Goal: Transaction & Acquisition: Purchase product/service

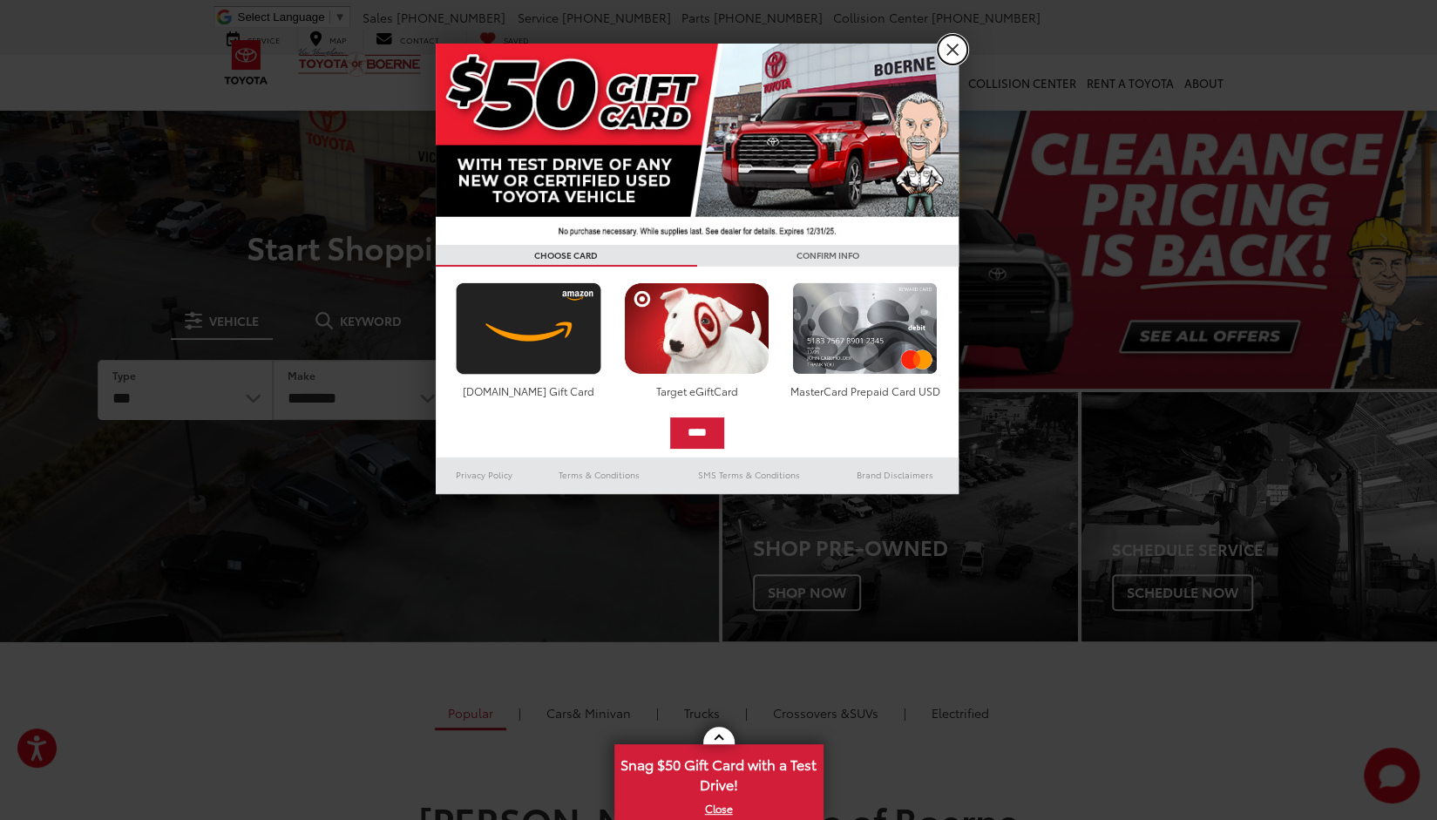
click at [947, 51] on link "X" at bounding box center [953, 50] width 30 height 30
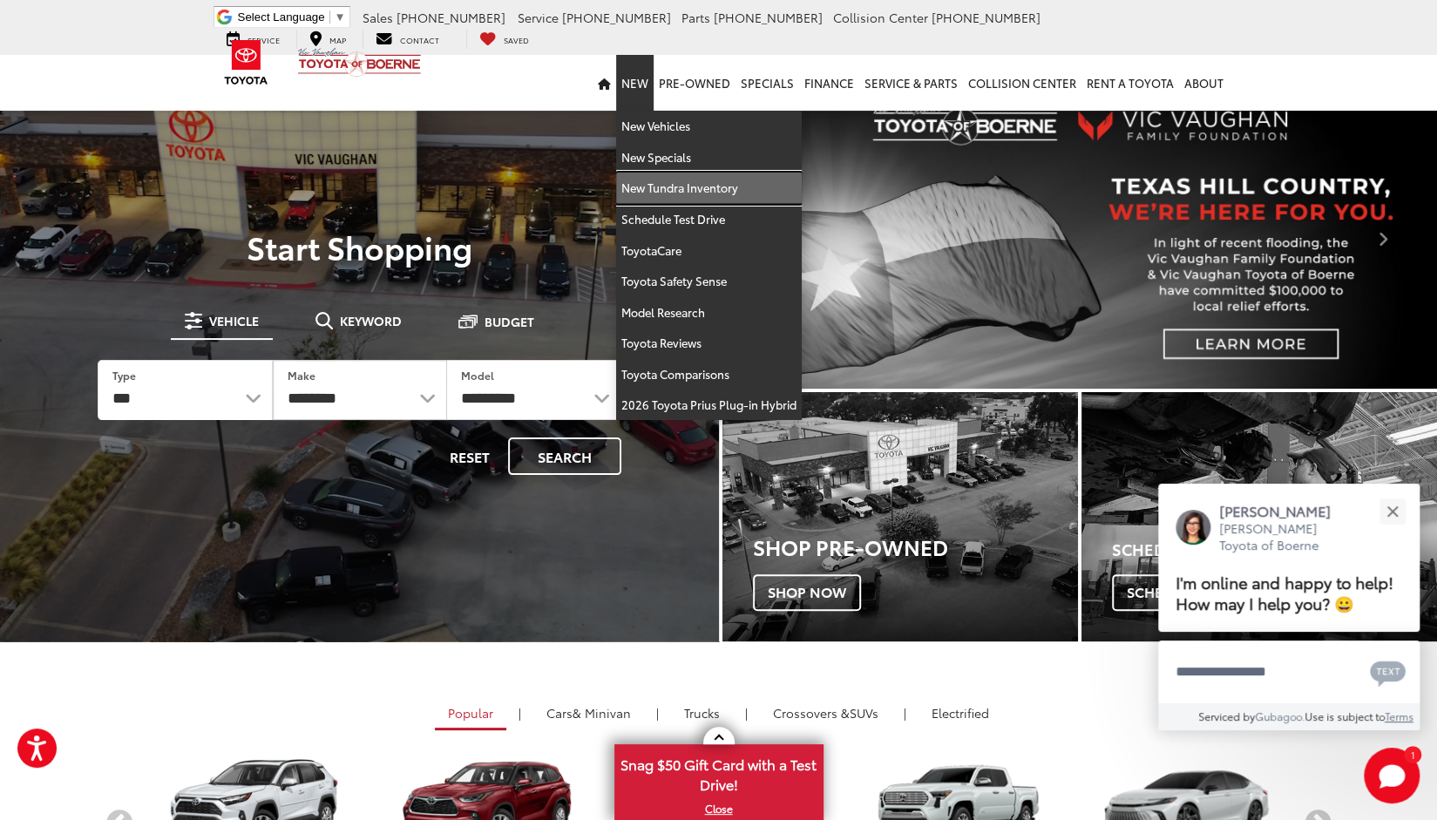
click at [664, 180] on link "New Tundra Inventory" at bounding box center [709, 188] width 186 height 31
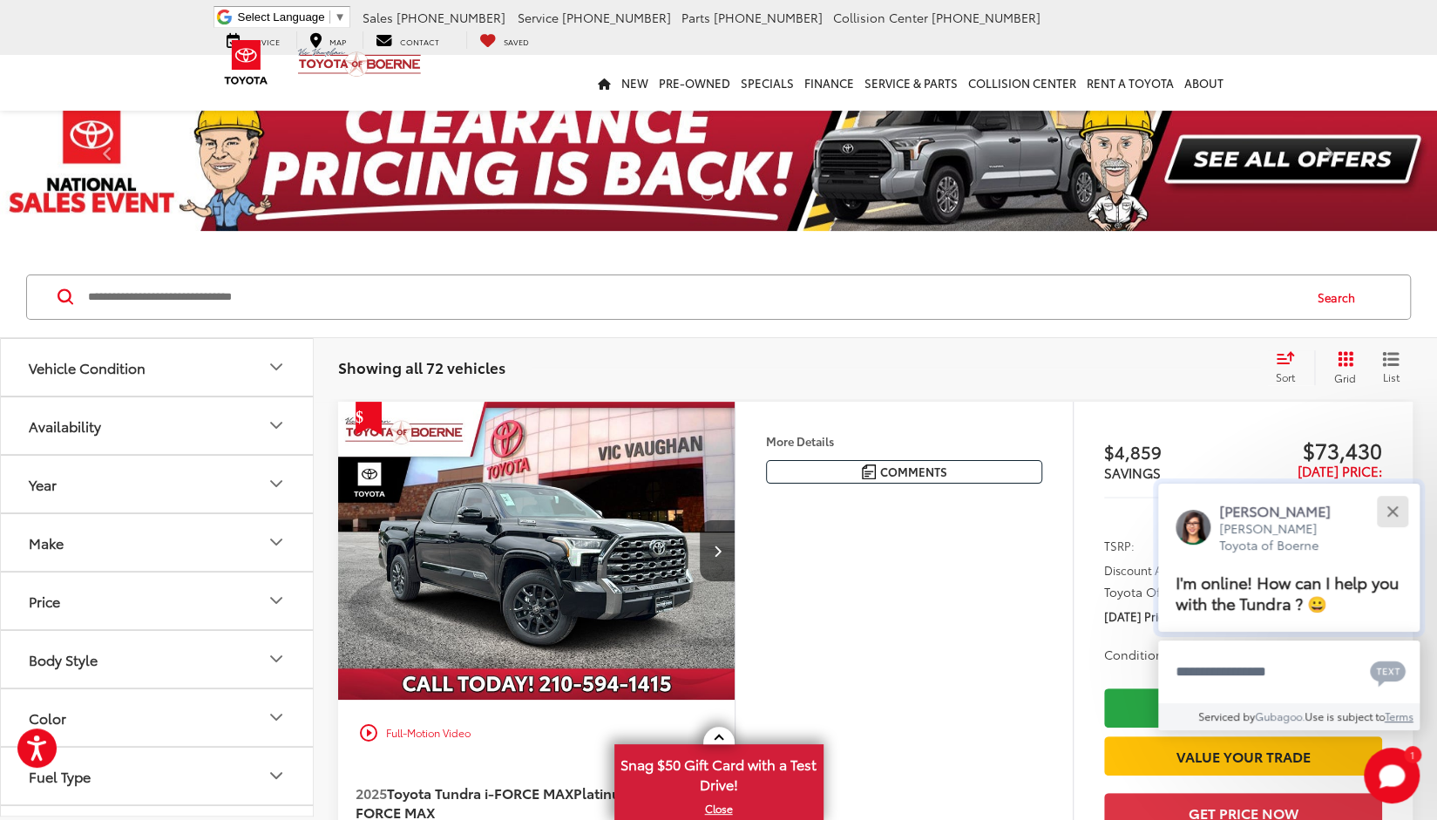
click at [1393, 517] on button "Close" at bounding box center [1392, 510] width 37 height 37
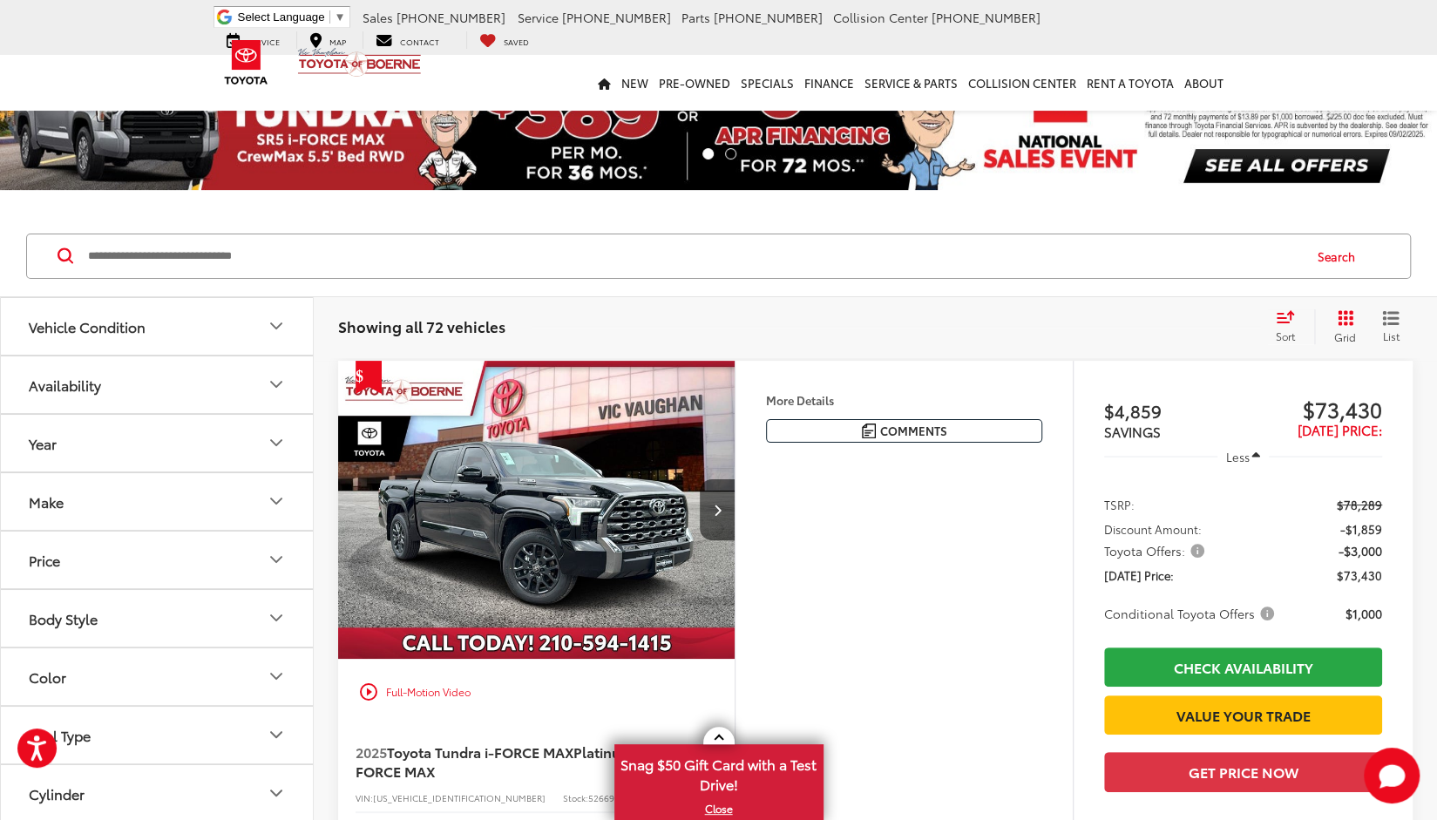
scroll to position [32, 0]
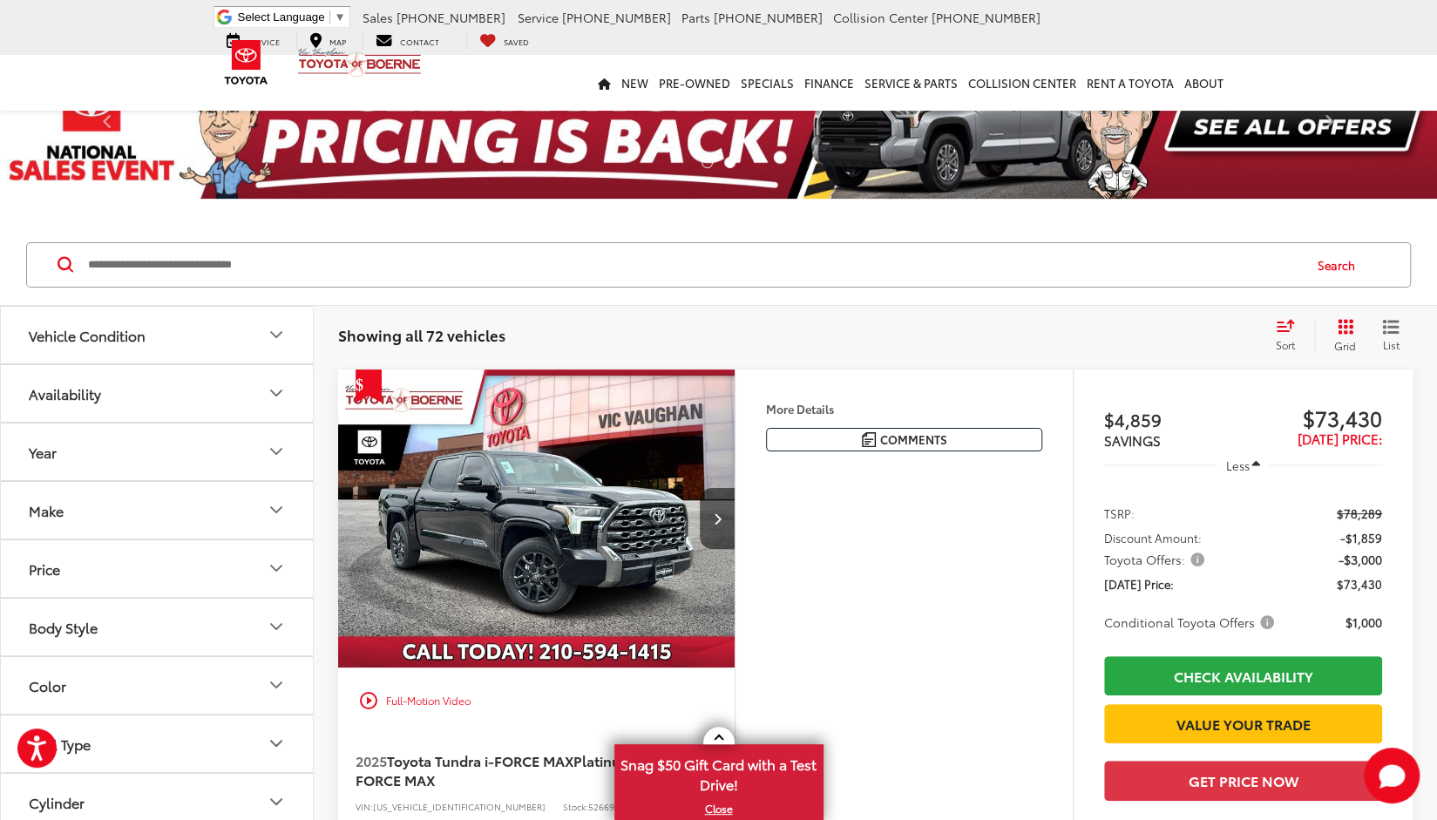
click at [1287, 336] on div "Sort" at bounding box center [1290, 335] width 47 height 35
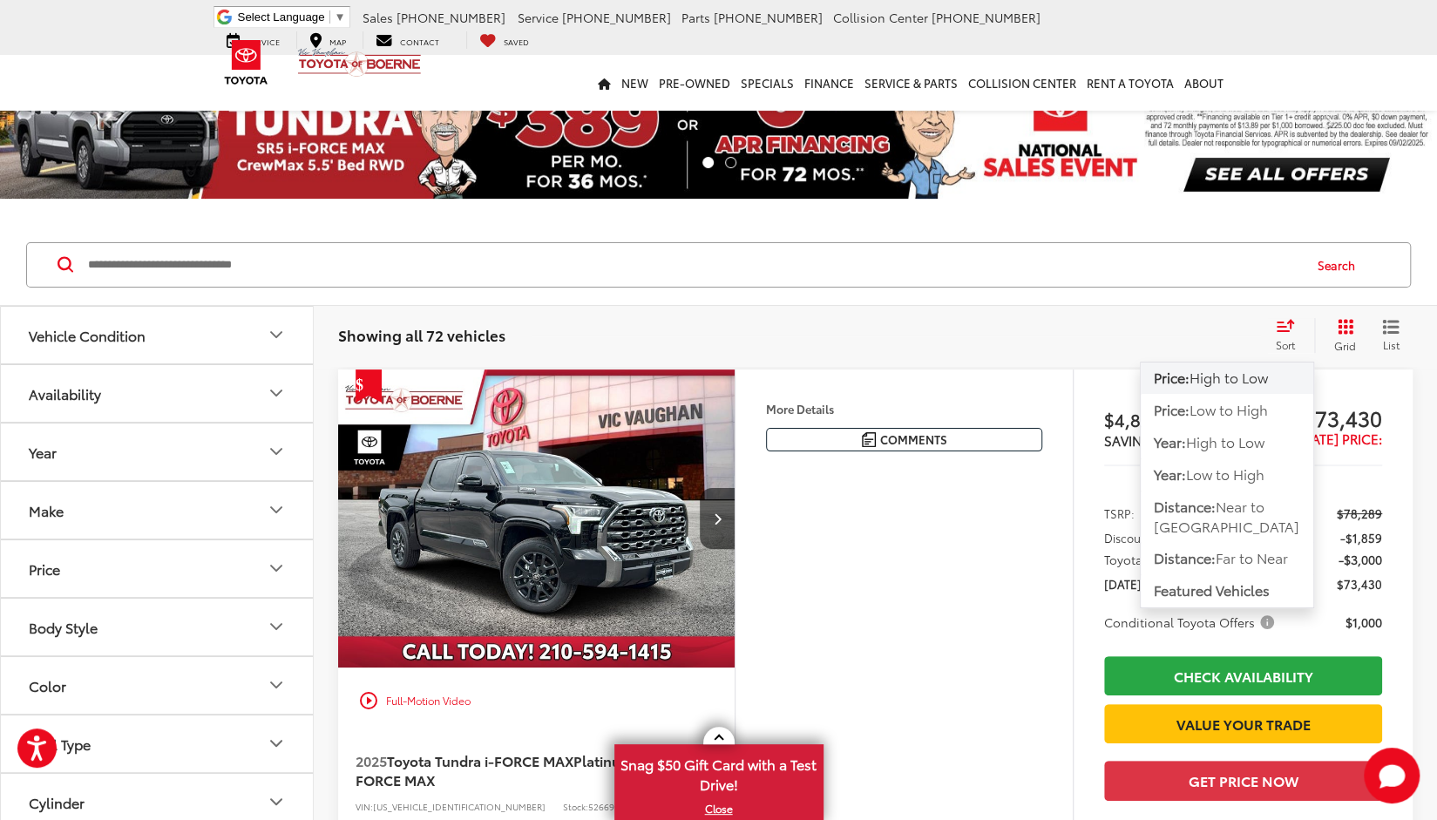
click at [1221, 383] on span "High to Low" at bounding box center [1229, 377] width 78 height 20
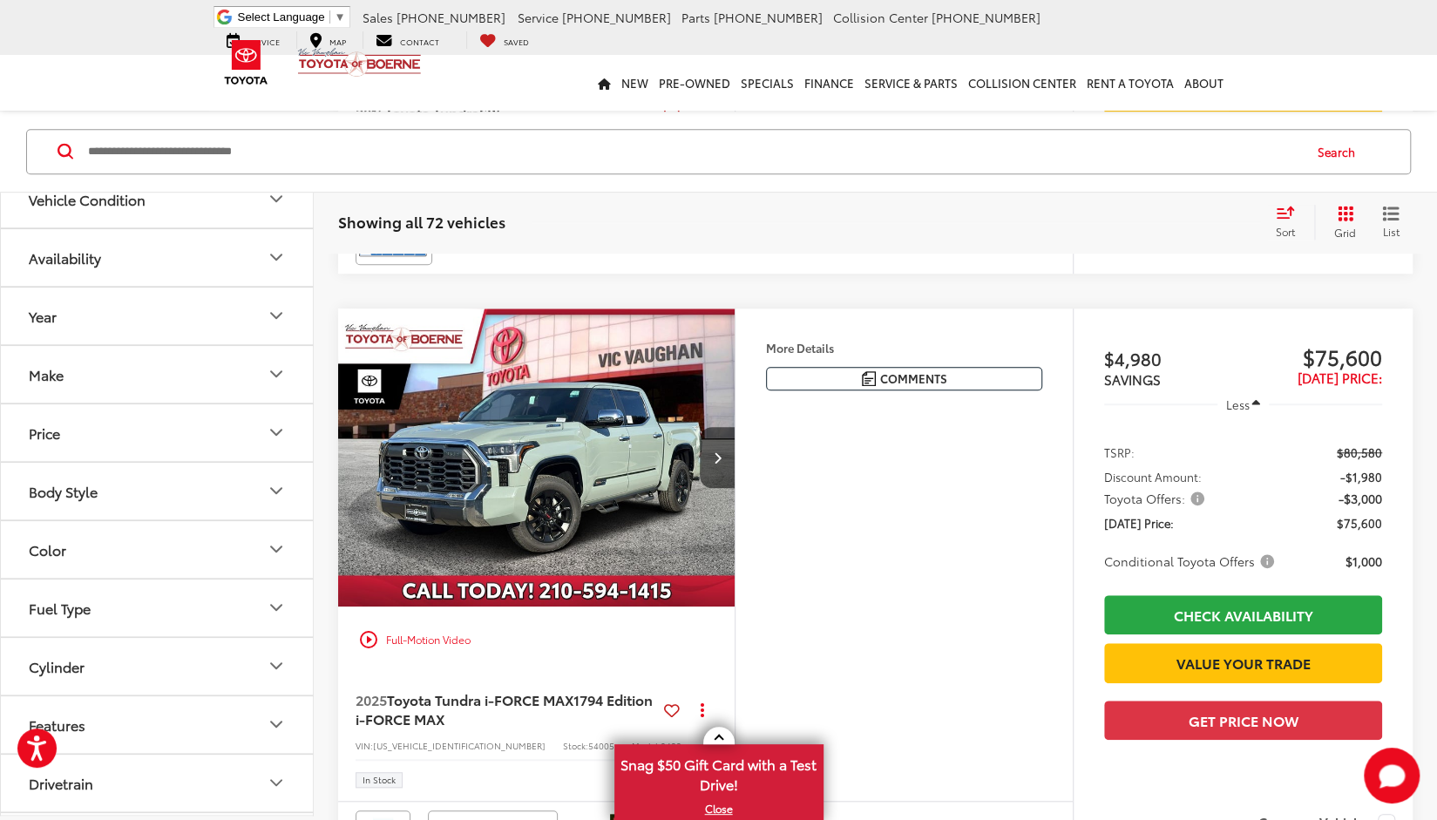
scroll to position [655, 0]
click at [718, 458] on icon "Next image" at bounding box center [718, 457] width 8 height 12
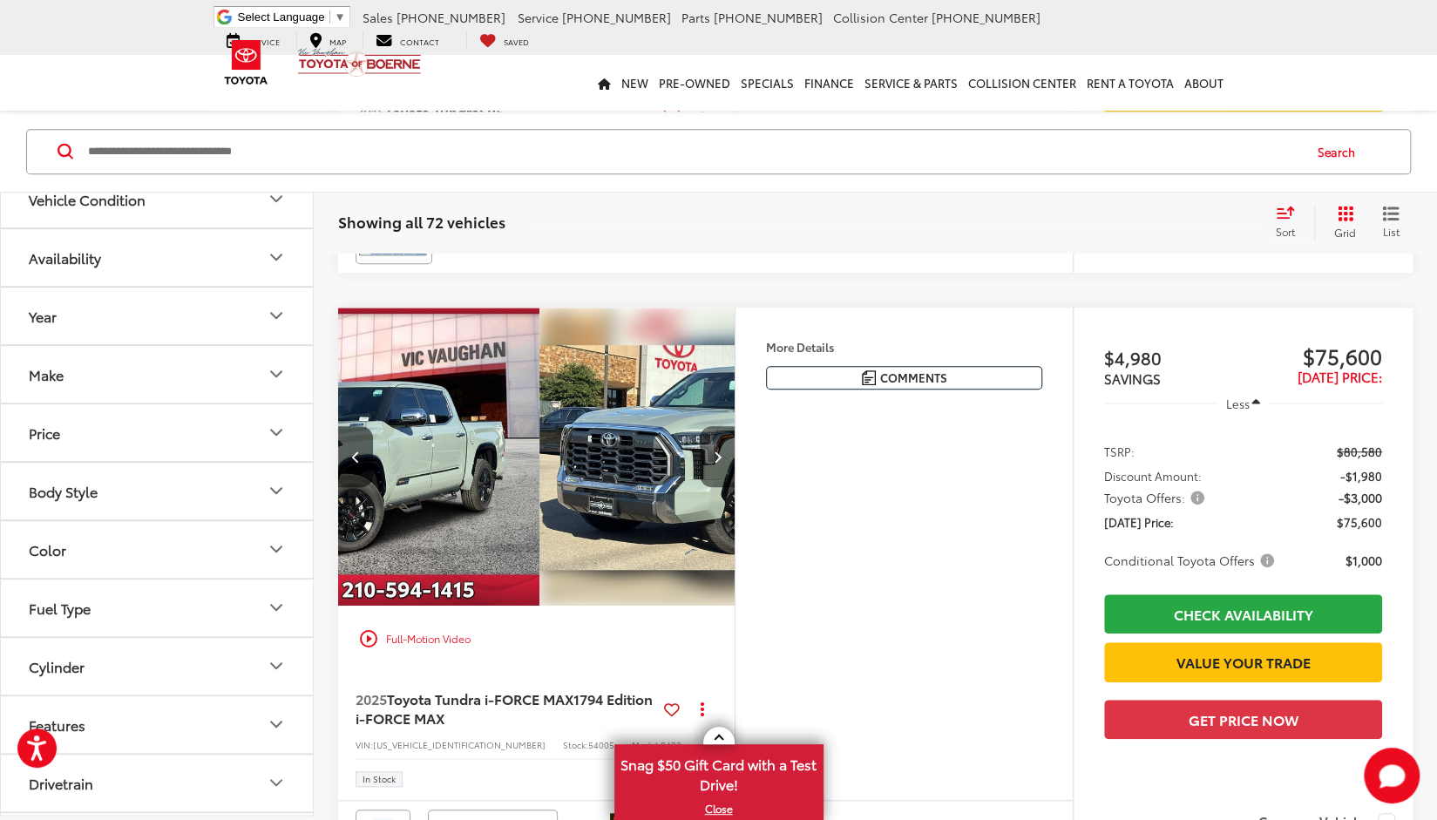
scroll to position [0, 399]
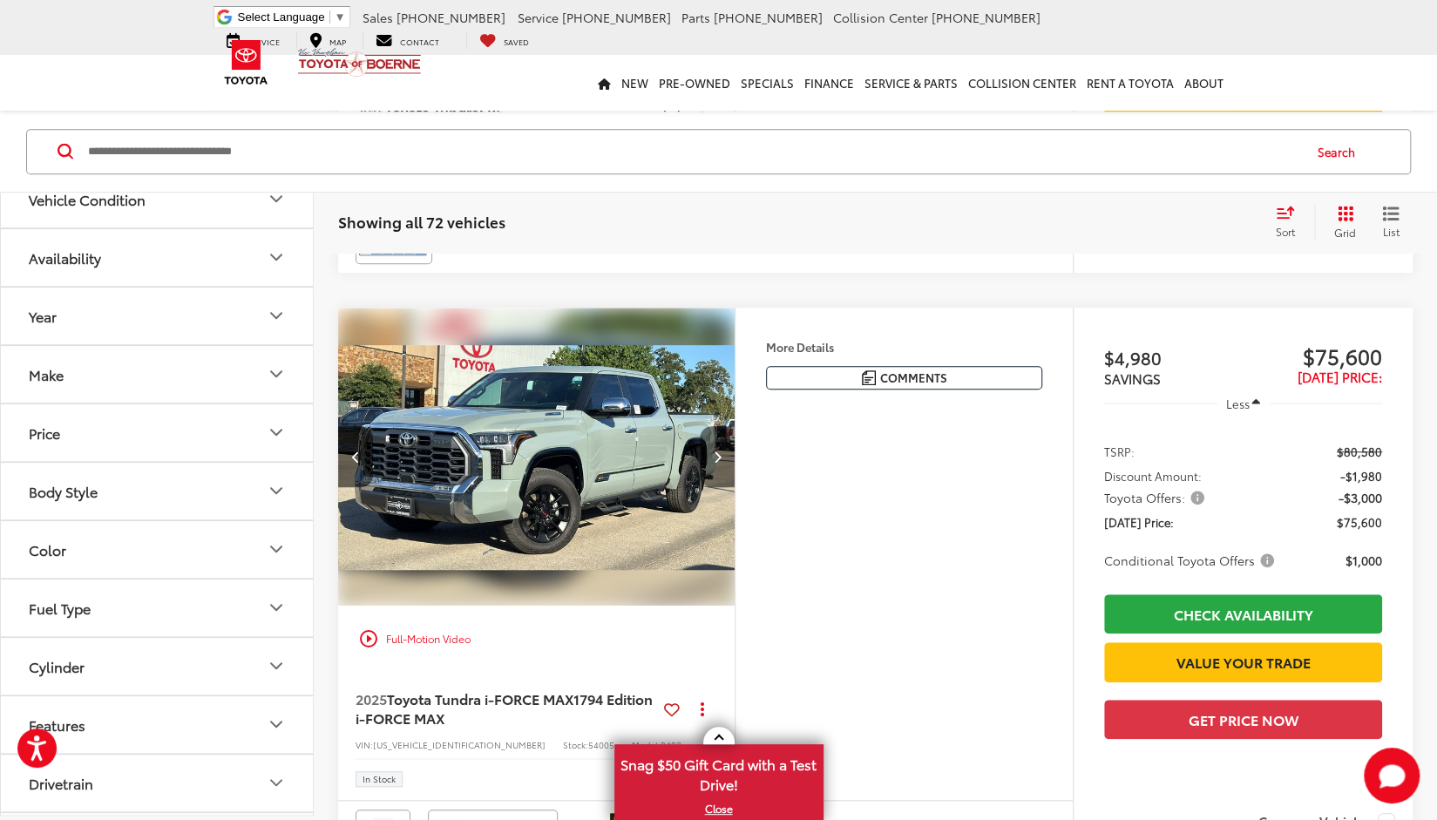
click at [718, 458] on icon "Next image" at bounding box center [718, 457] width 8 height 12
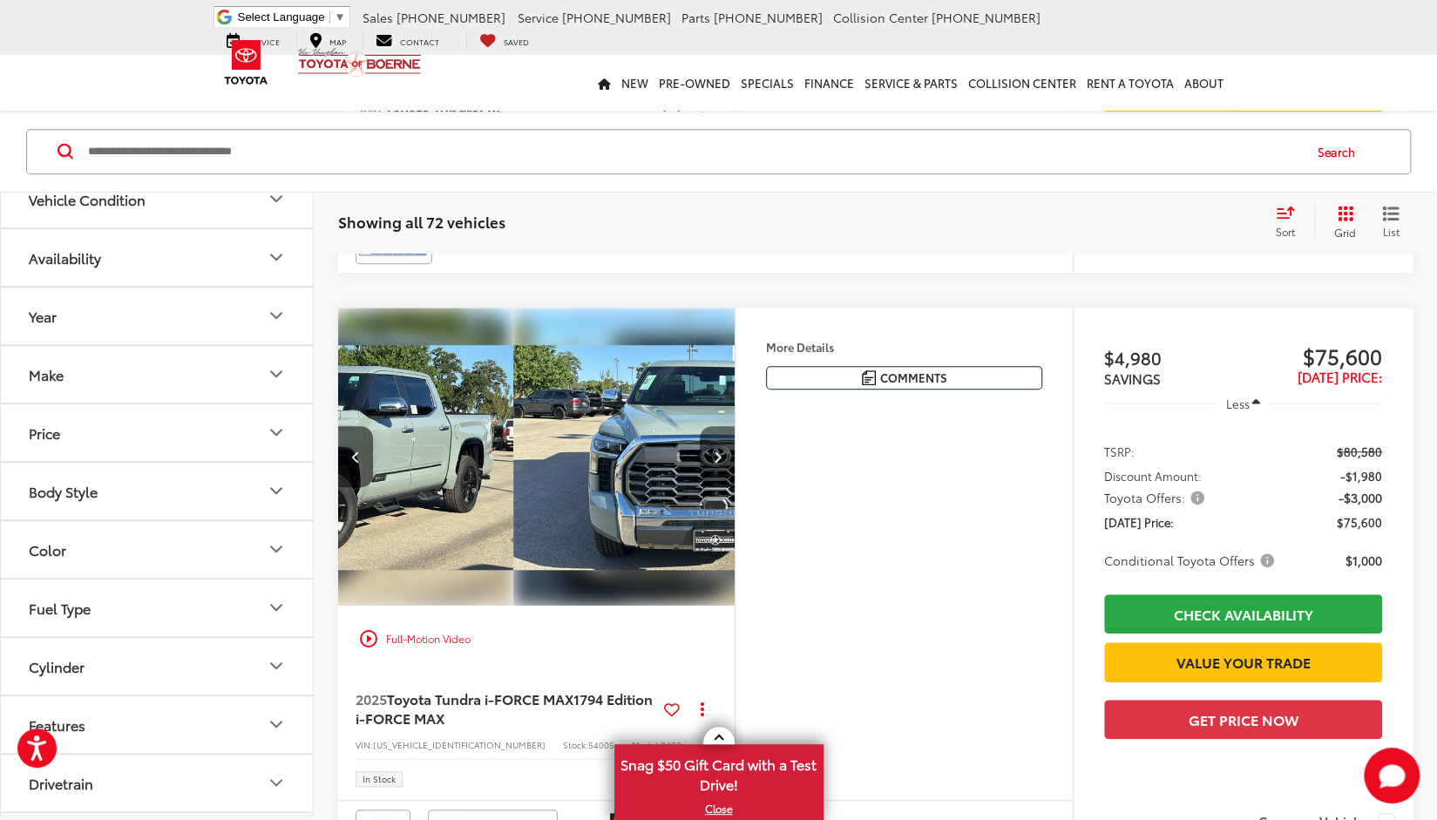
scroll to position [0, 798]
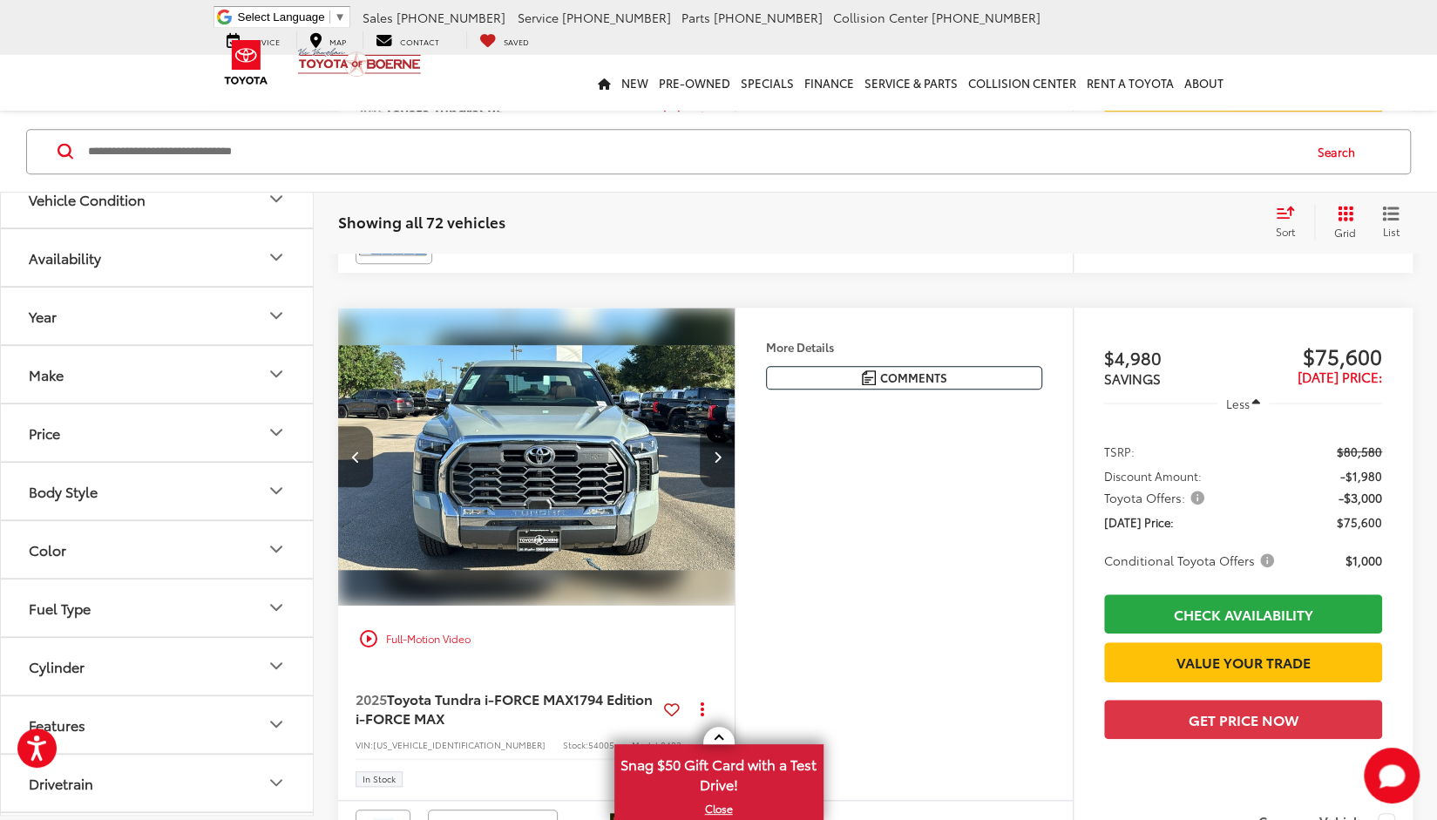
click at [718, 458] on icon "Next image" at bounding box center [718, 457] width 8 height 12
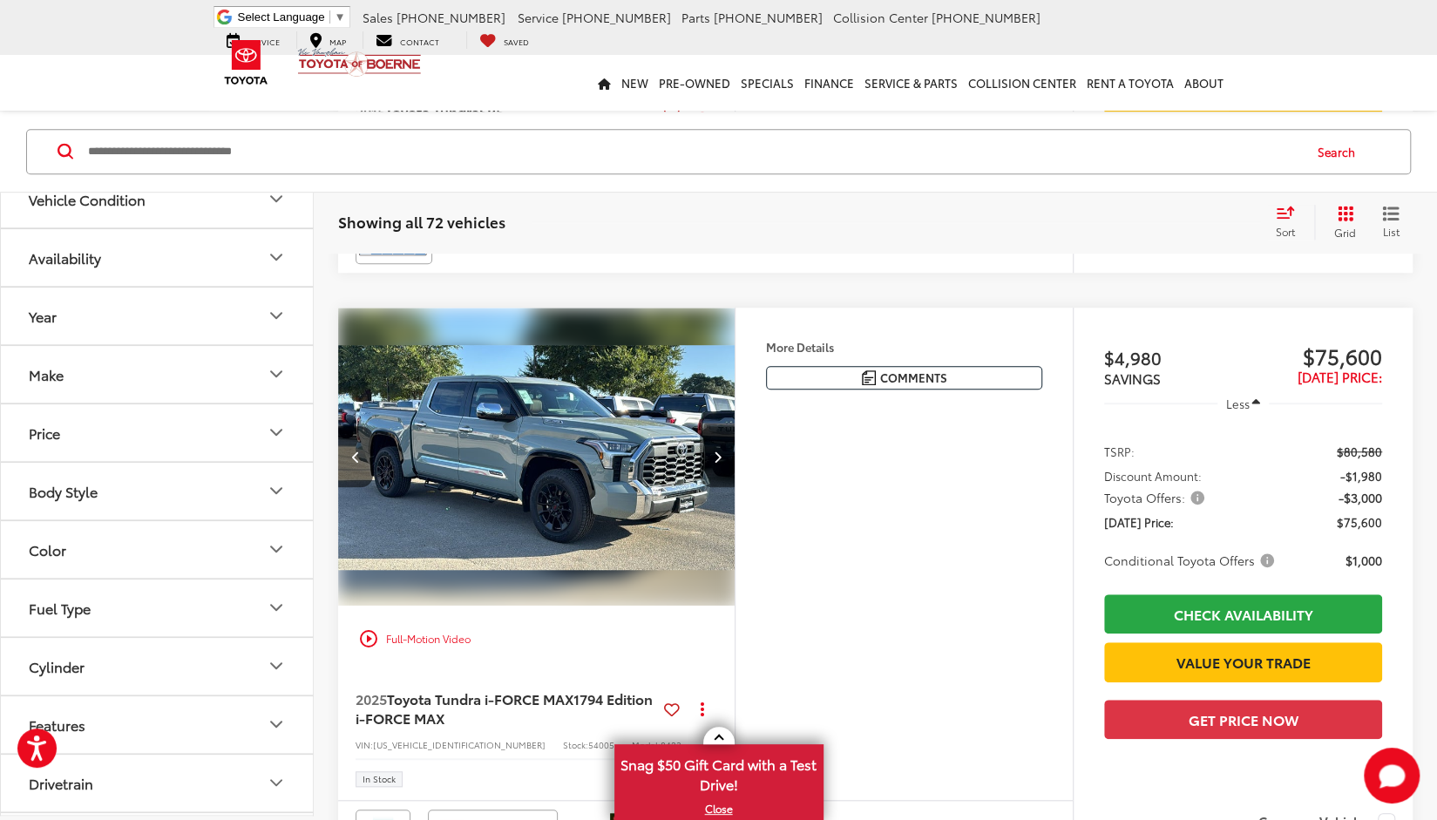
click at [718, 458] on icon "Next image" at bounding box center [718, 457] width 8 height 12
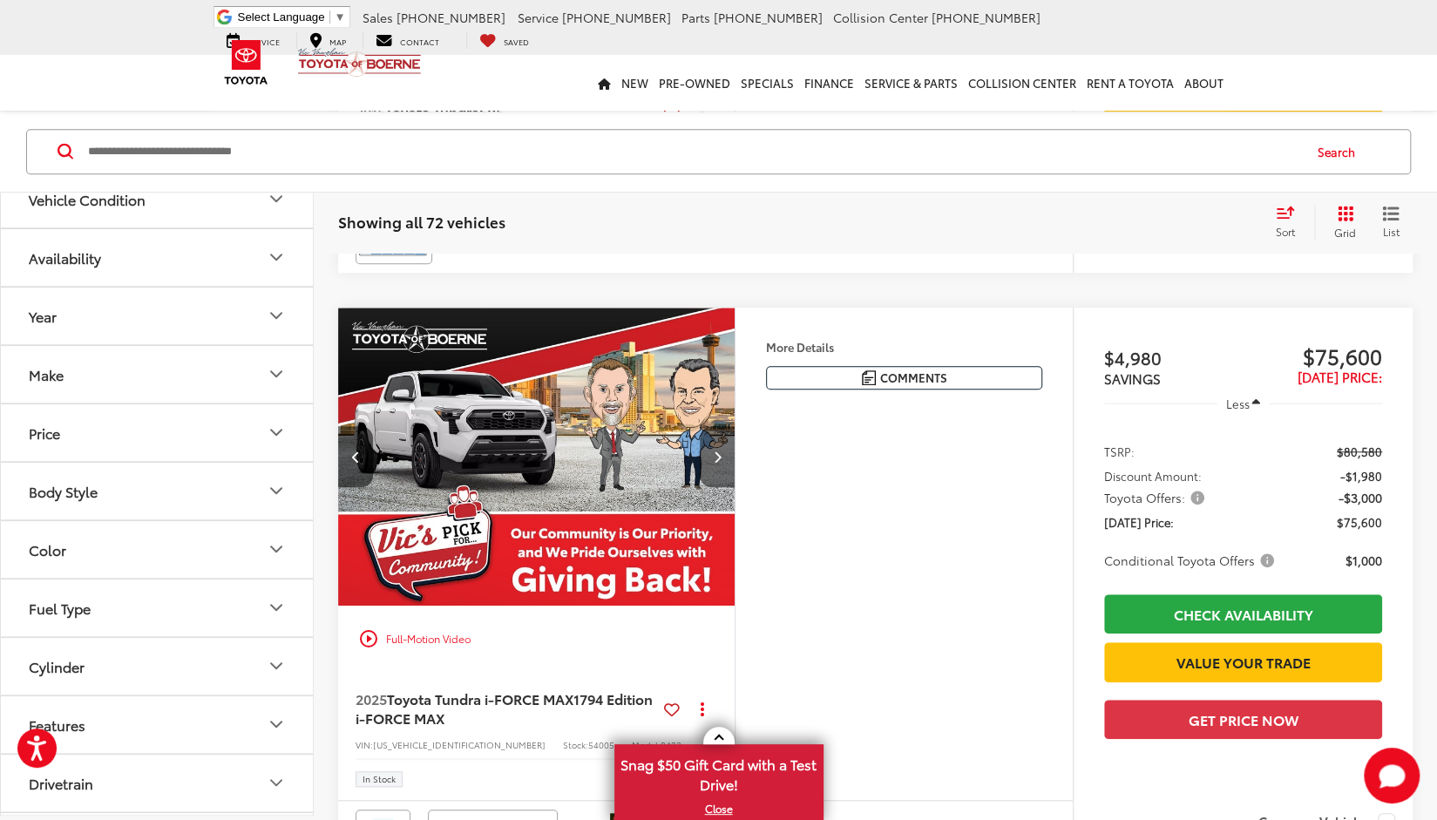
click at [718, 458] on icon "Next image" at bounding box center [718, 457] width 8 height 12
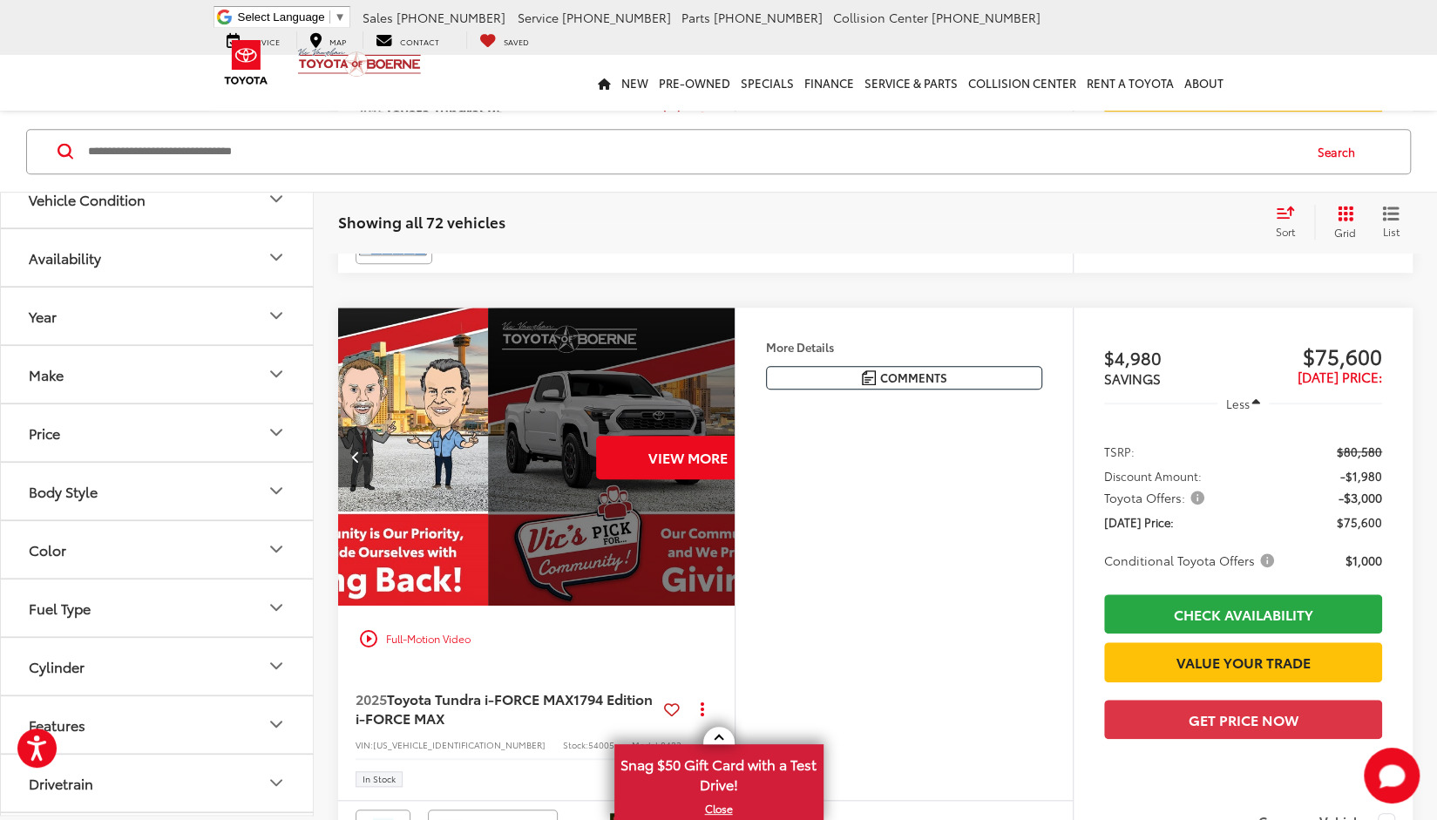
scroll to position [0, 1996]
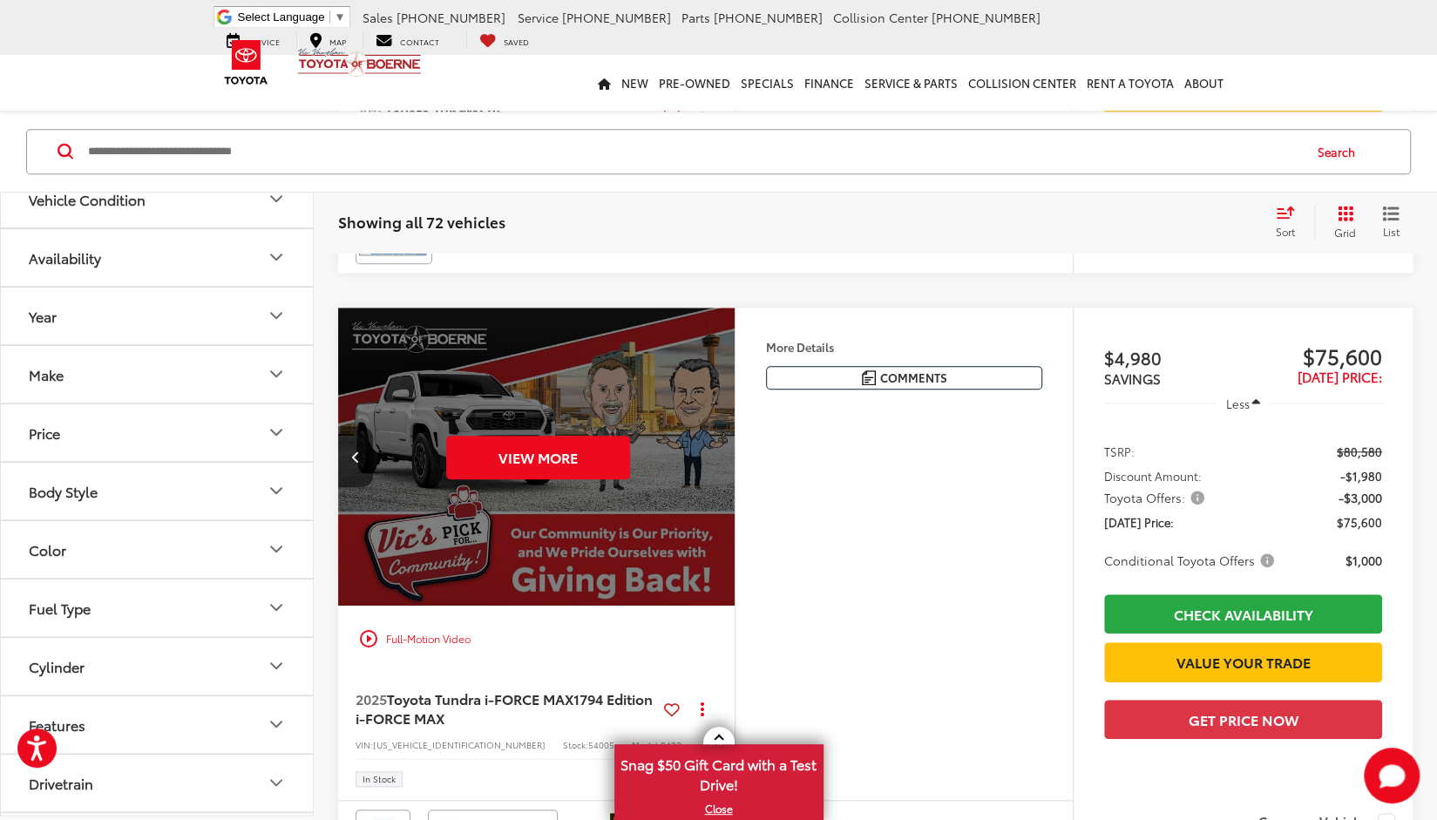
click at [718, 458] on div "View More" at bounding box center [537, 458] width 399 height 300
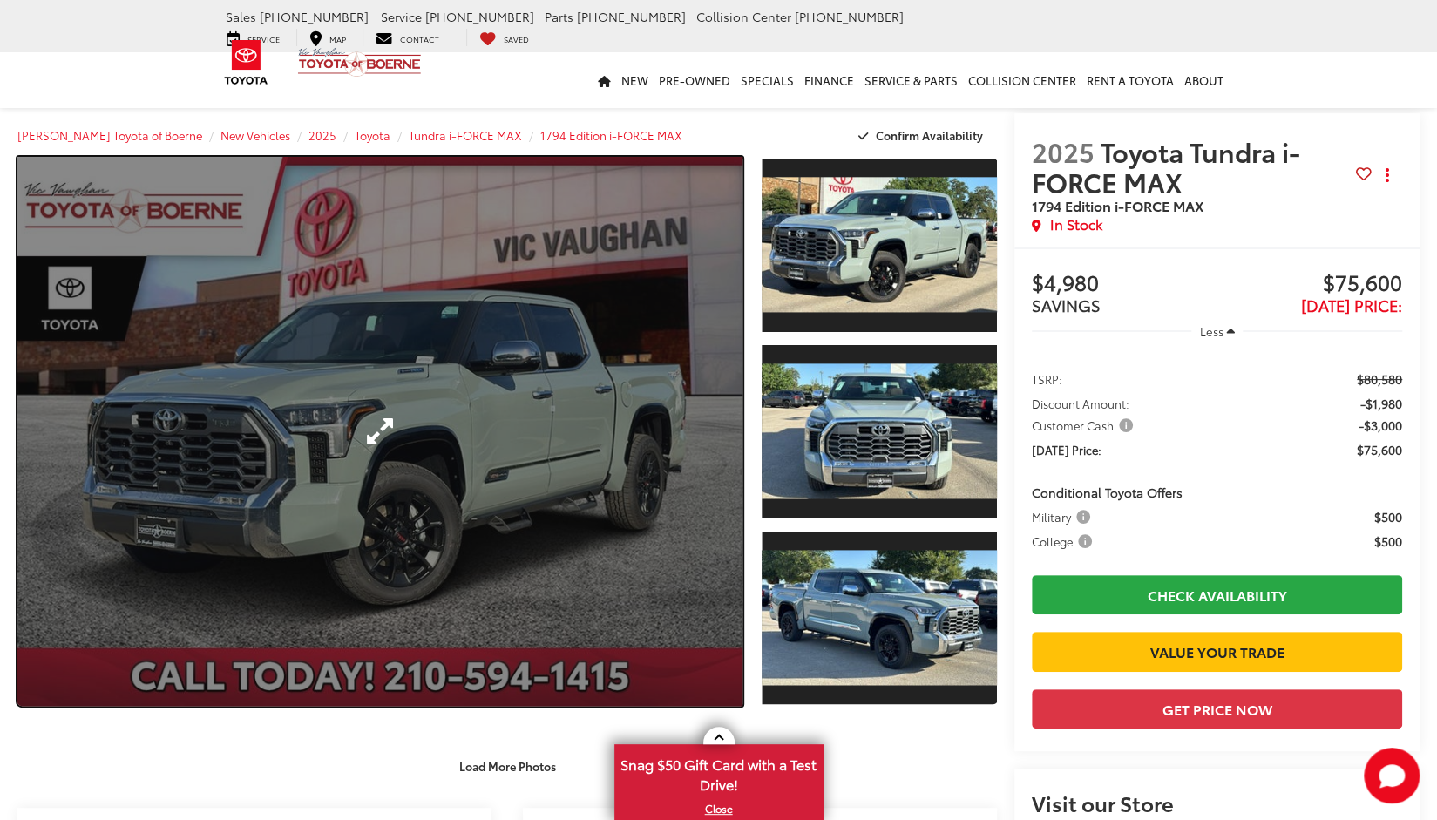
click at [485, 425] on link "Expand Photo 0" at bounding box center [379, 431] width 725 height 549
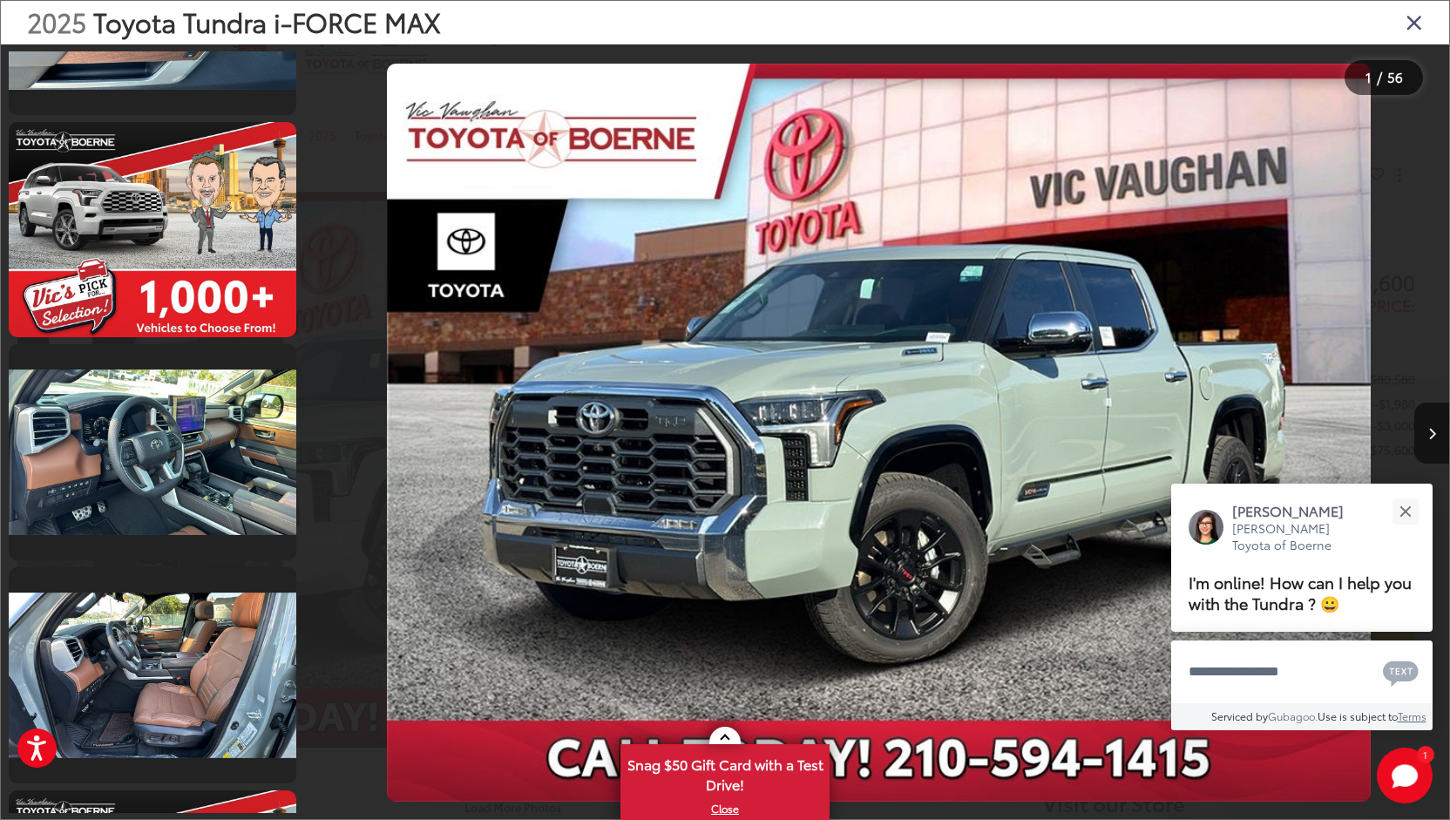
scroll to position [3592, 0]
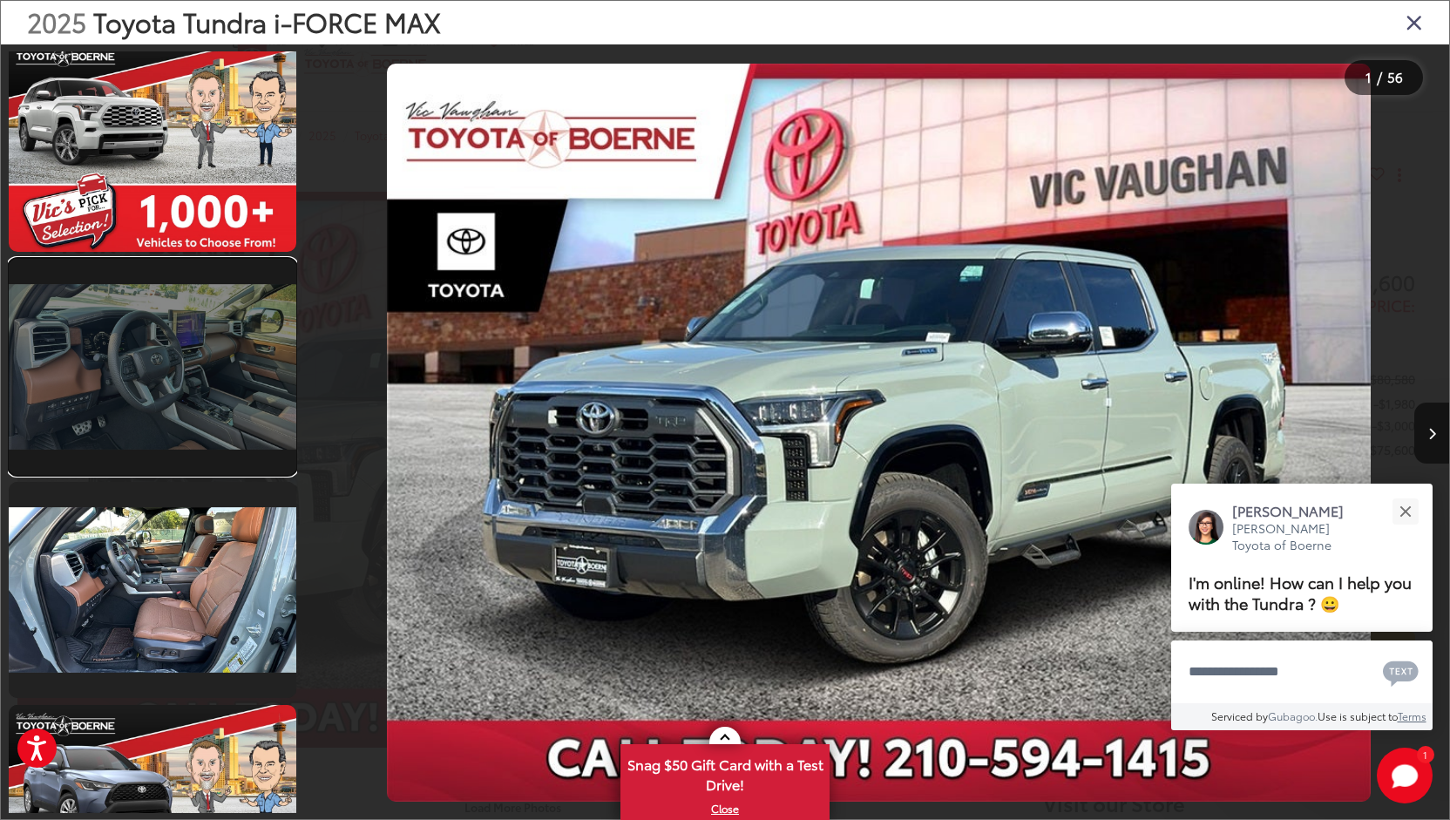
click at [171, 388] on link at bounding box center [153, 367] width 288 height 216
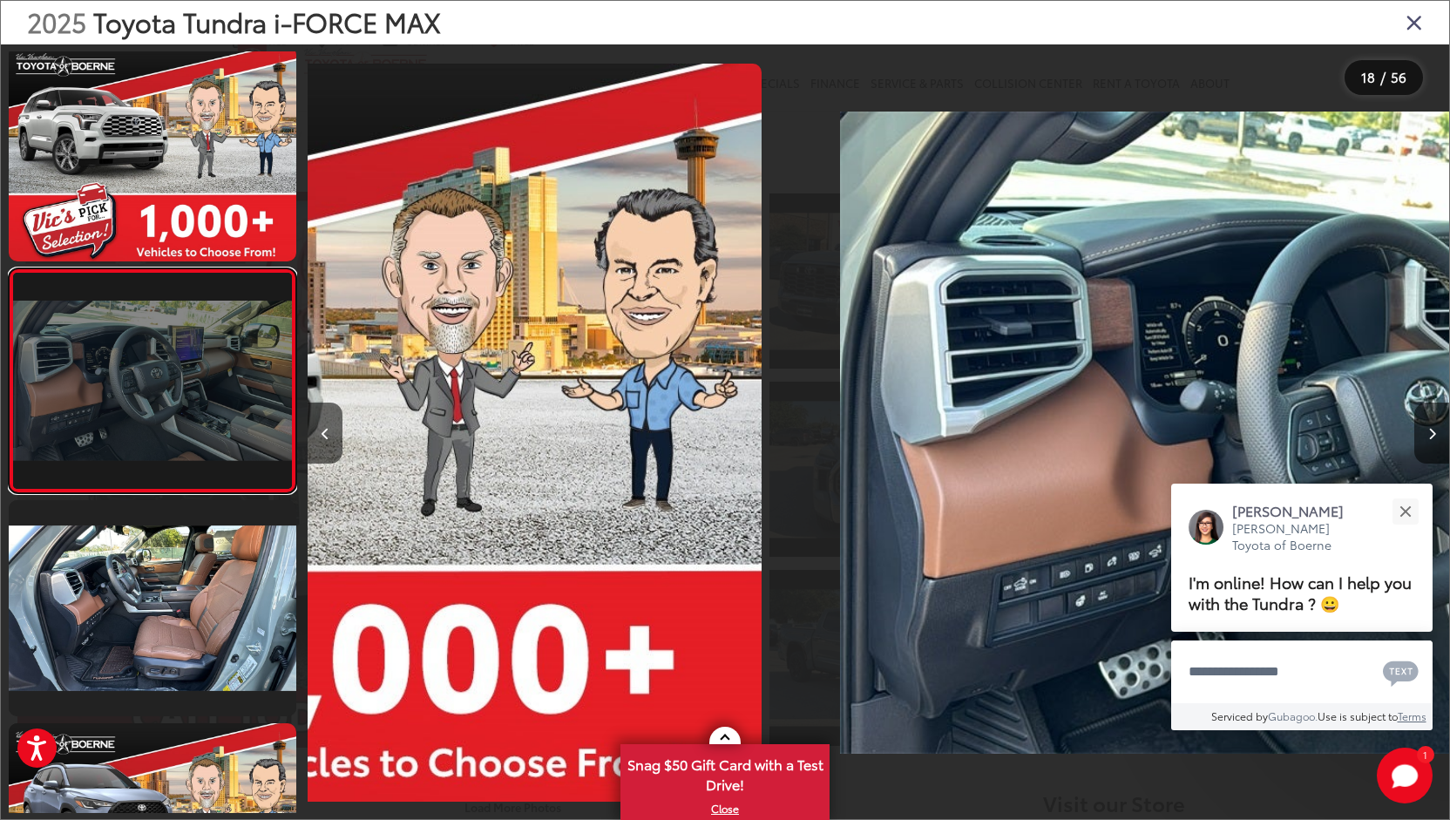
scroll to position [0, 19413]
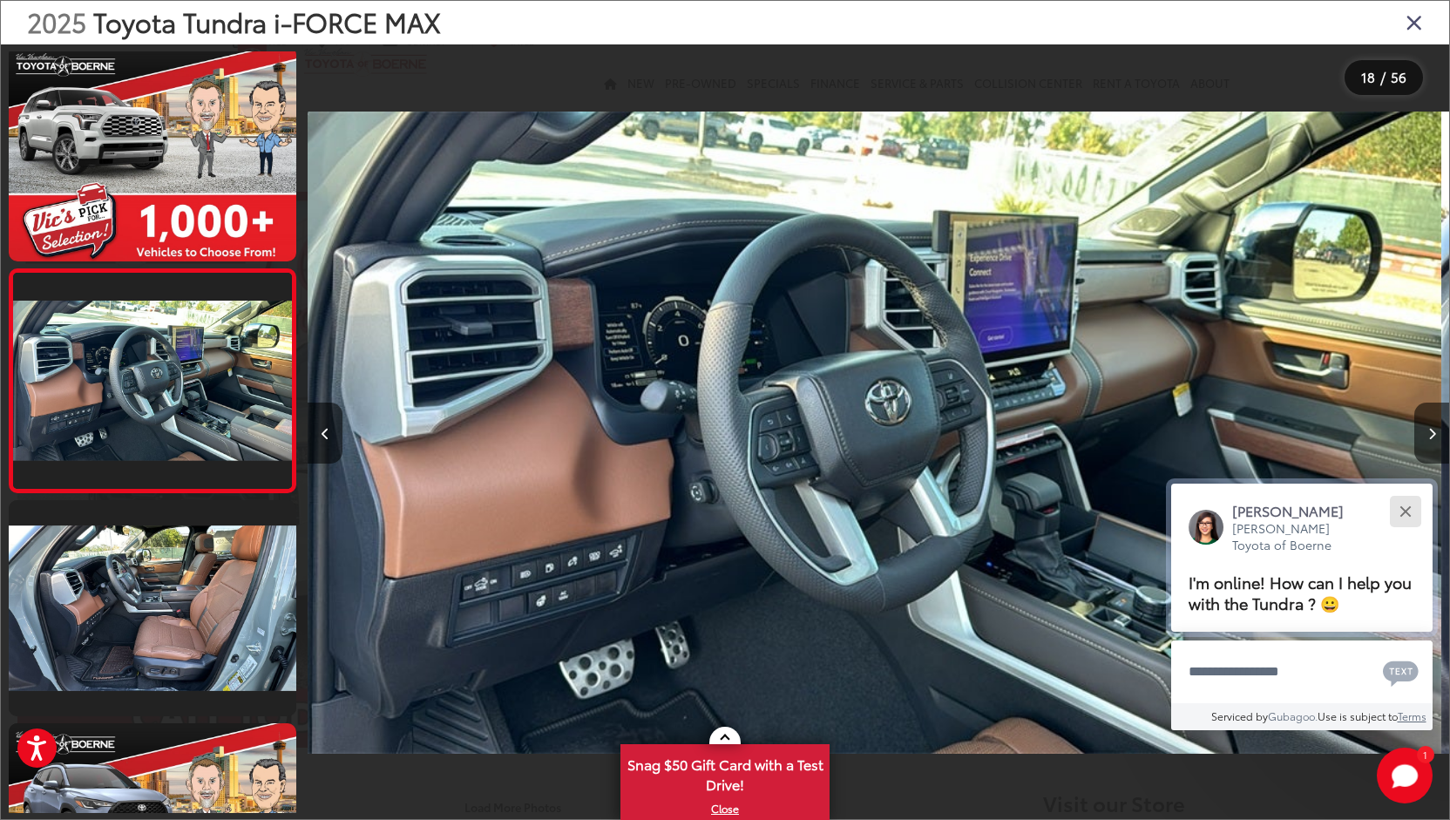
click at [1409, 507] on div "Close" at bounding box center [1405, 511] width 11 height 11
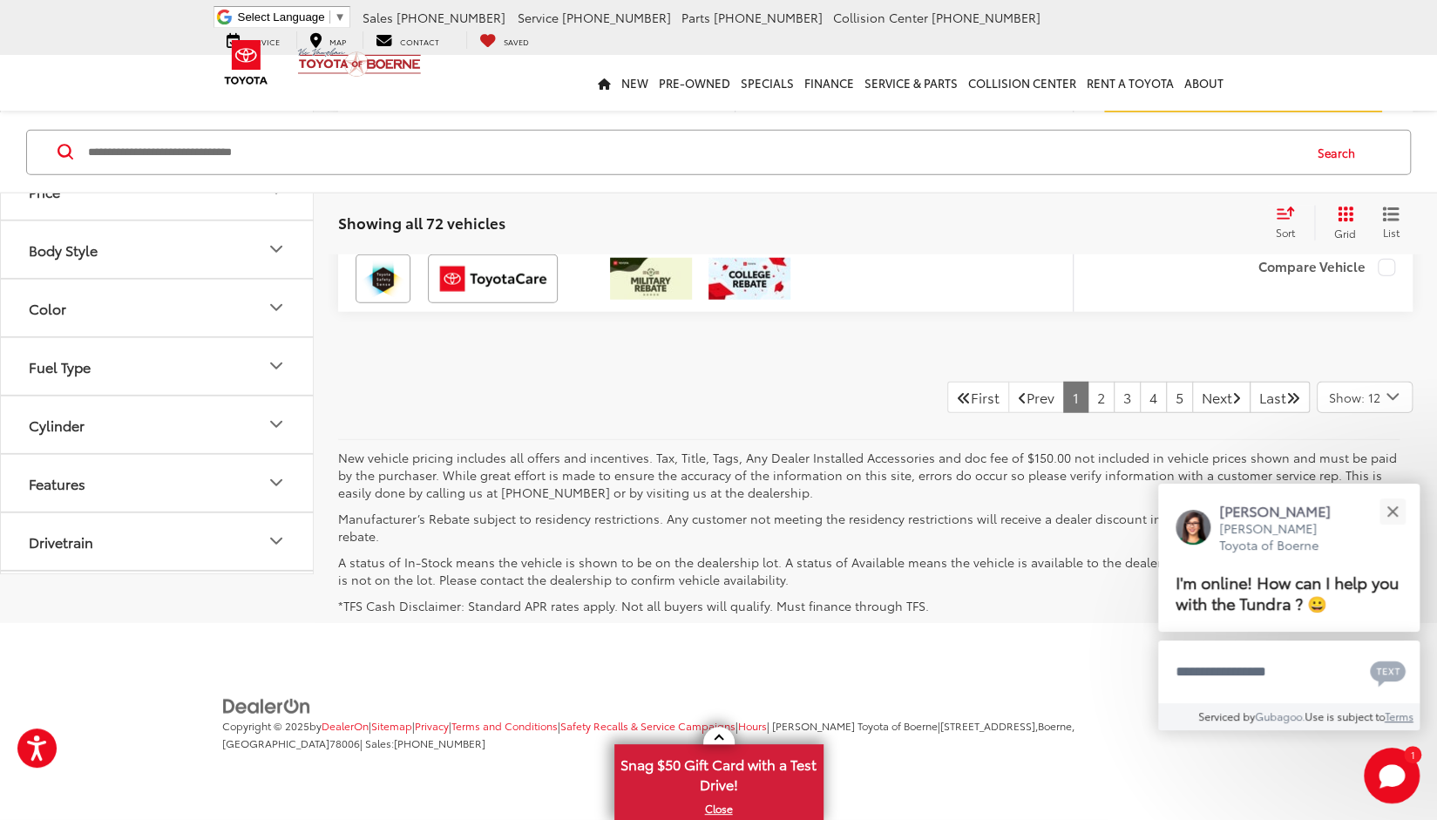
scroll to position [7604, 0]
click at [1088, 412] on link "2" at bounding box center [1101, 396] width 27 height 31
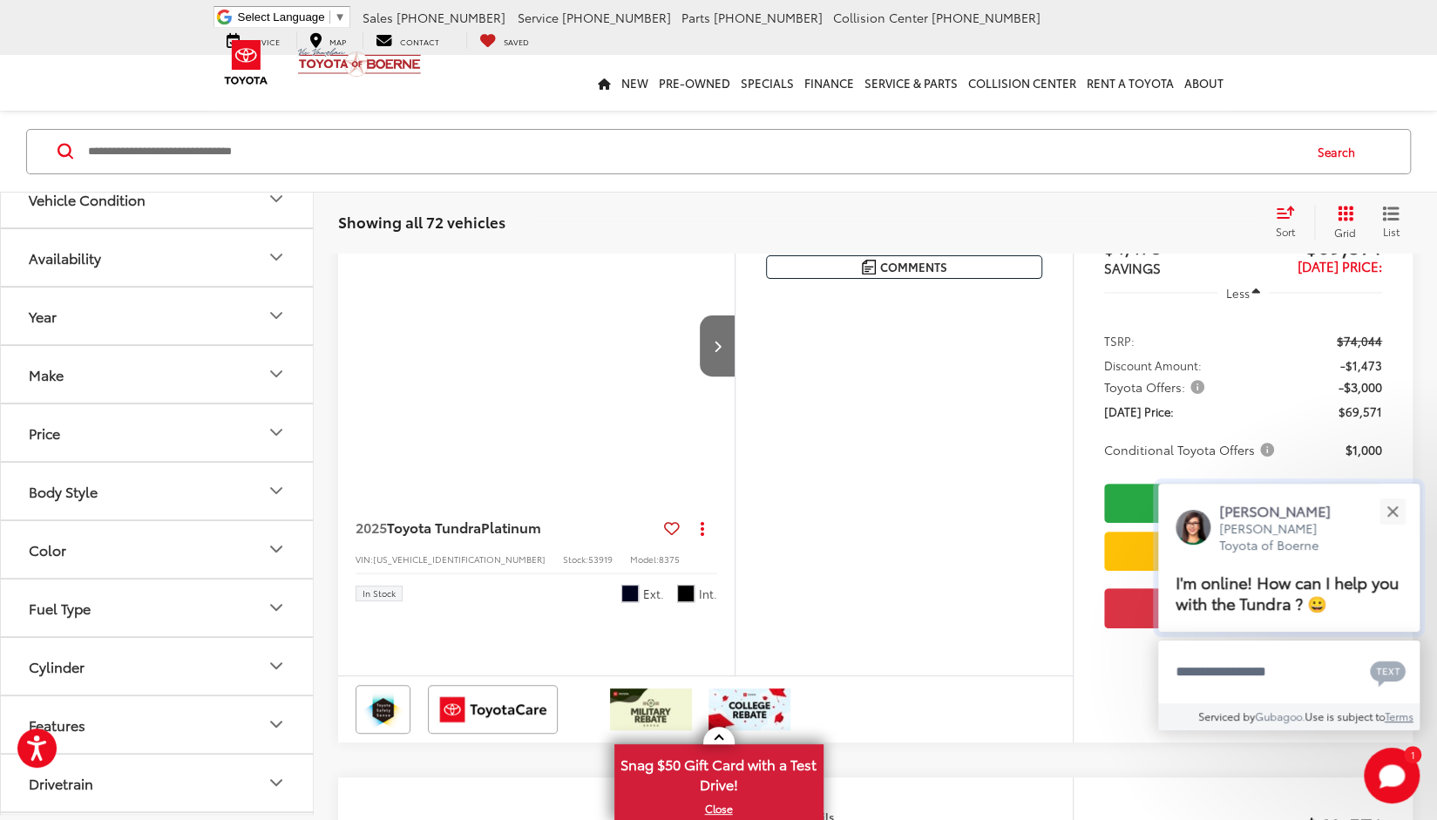
scroll to position [145, 0]
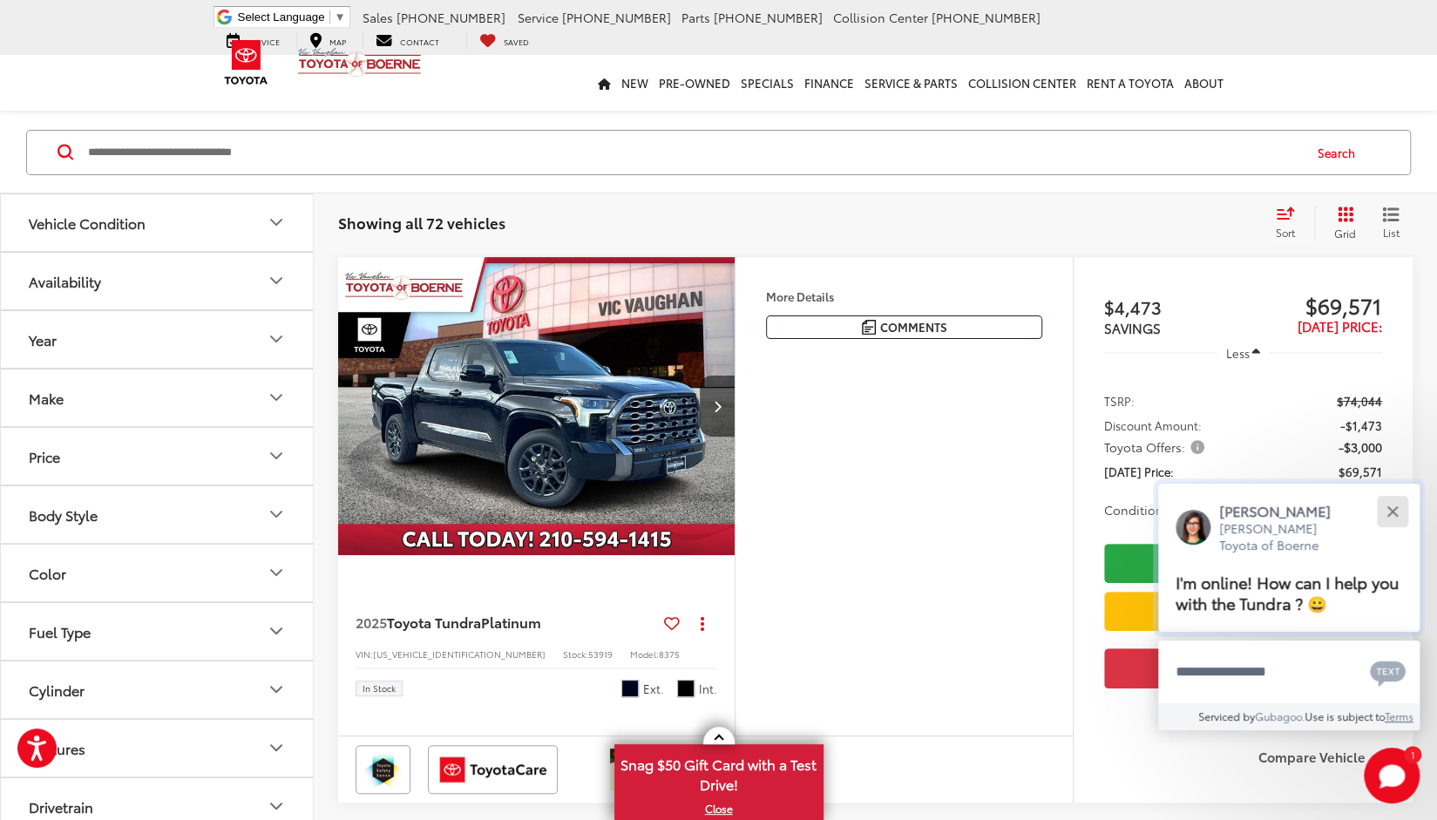
click at [1395, 513] on div "Close" at bounding box center [1392, 511] width 11 height 11
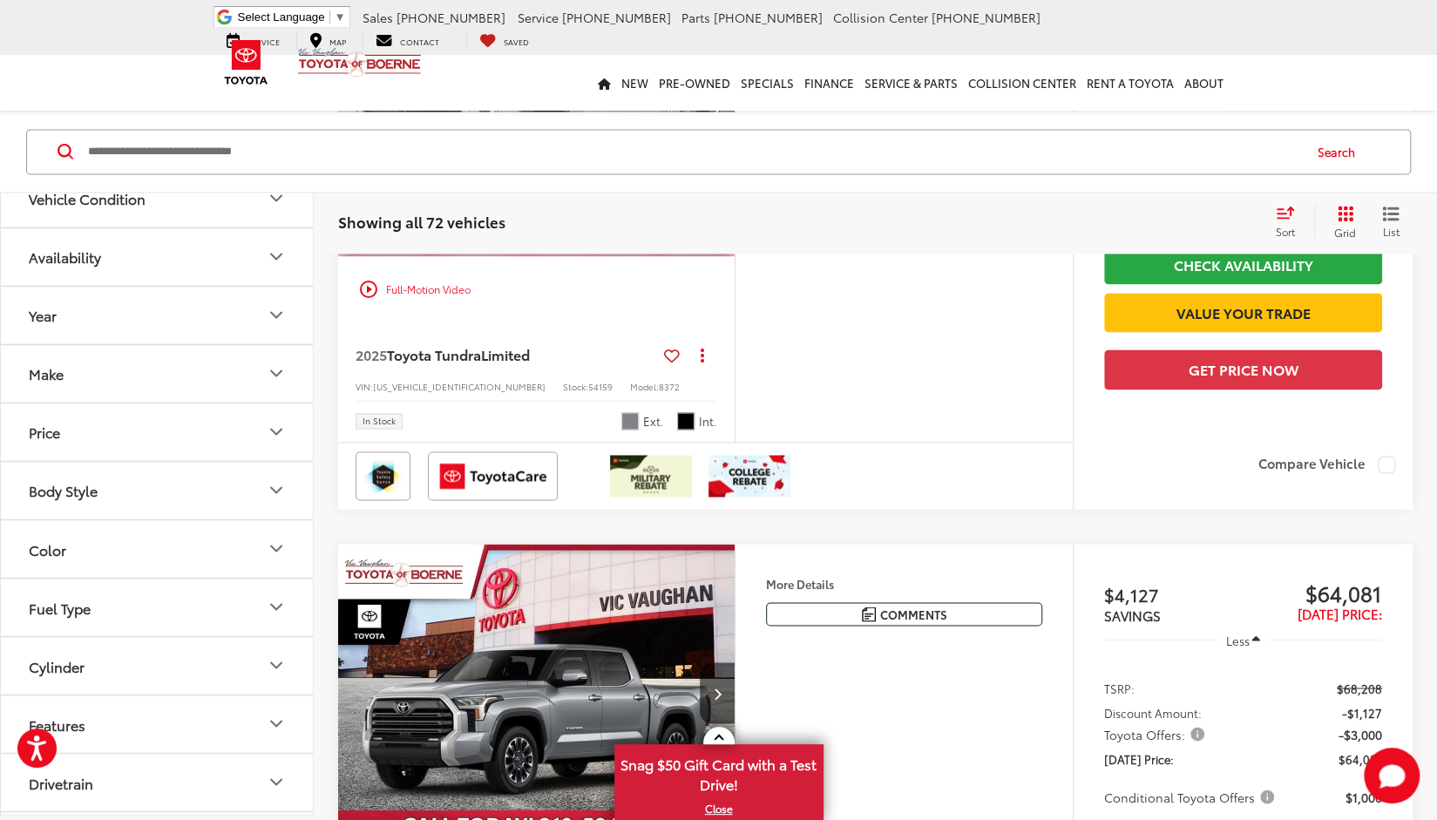
scroll to position [1389, 0]
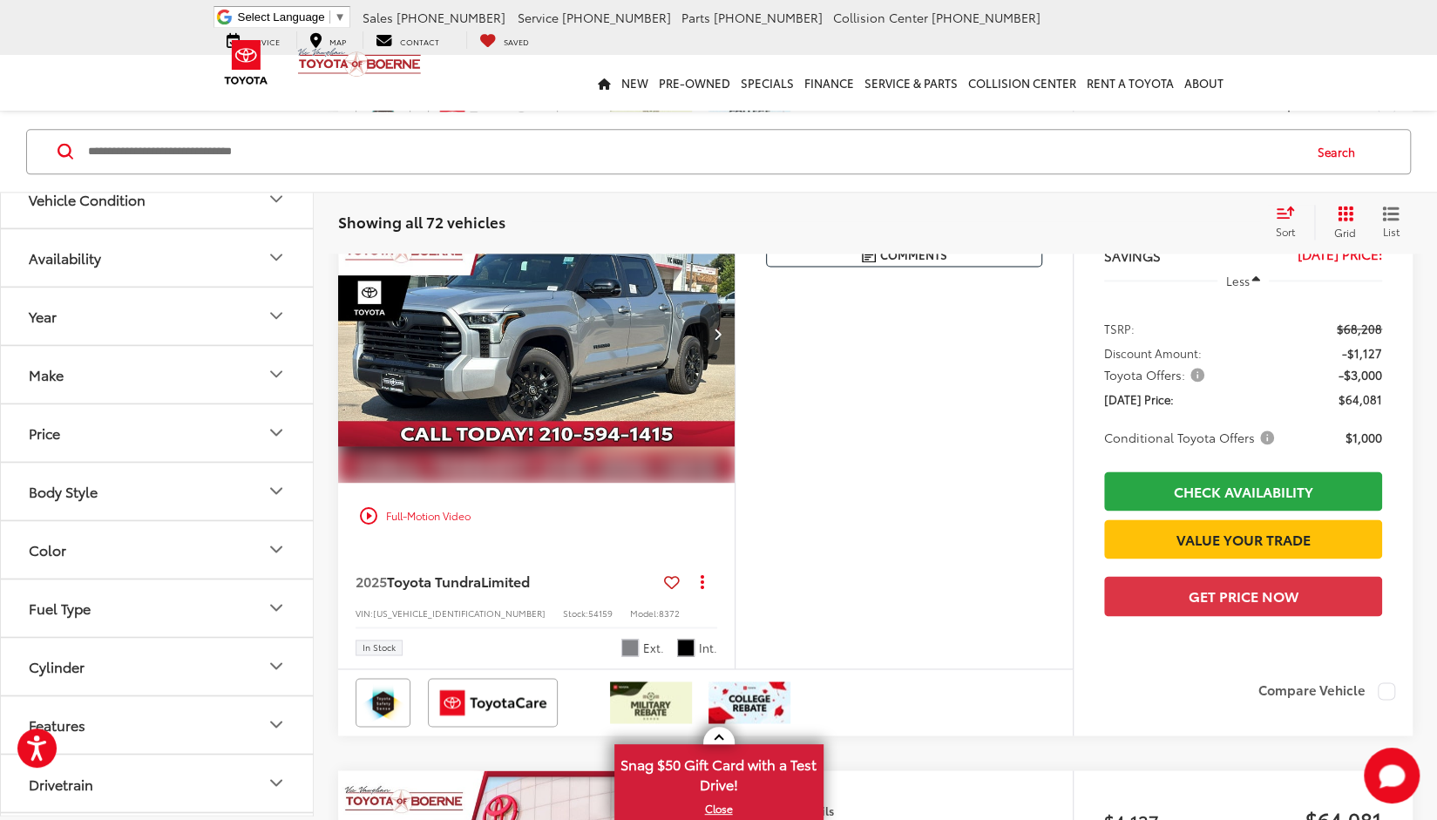
click at [596, 442] on img "2025 Toyota Tundra Limited 0" at bounding box center [536, 335] width 399 height 300
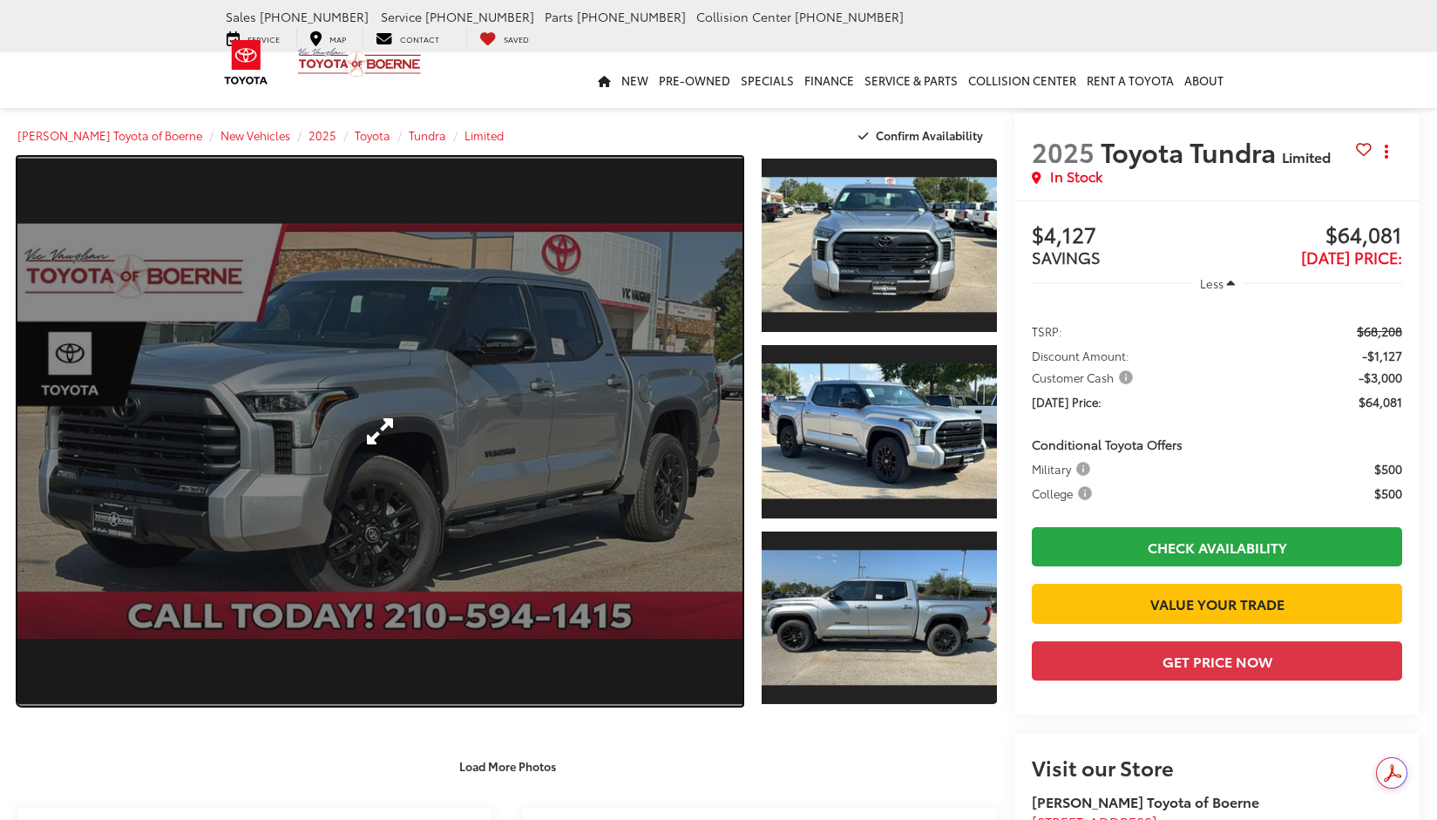
click at [450, 445] on link "Expand Photo 0" at bounding box center [379, 431] width 725 height 549
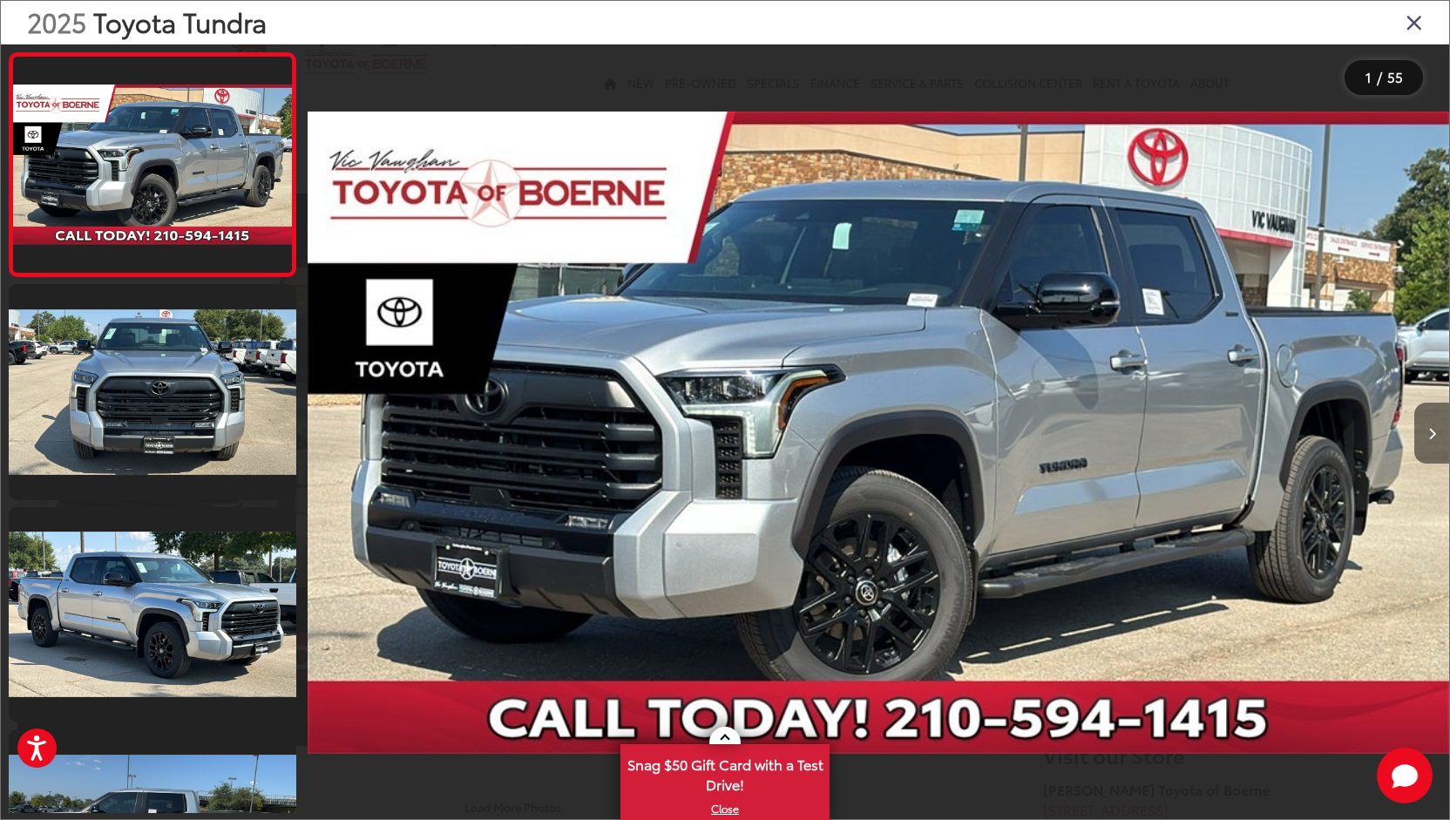
click at [1433, 433] on icon "Next image" at bounding box center [1433, 434] width 8 height 12
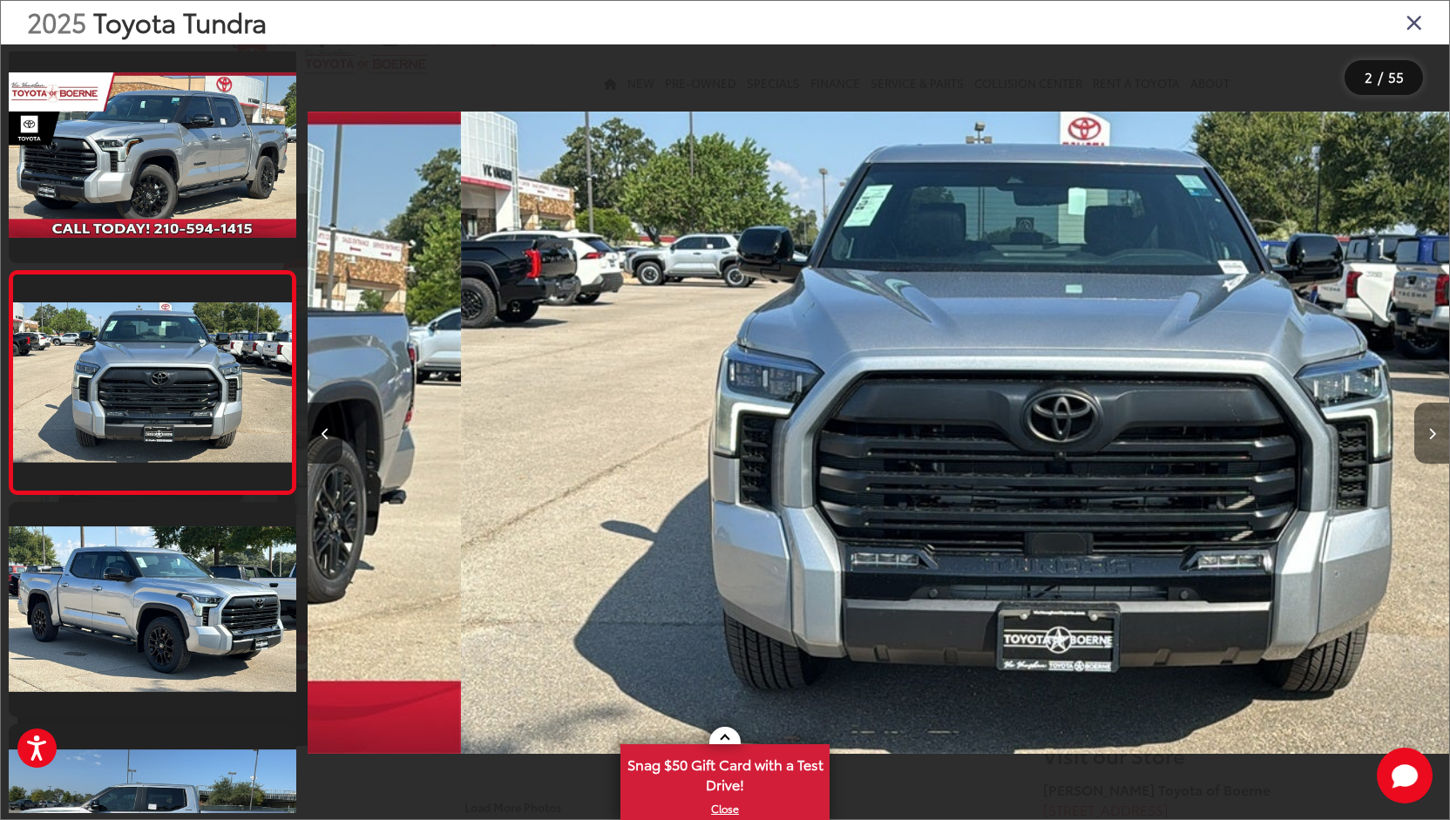
scroll to position [0, 1142]
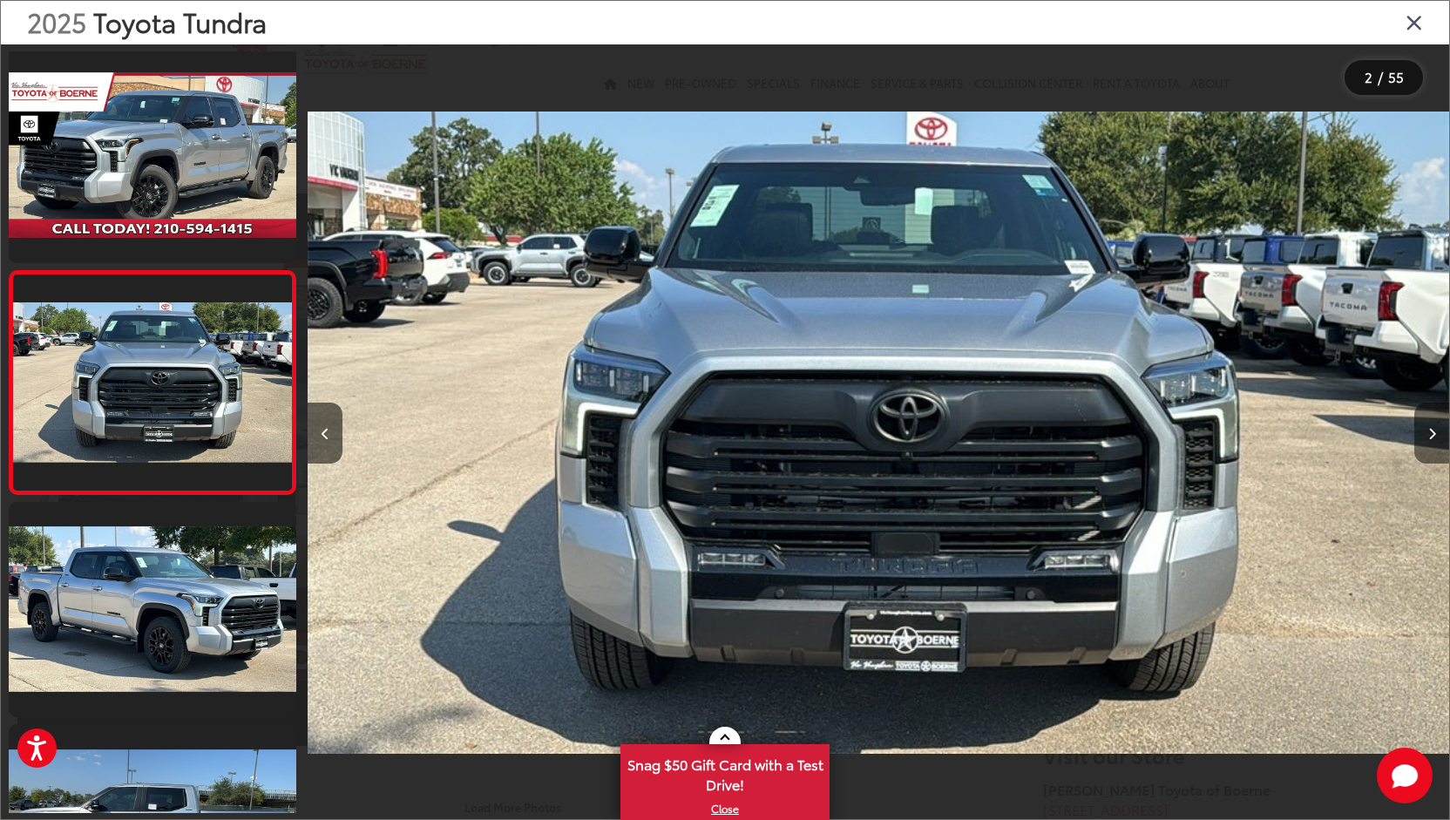
click at [1433, 433] on icon "Next image" at bounding box center [1433, 434] width 8 height 12
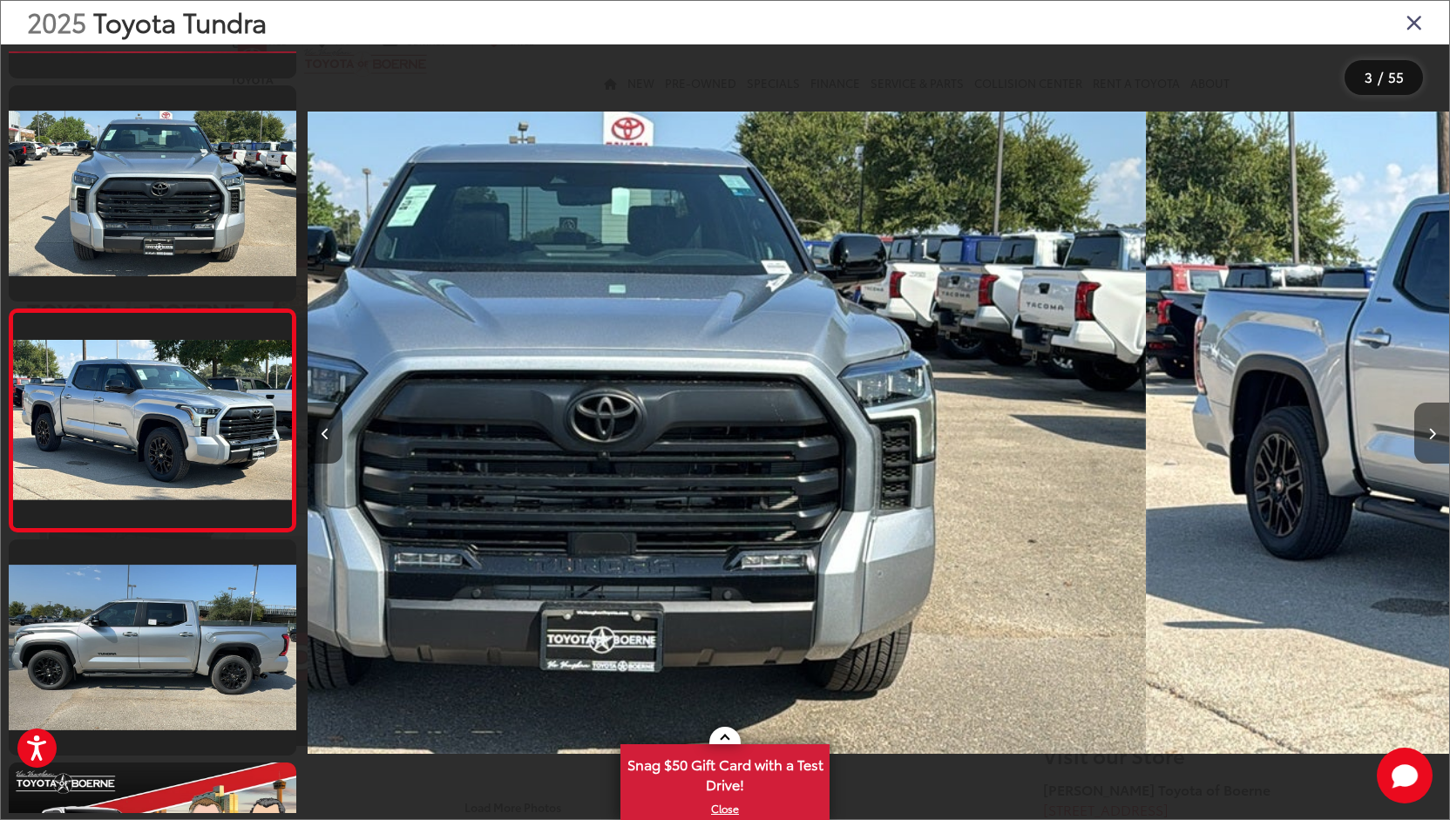
scroll to position [228, 0]
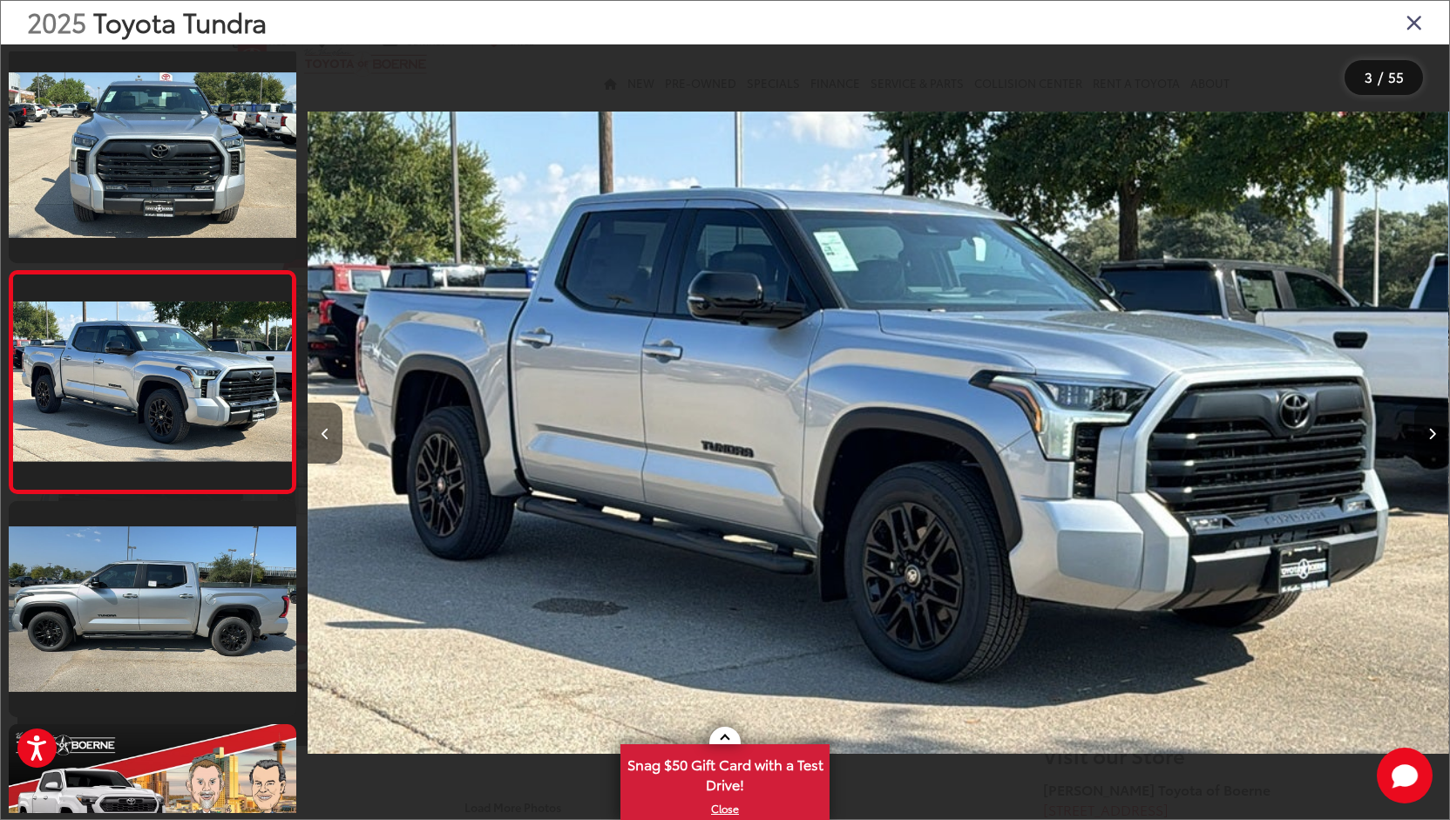
click at [1433, 433] on icon "Next image" at bounding box center [1433, 434] width 8 height 12
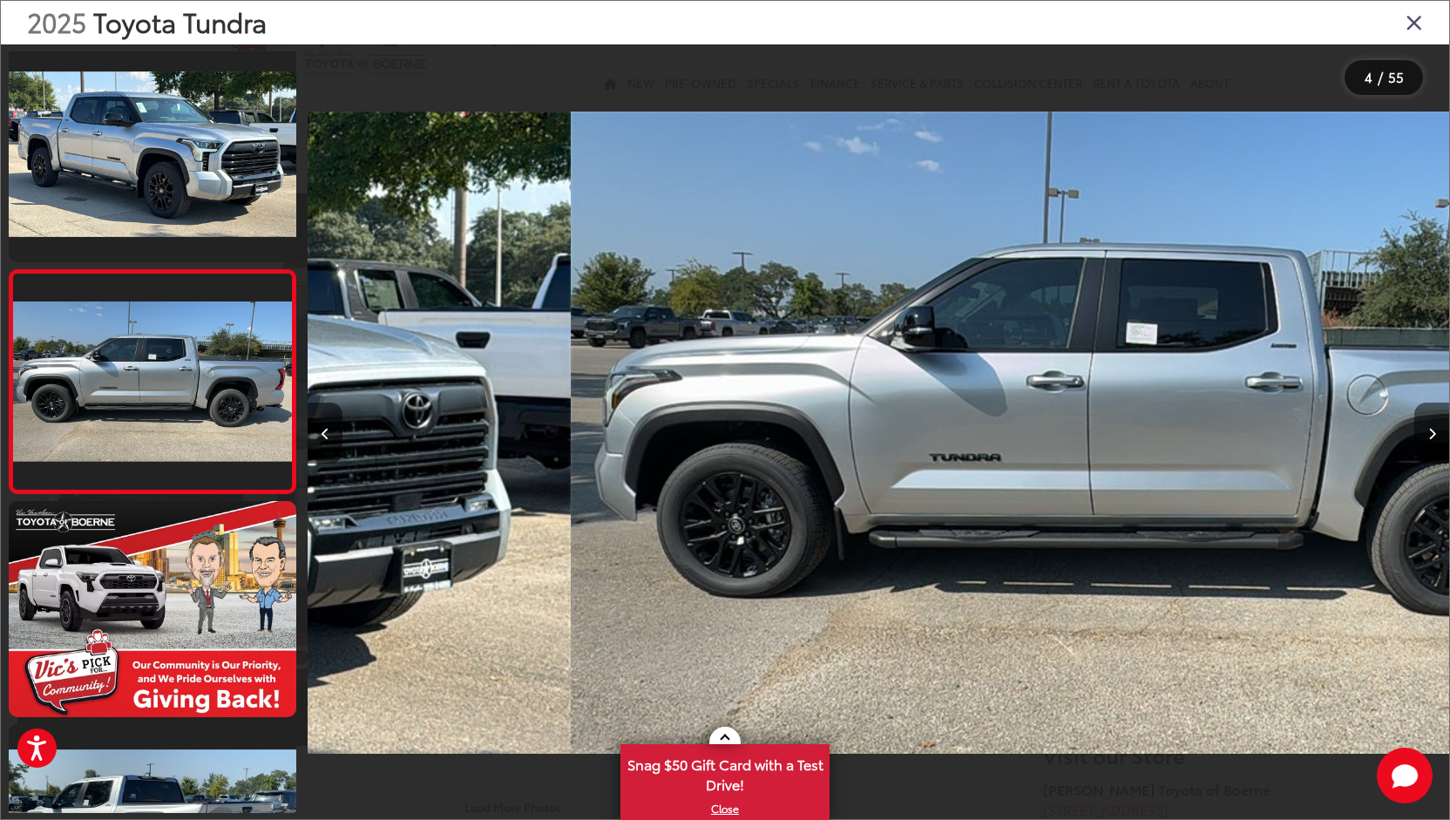
scroll to position [0, 3425]
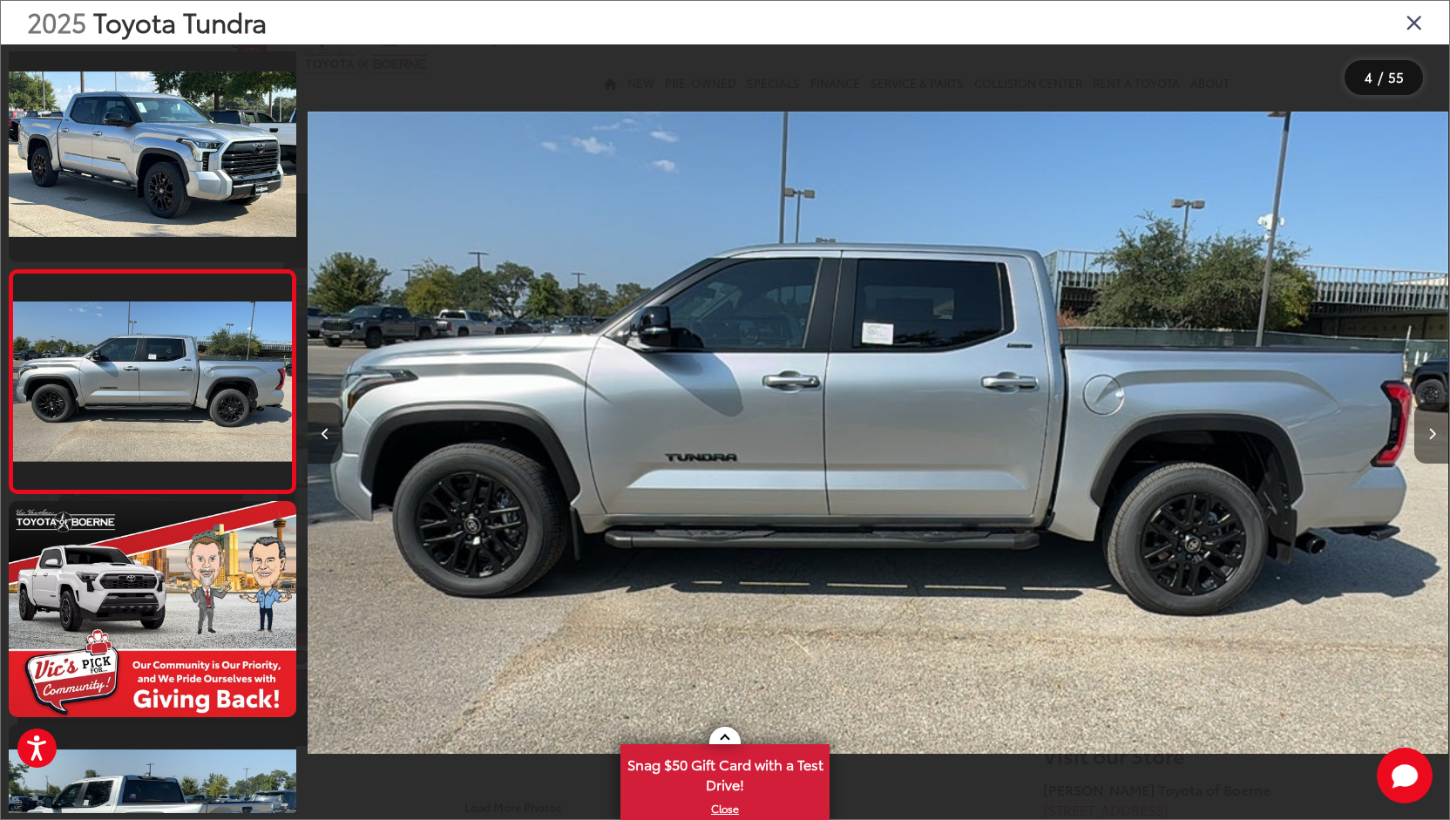
click at [1433, 433] on icon "Next image" at bounding box center [1433, 434] width 8 height 12
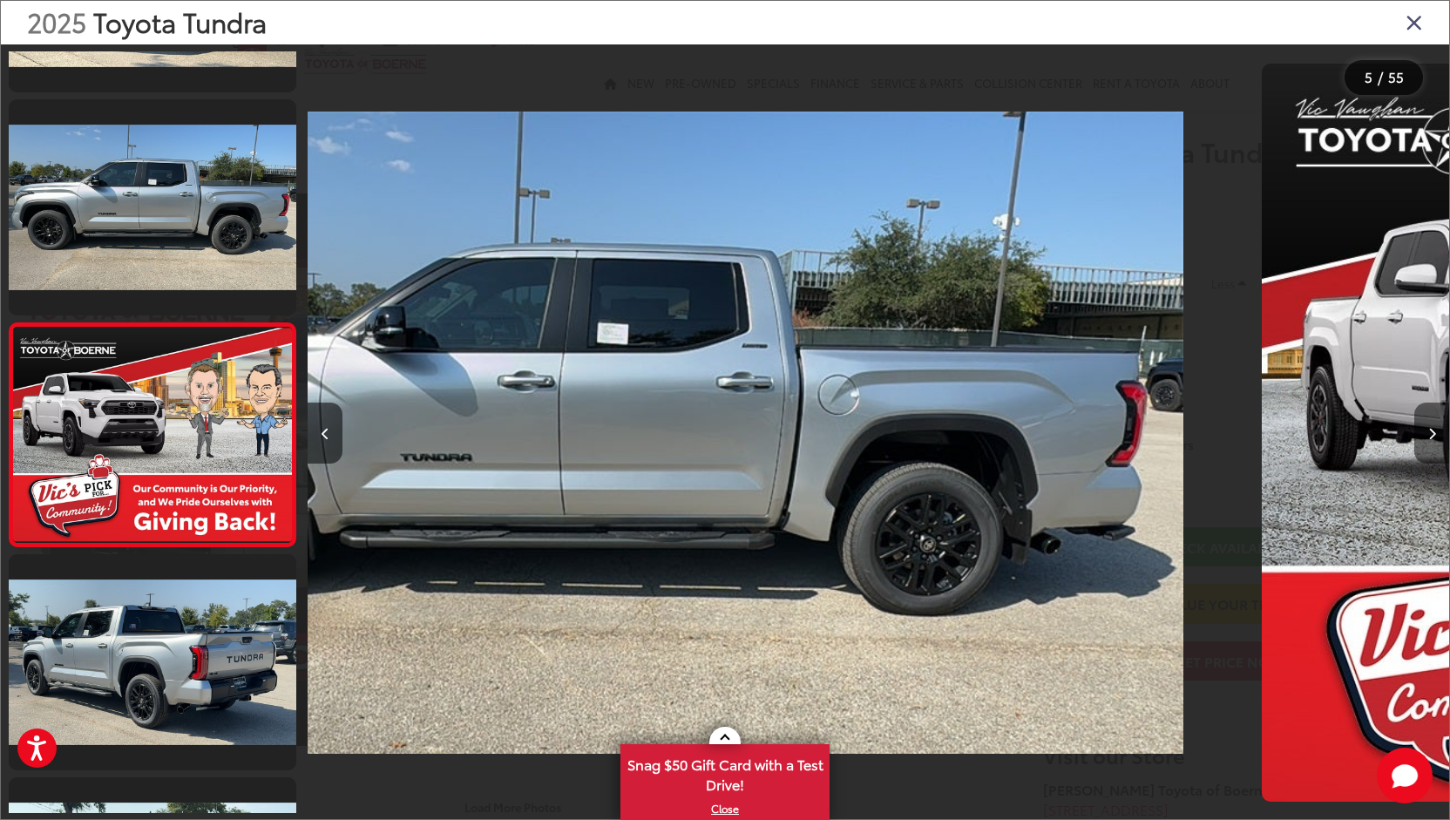
scroll to position [675, 0]
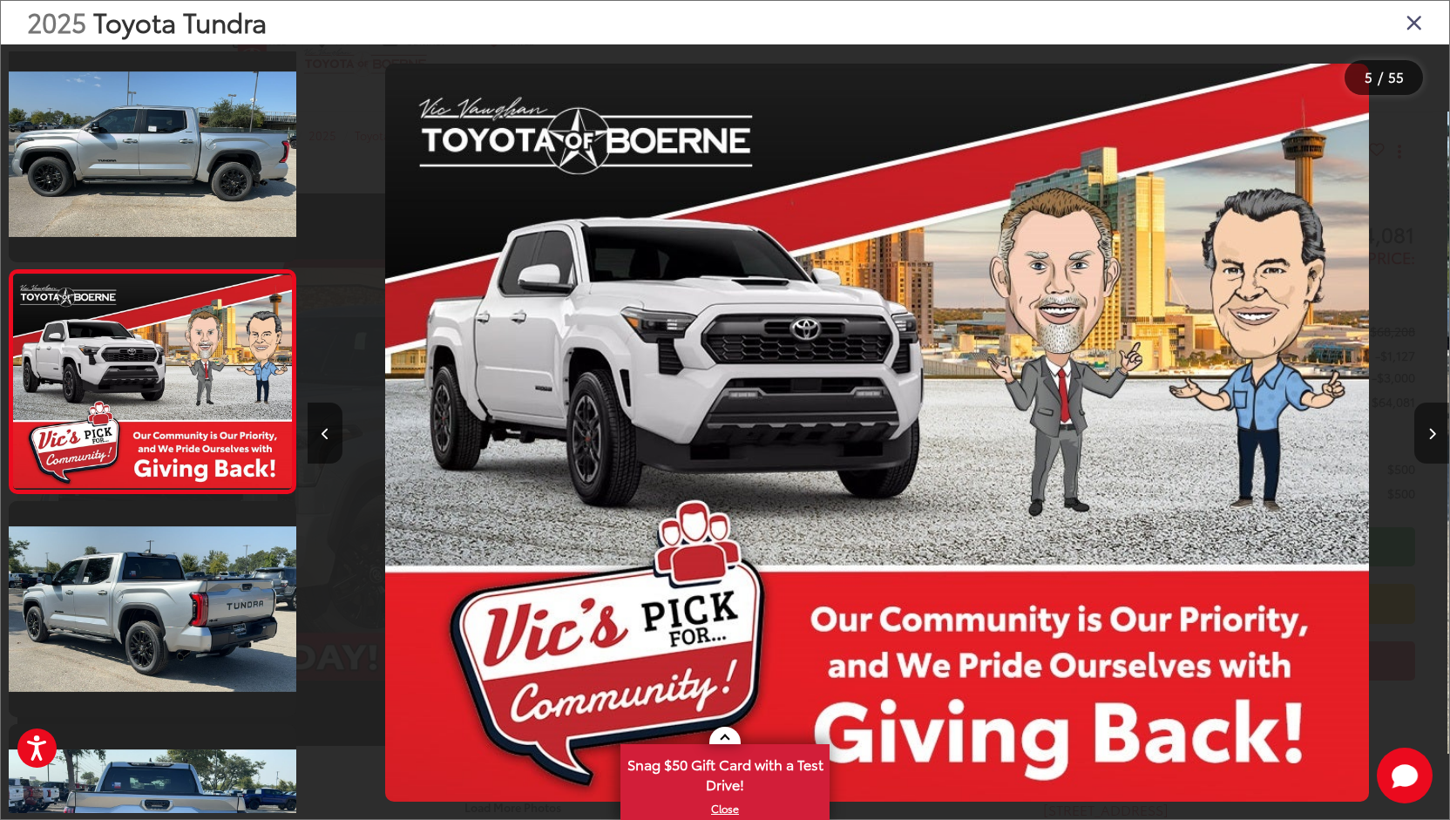
click at [1433, 433] on icon "Next image" at bounding box center [1433, 434] width 8 height 12
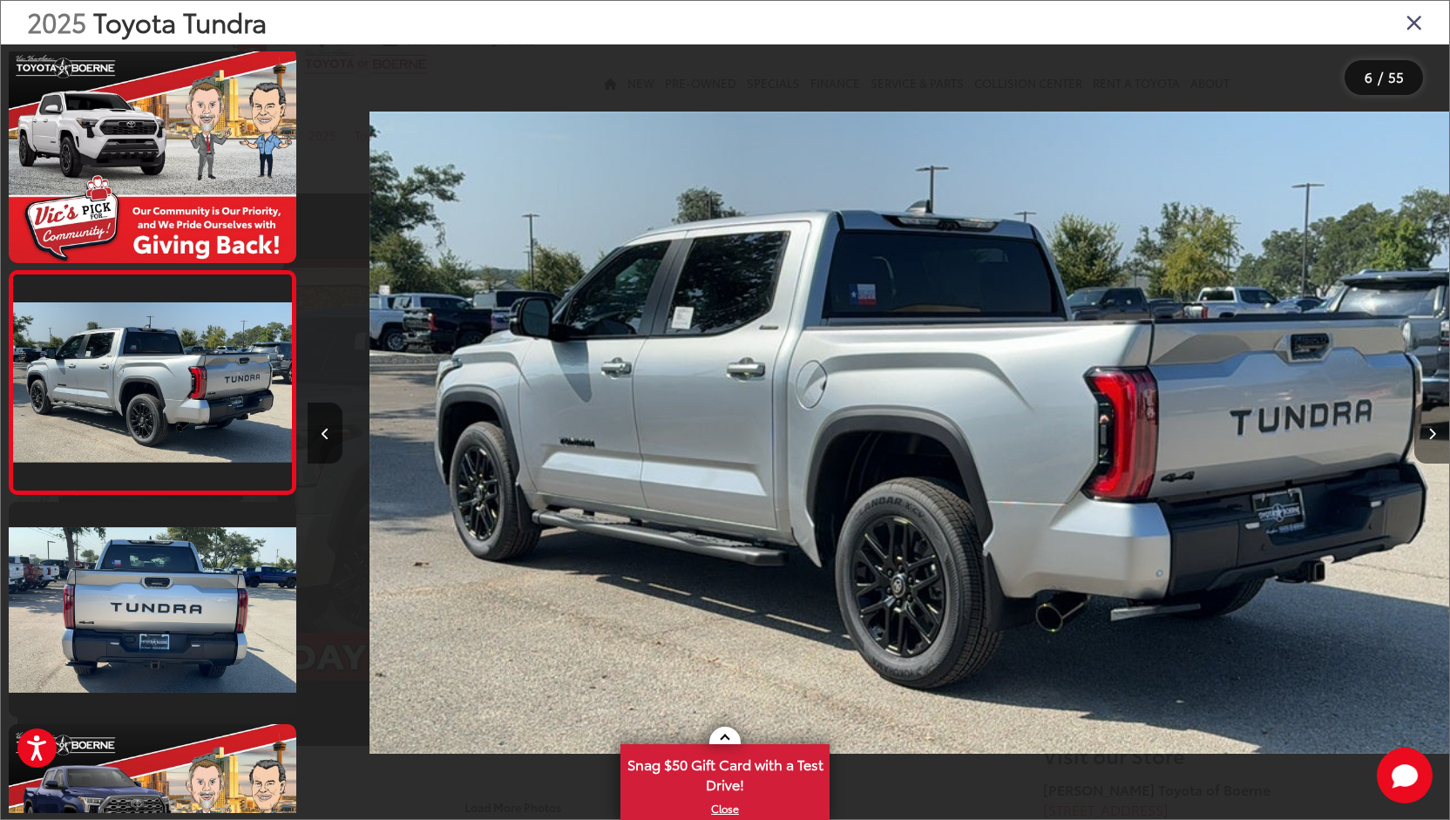
scroll to position [0, 5709]
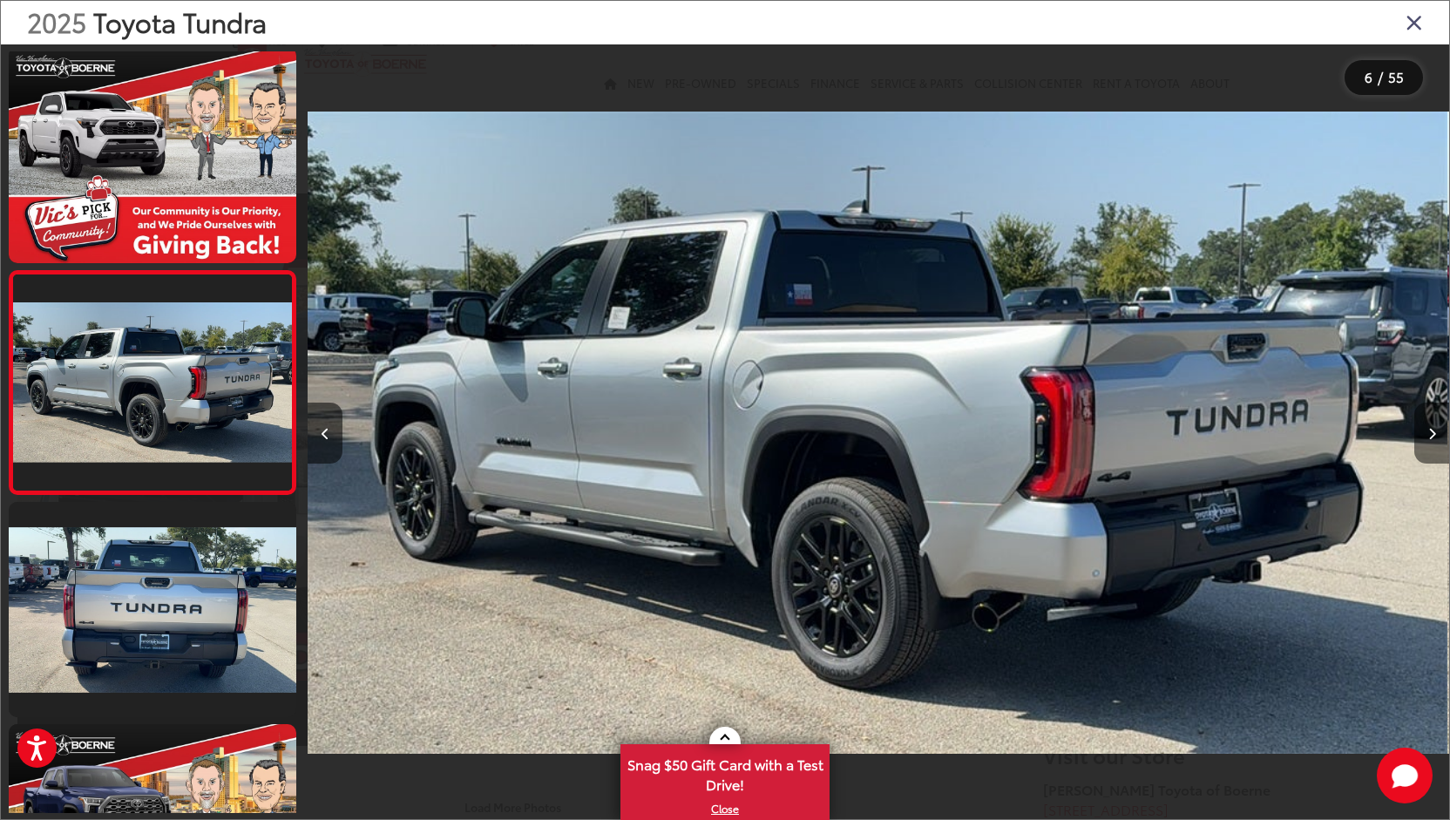
click at [1433, 433] on icon "Next image" at bounding box center [1433, 434] width 8 height 12
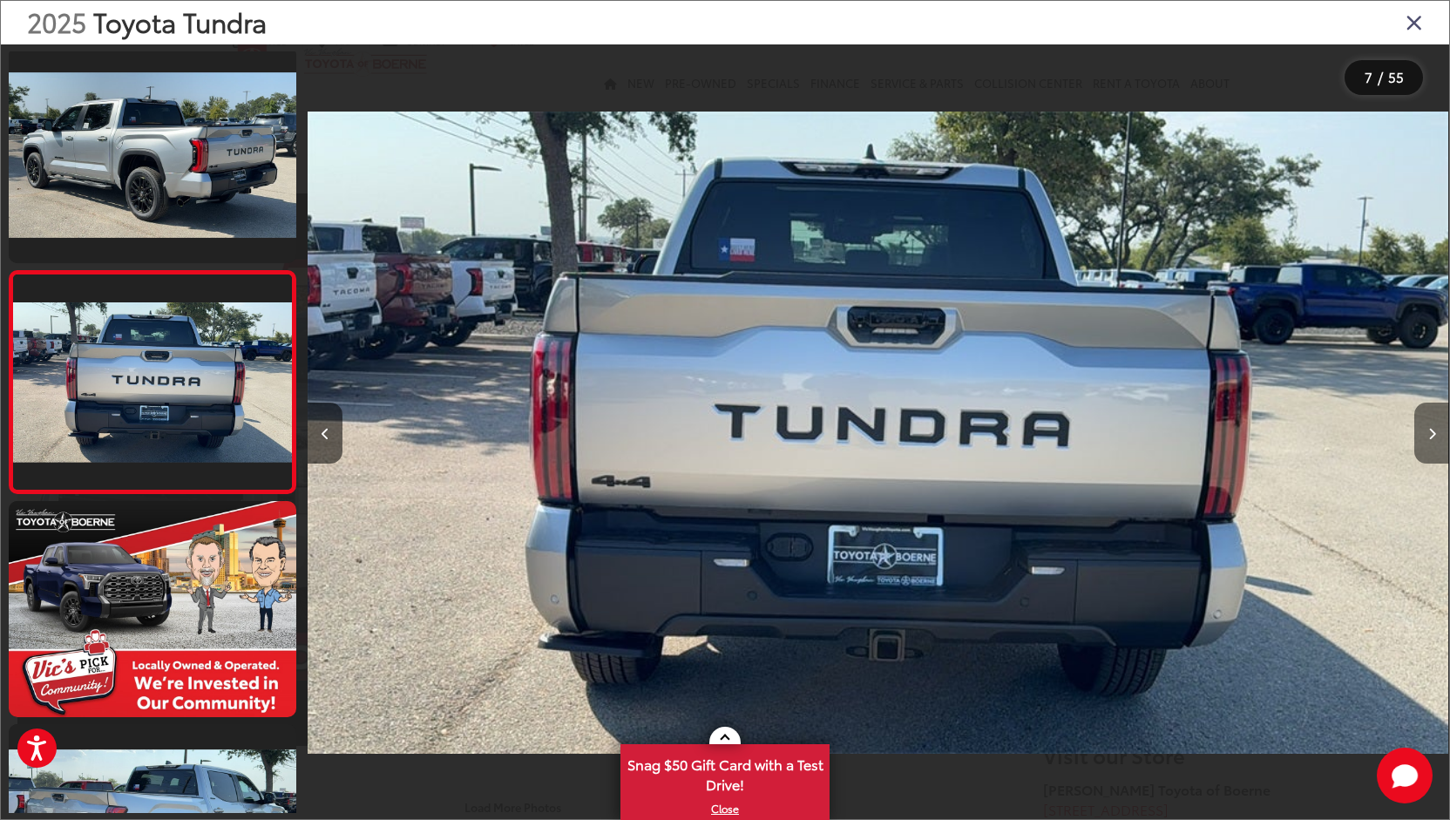
scroll to position [0, 6851]
click at [1433, 433] on icon "Next image" at bounding box center [1433, 434] width 8 height 12
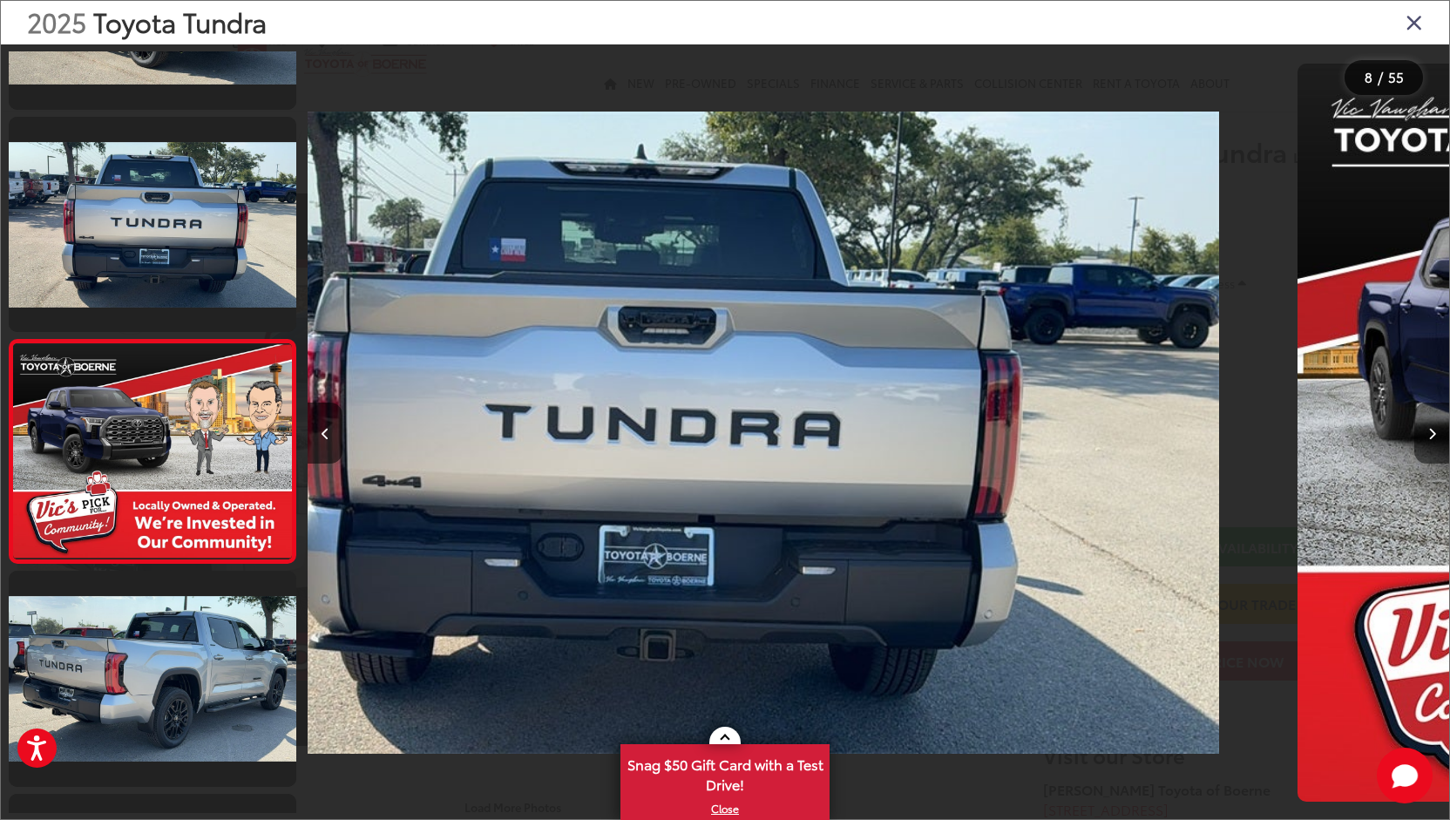
scroll to position [0, 0]
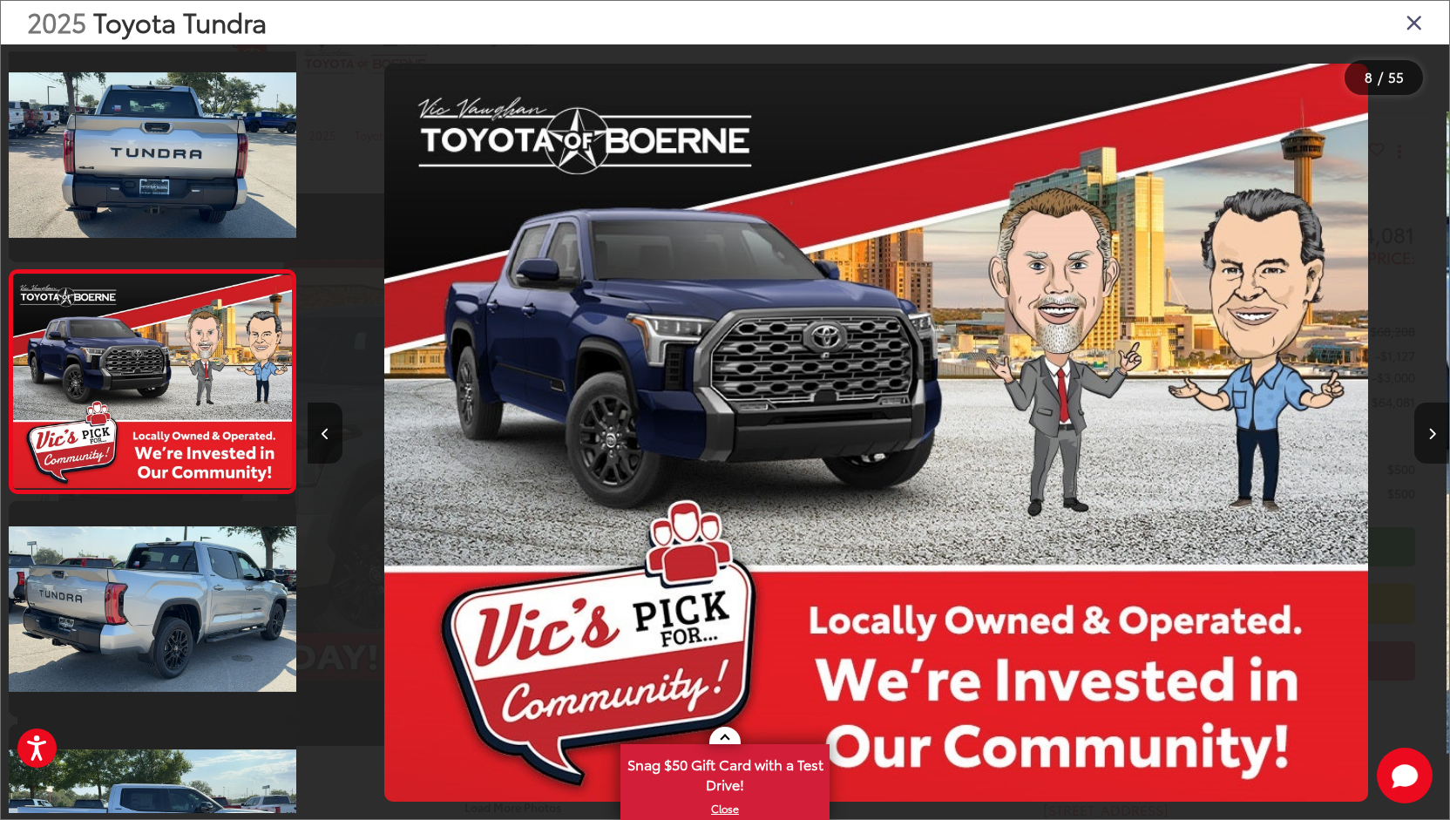
click at [1433, 433] on icon "Next image" at bounding box center [1433, 434] width 8 height 12
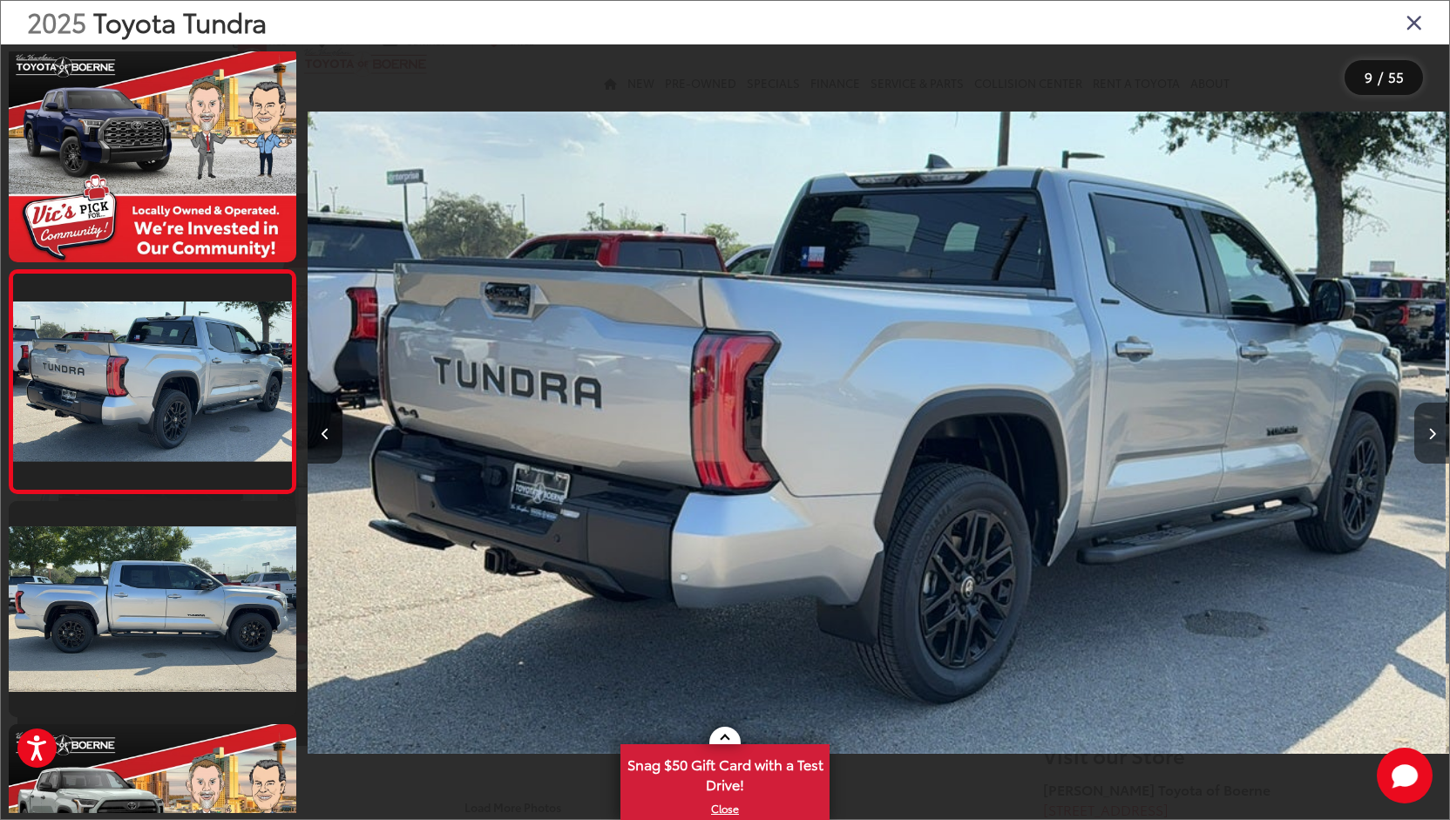
click at [1433, 433] on icon "Next image" at bounding box center [1433, 434] width 8 height 12
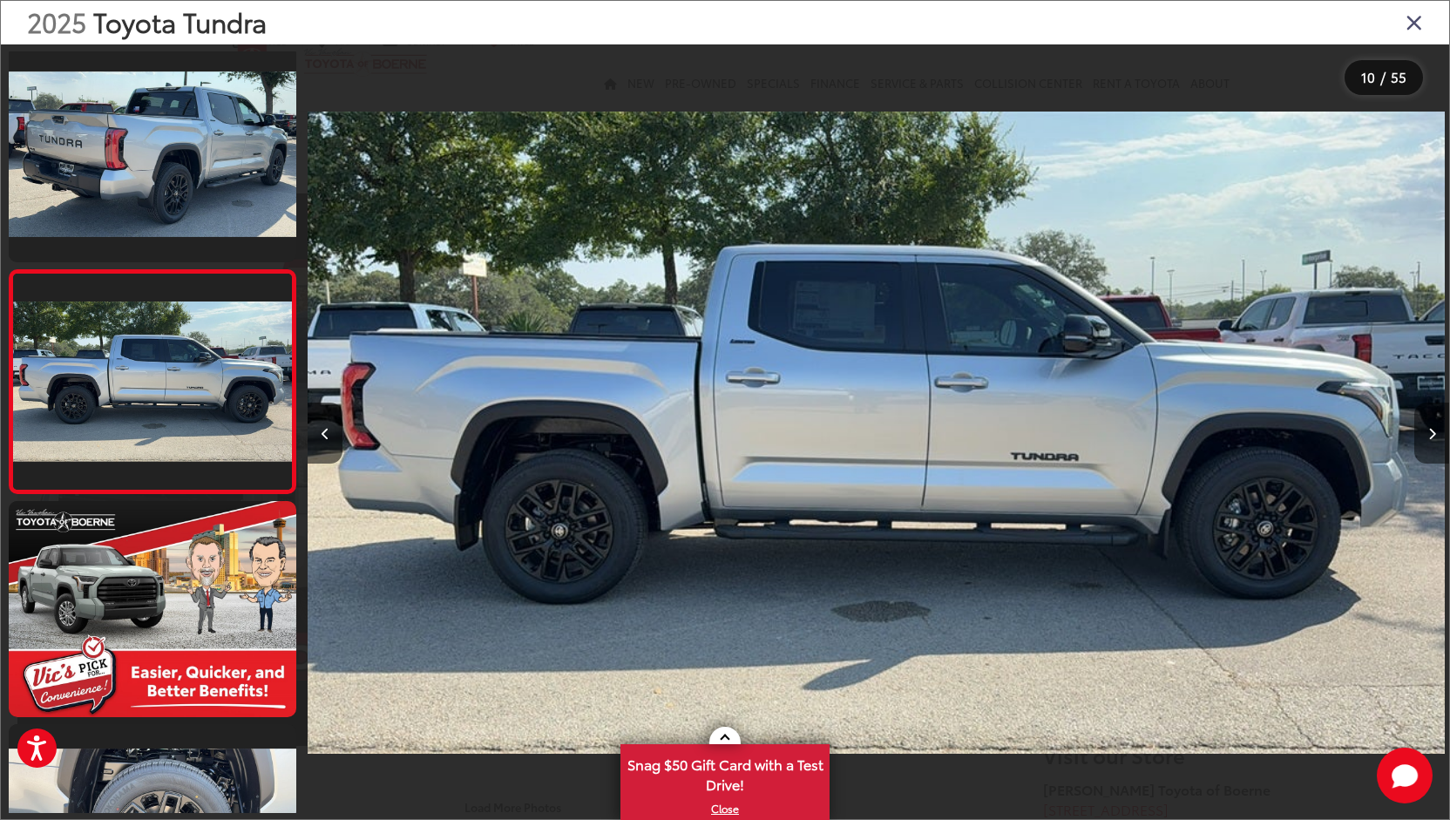
click at [1433, 433] on icon "Next image" at bounding box center [1433, 434] width 8 height 12
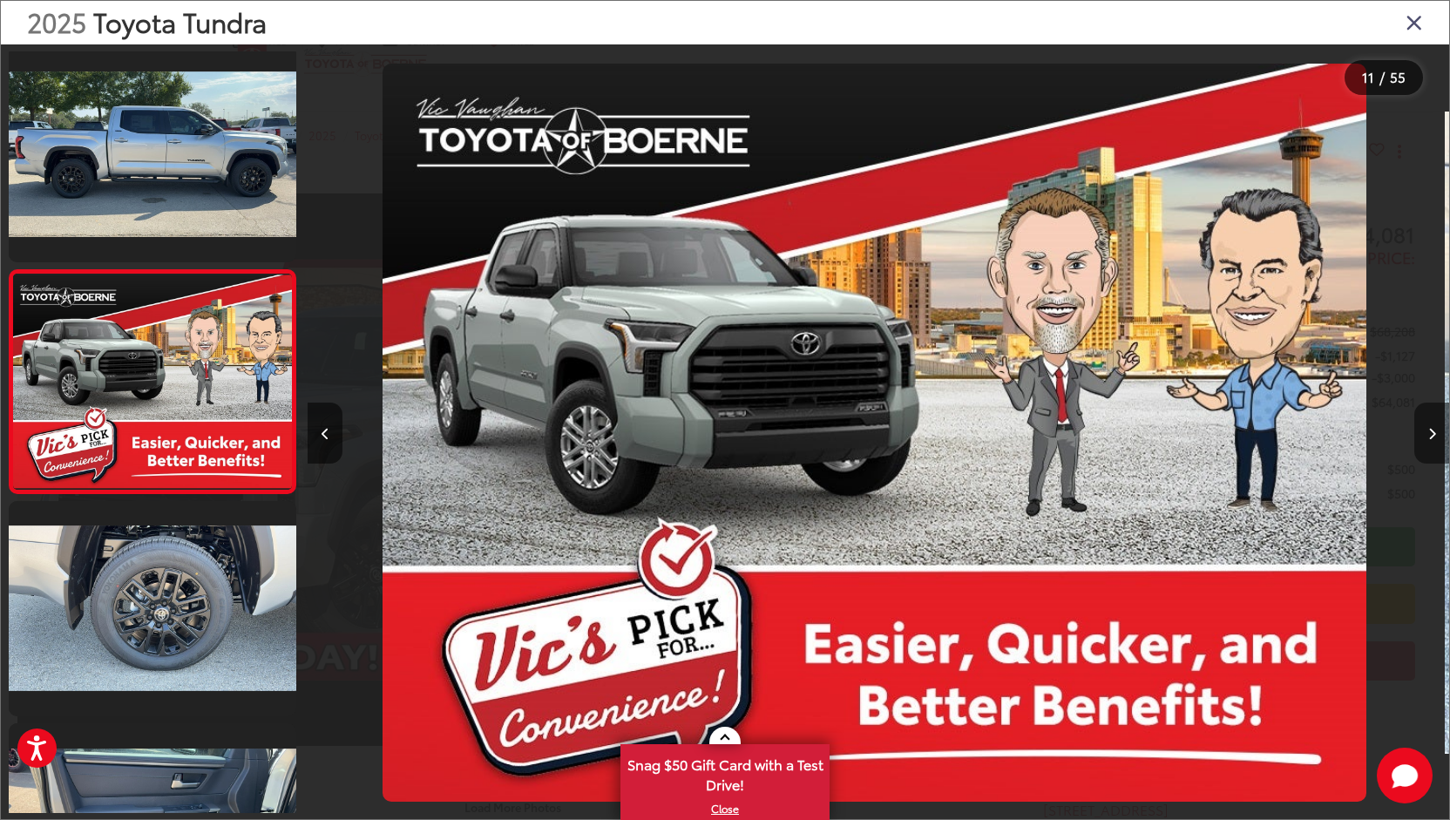
click at [1433, 433] on icon "Next image" at bounding box center [1433, 434] width 8 height 12
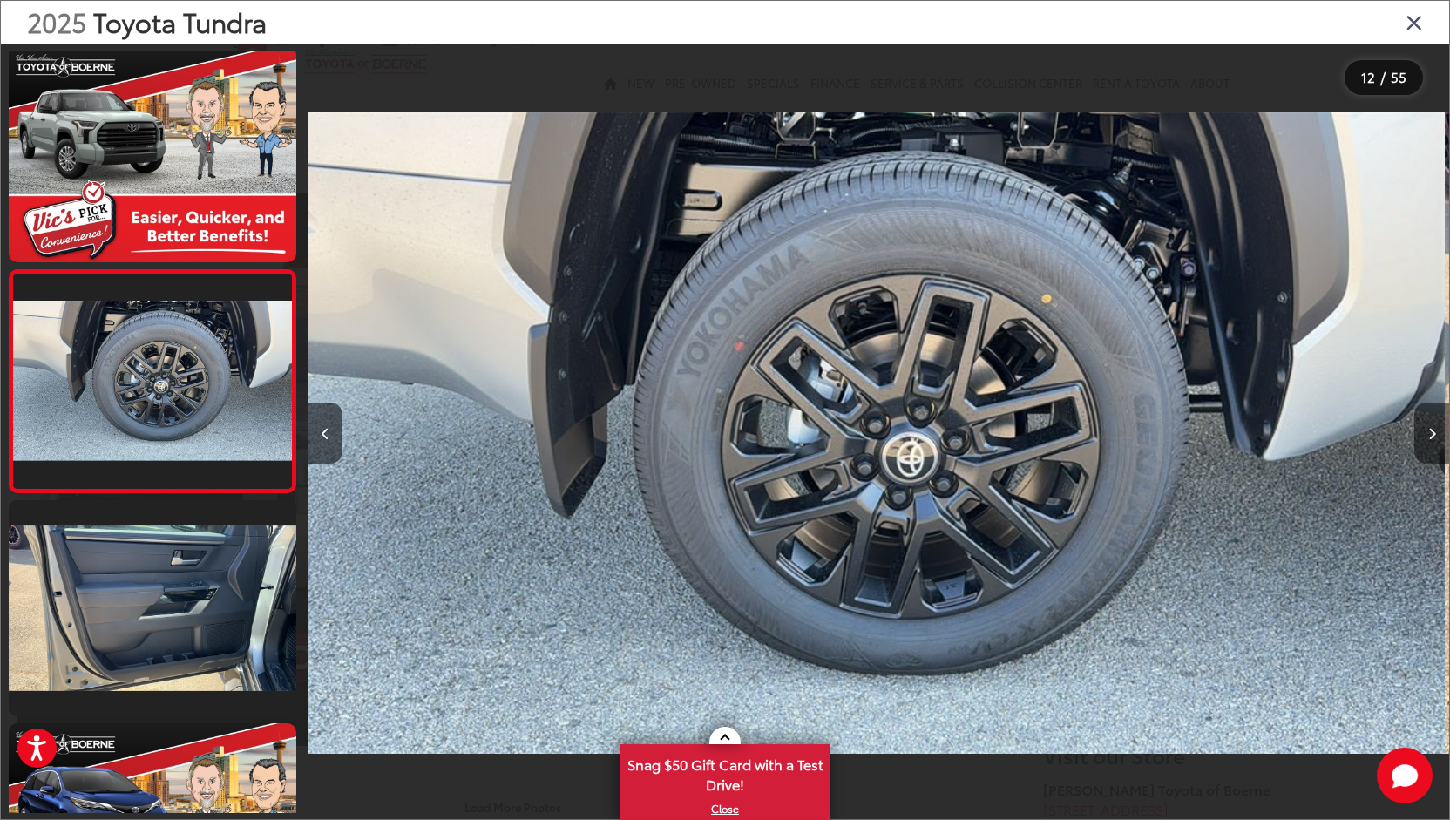
click at [1433, 433] on icon "Next image" at bounding box center [1433, 434] width 8 height 12
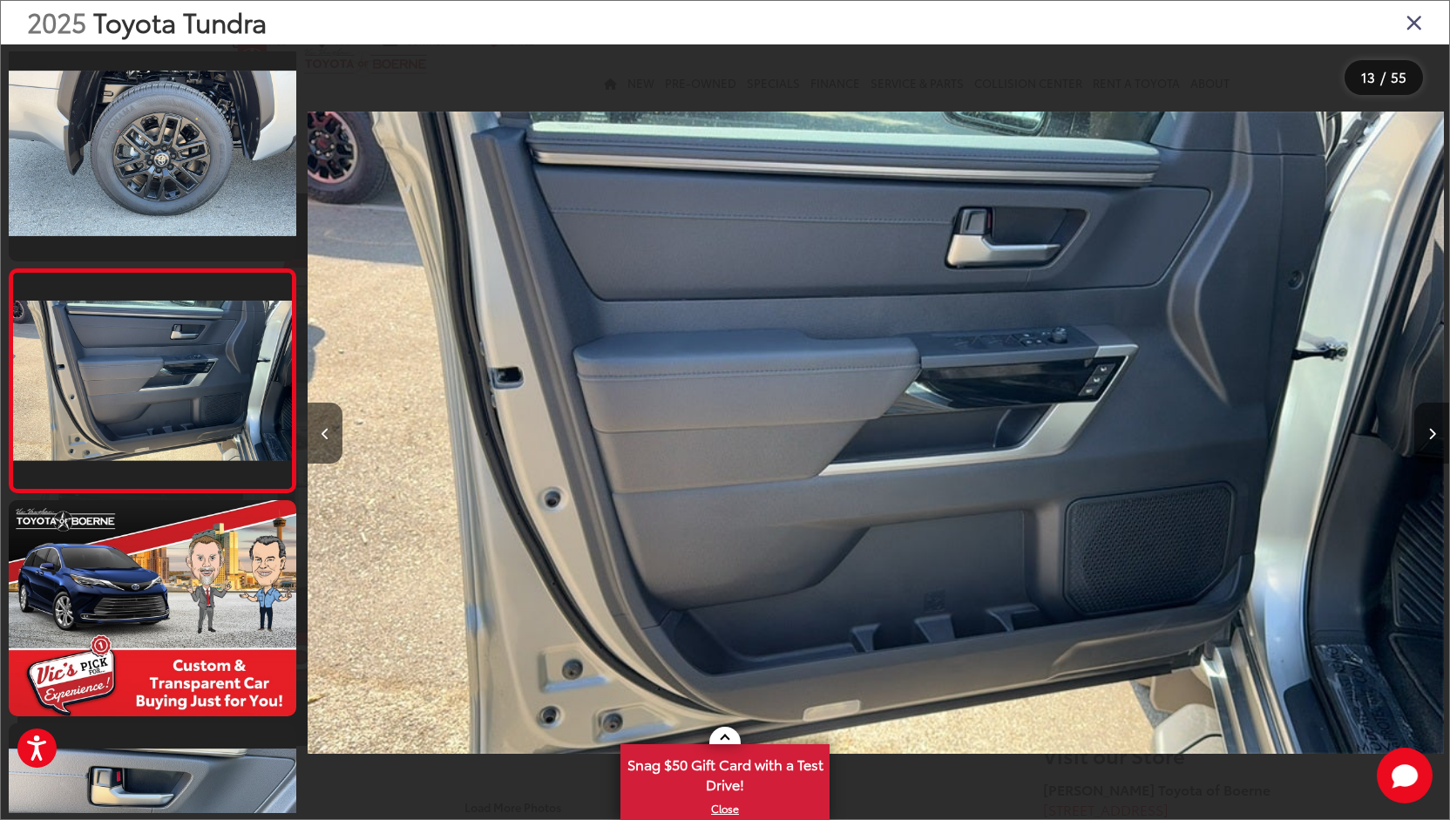
click at [1433, 433] on icon "Next image" at bounding box center [1433, 434] width 8 height 12
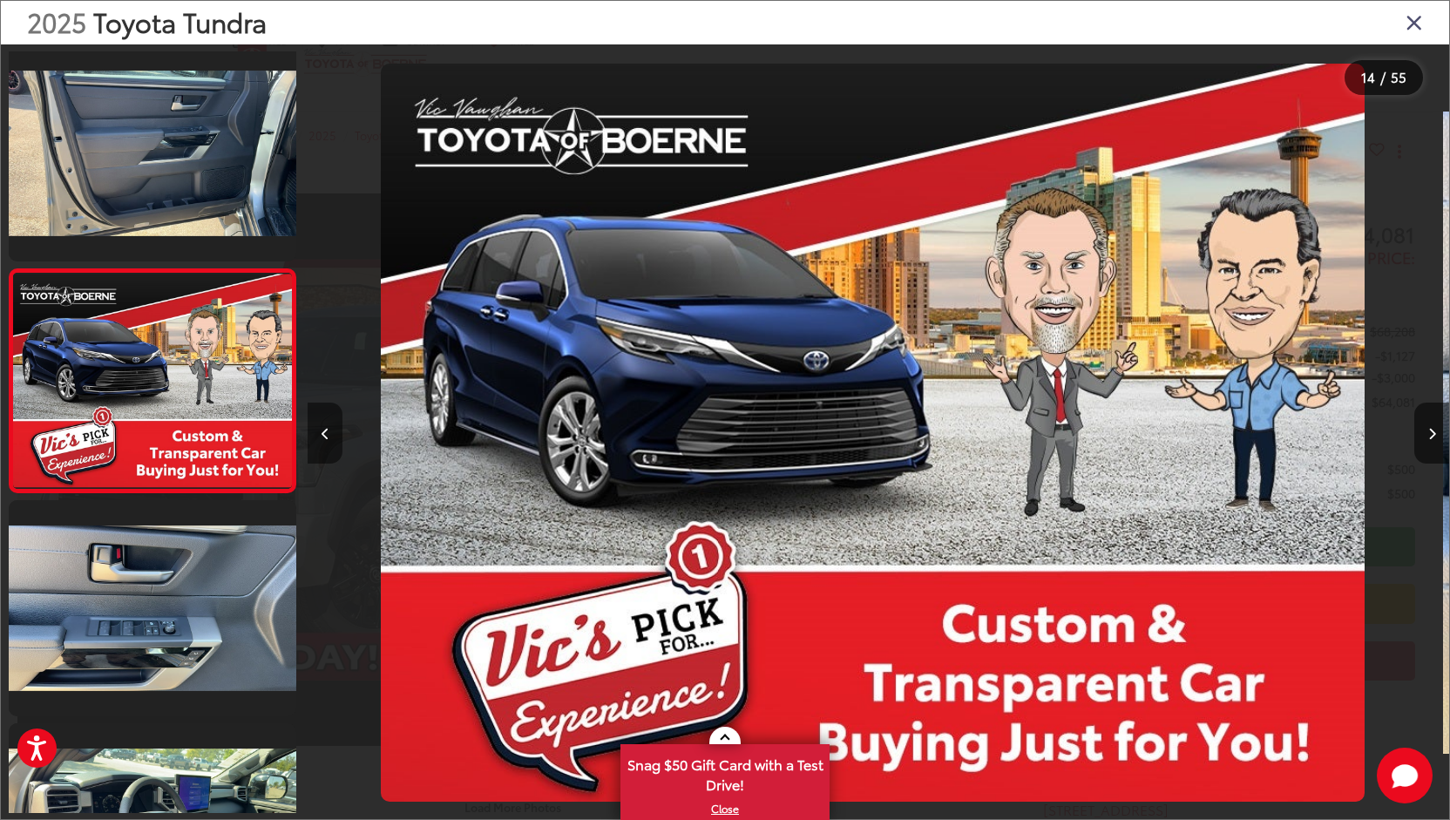
click at [326, 430] on icon "Previous image" at bounding box center [326, 434] width 8 height 12
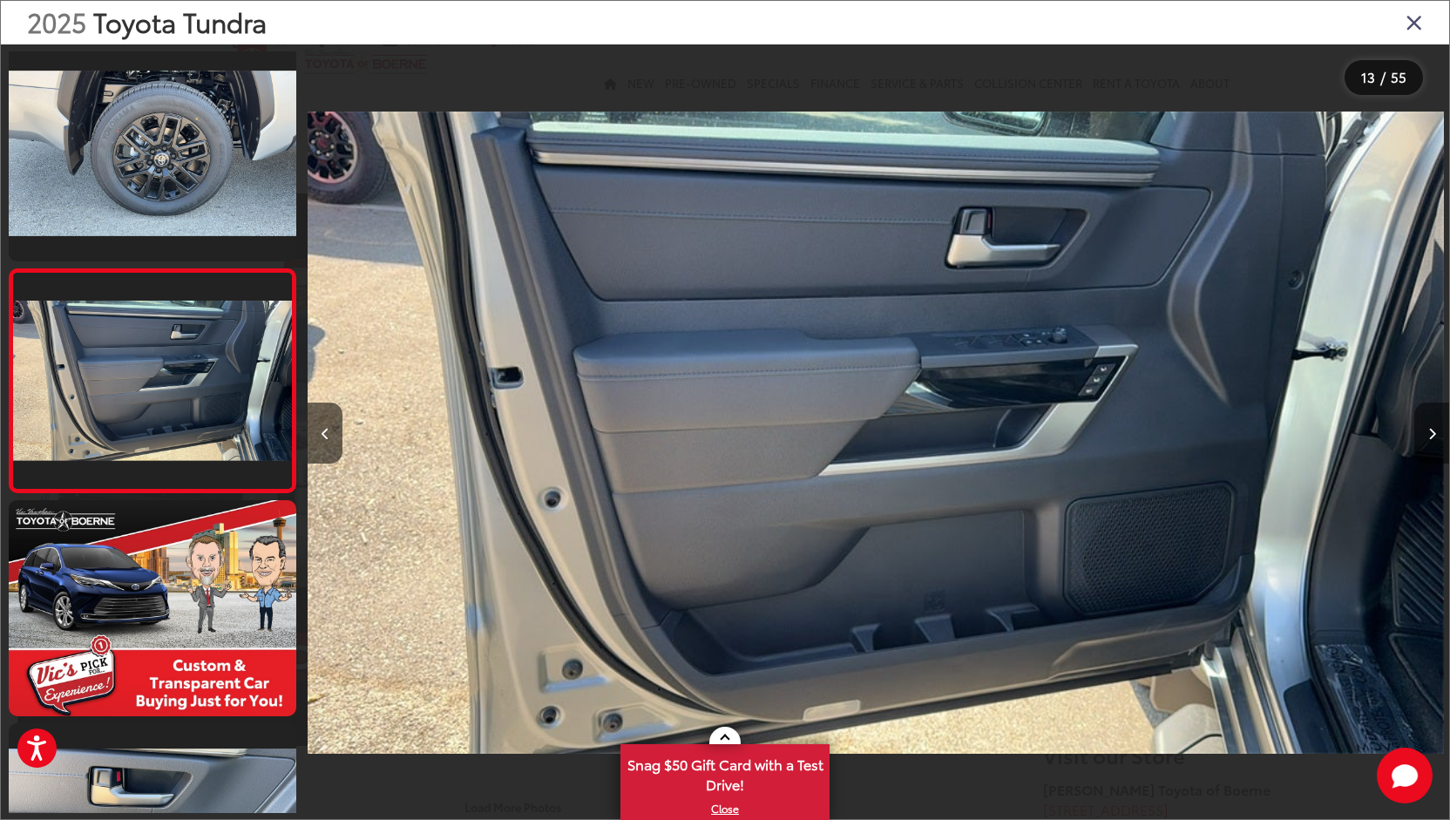
click at [1429, 430] on icon "Next image" at bounding box center [1433, 434] width 8 height 12
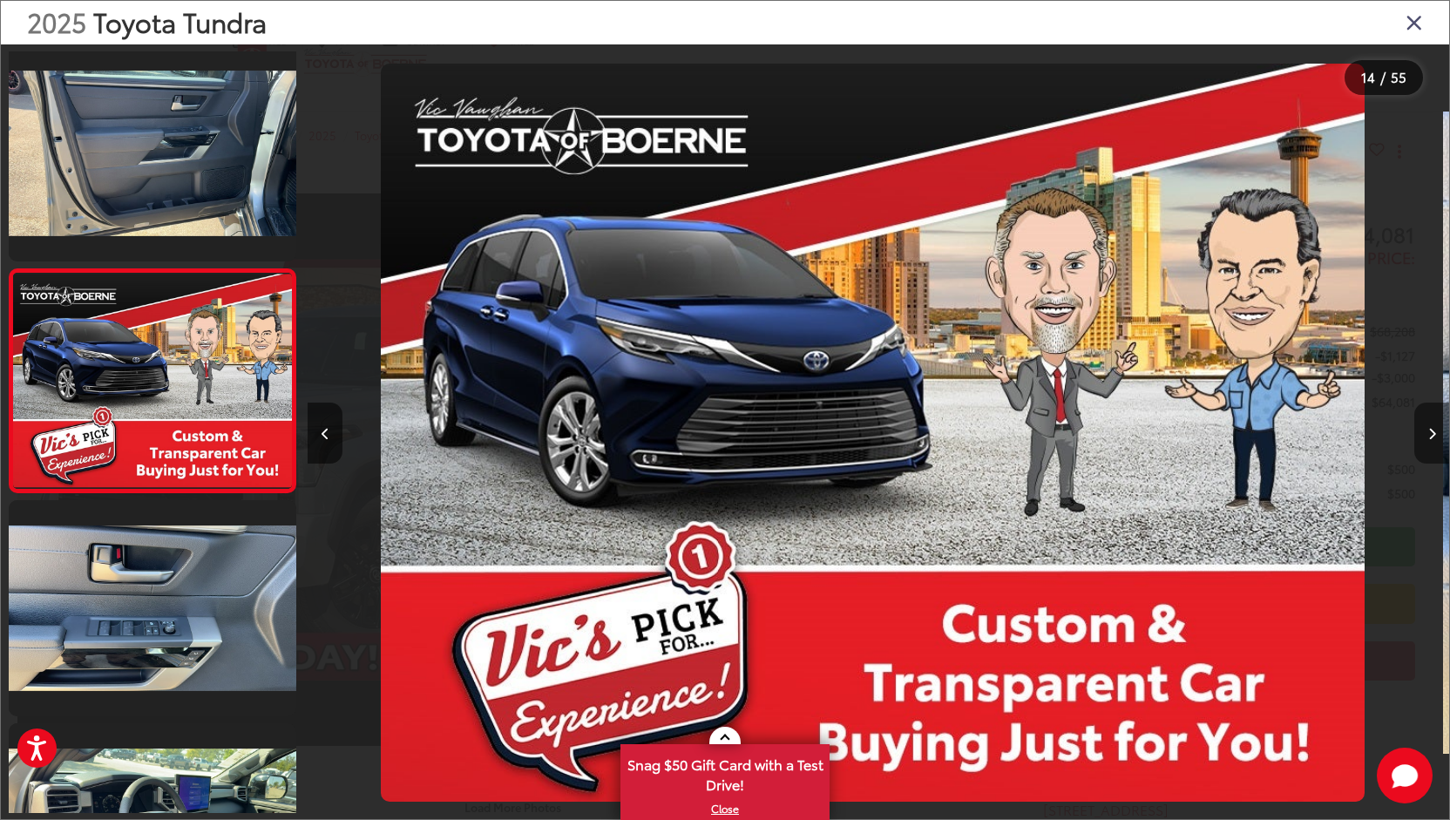
click at [1429, 430] on icon "Next image" at bounding box center [1433, 434] width 8 height 12
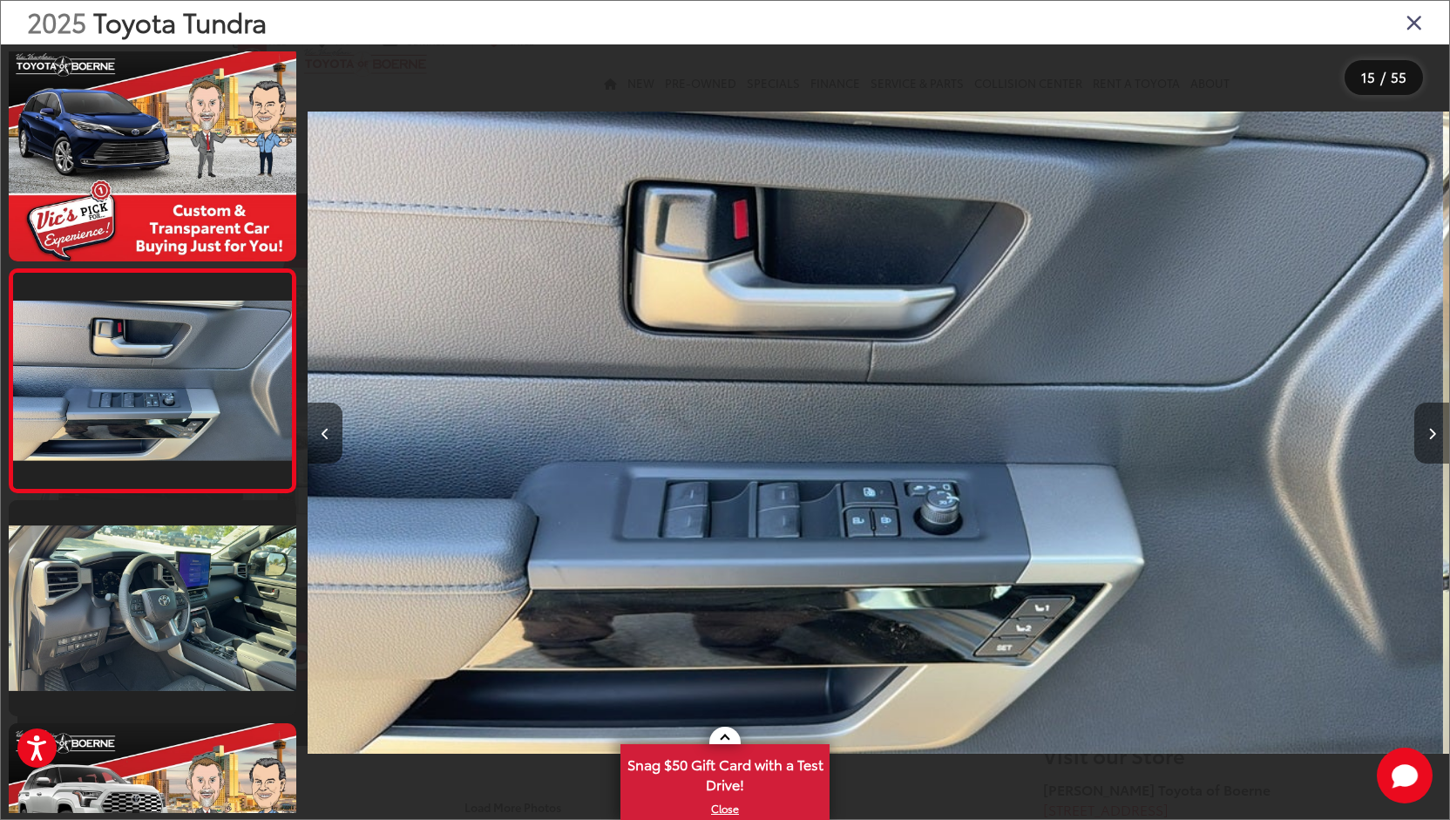
click at [1429, 430] on icon "Next image" at bounding box center [1433, 434] width 8 height 12
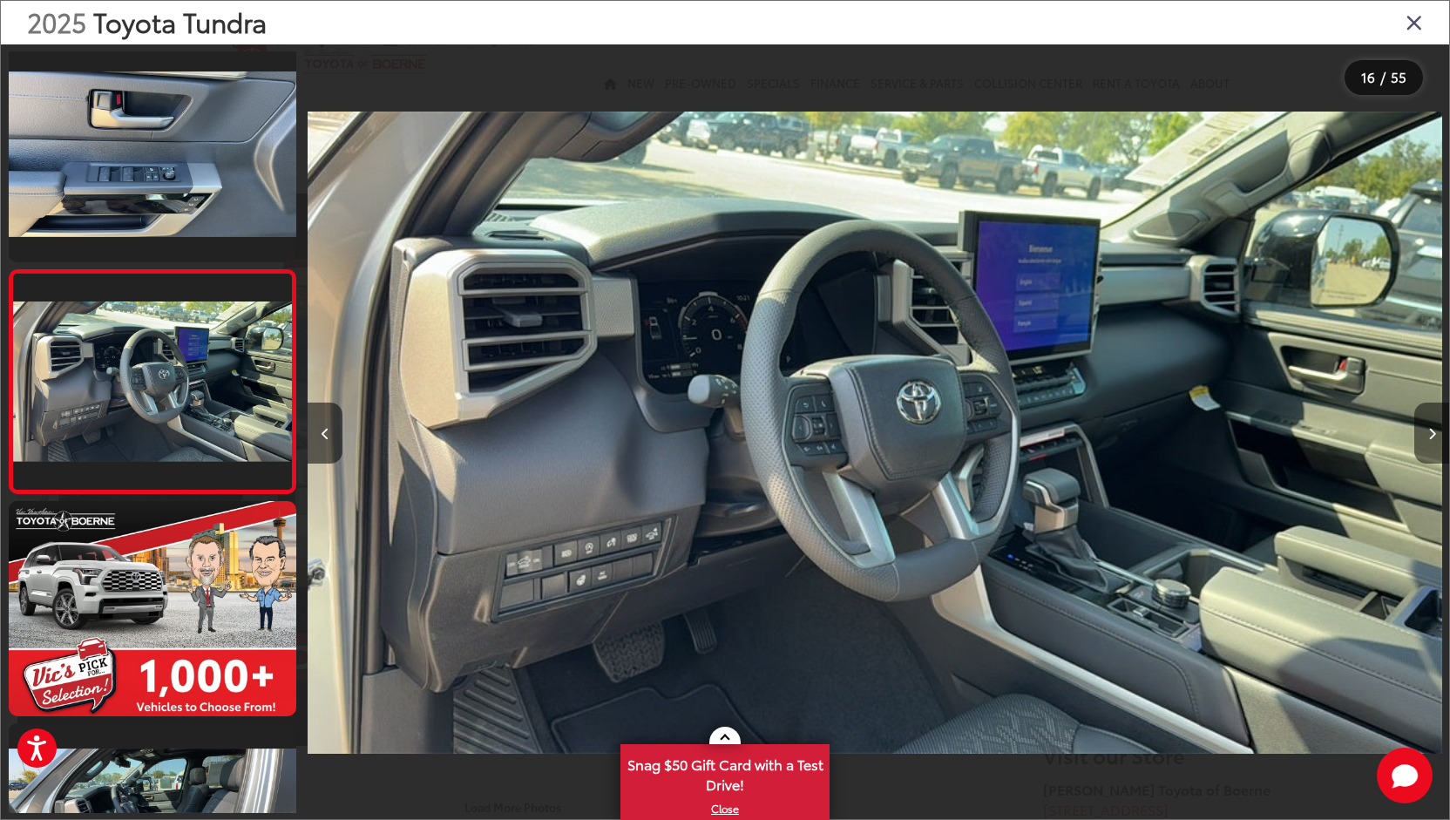
click at [1429, 430] on icon "Next image" at bounding box center [1433, 434] width 8 height 12
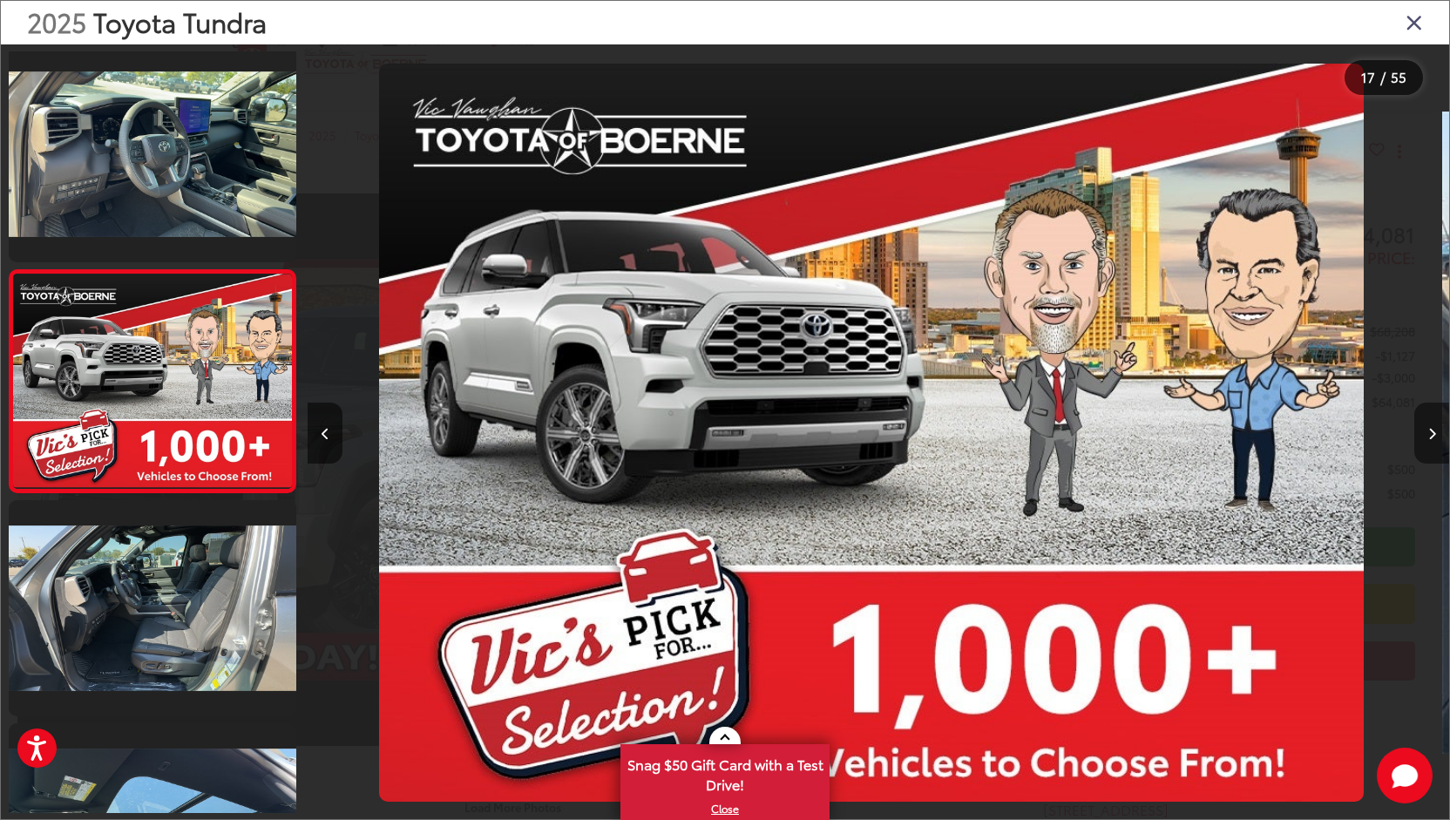
click at [1429, 430] on icon "Next image" at bounding box center [1433, 434] width 8 height 12
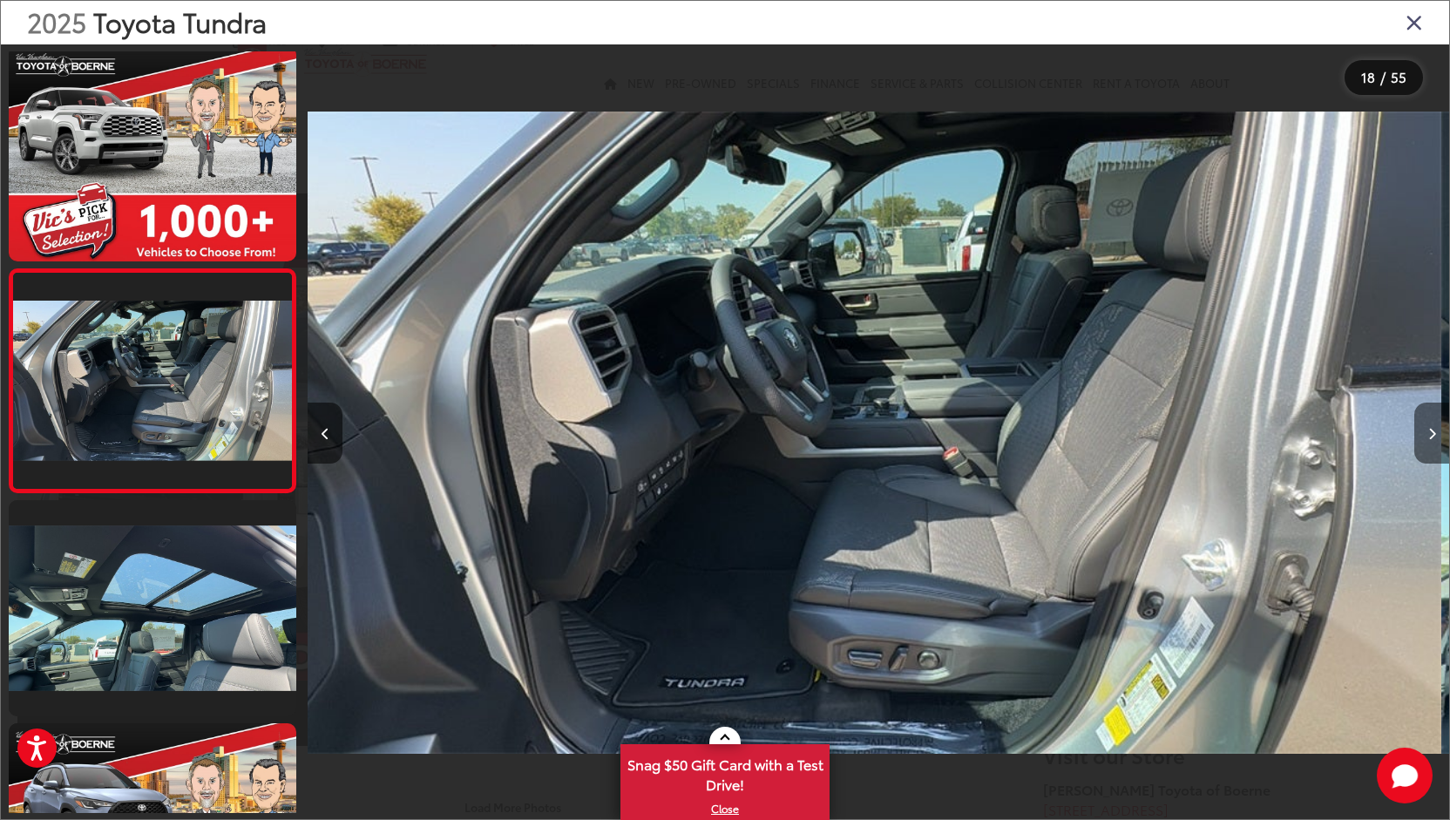
click at [1429, 430] on icon "Next image" at bounding box center [1433, 434] width 8 height 12
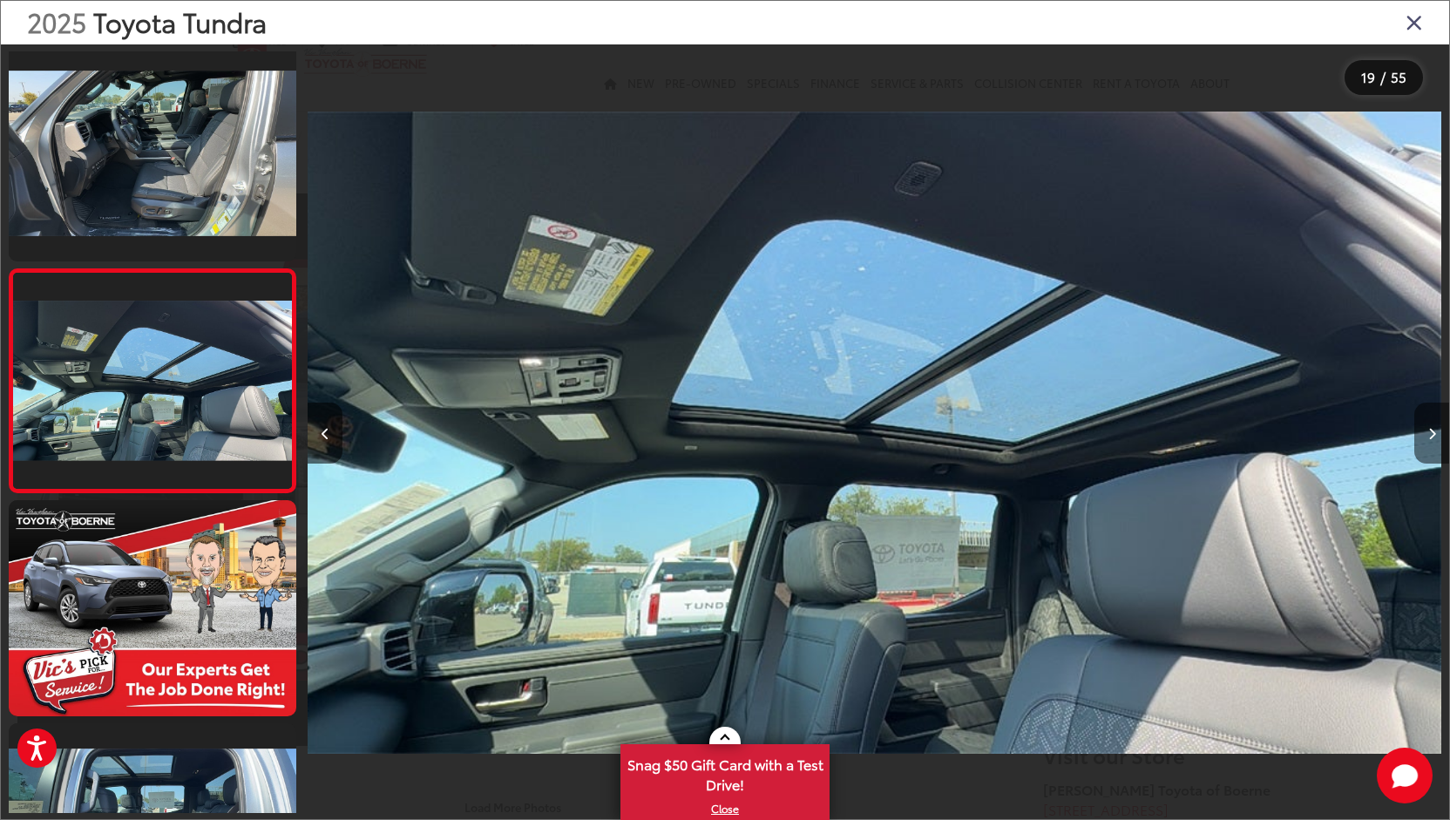
click at [1429, 430] on icon "Next image" at bounding box center [1433, 434] width 8 height 12
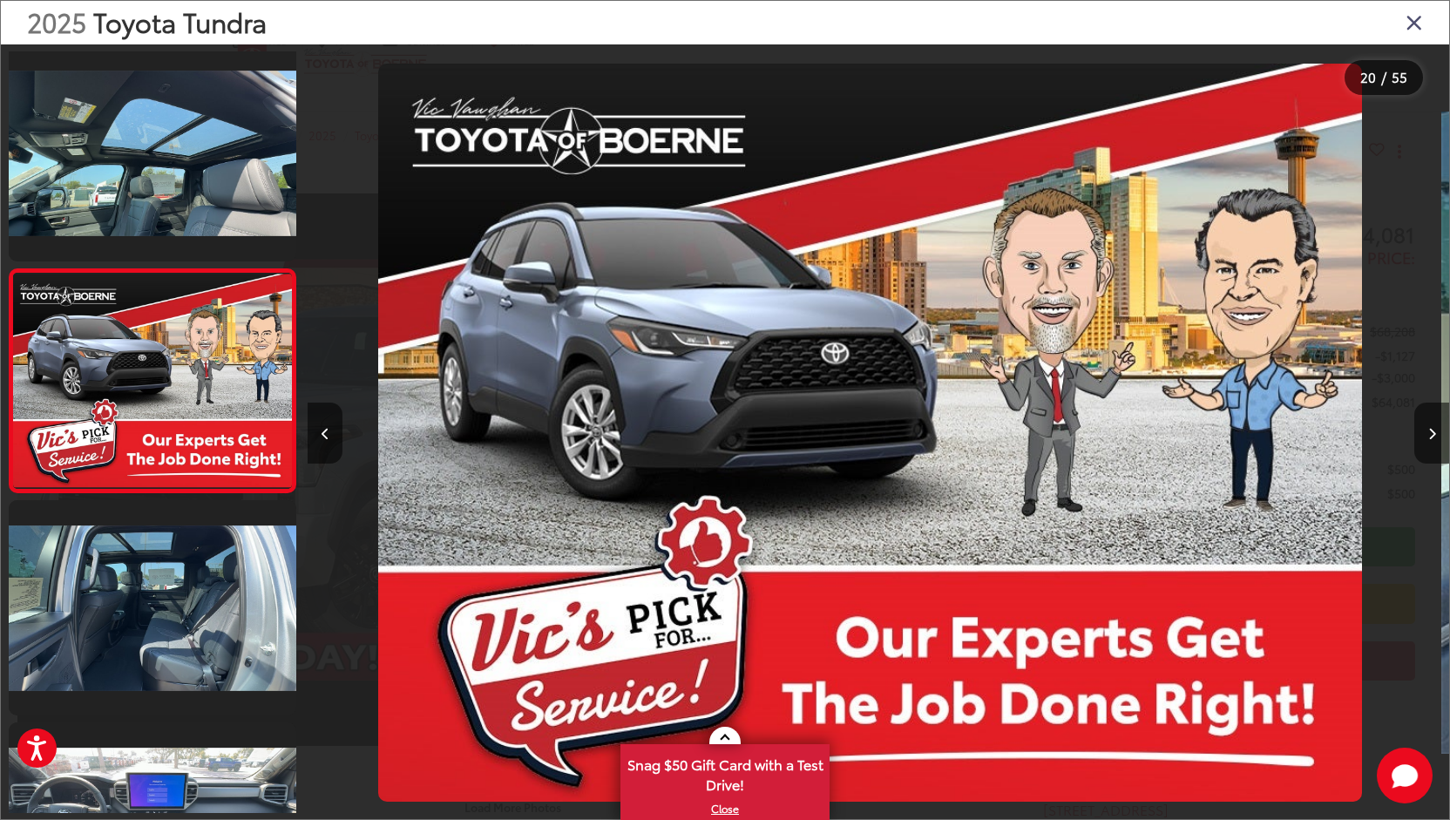
click at [1411, 27] on icon "Close gallery" at bounding box center [1414, 21] width 17 height 23
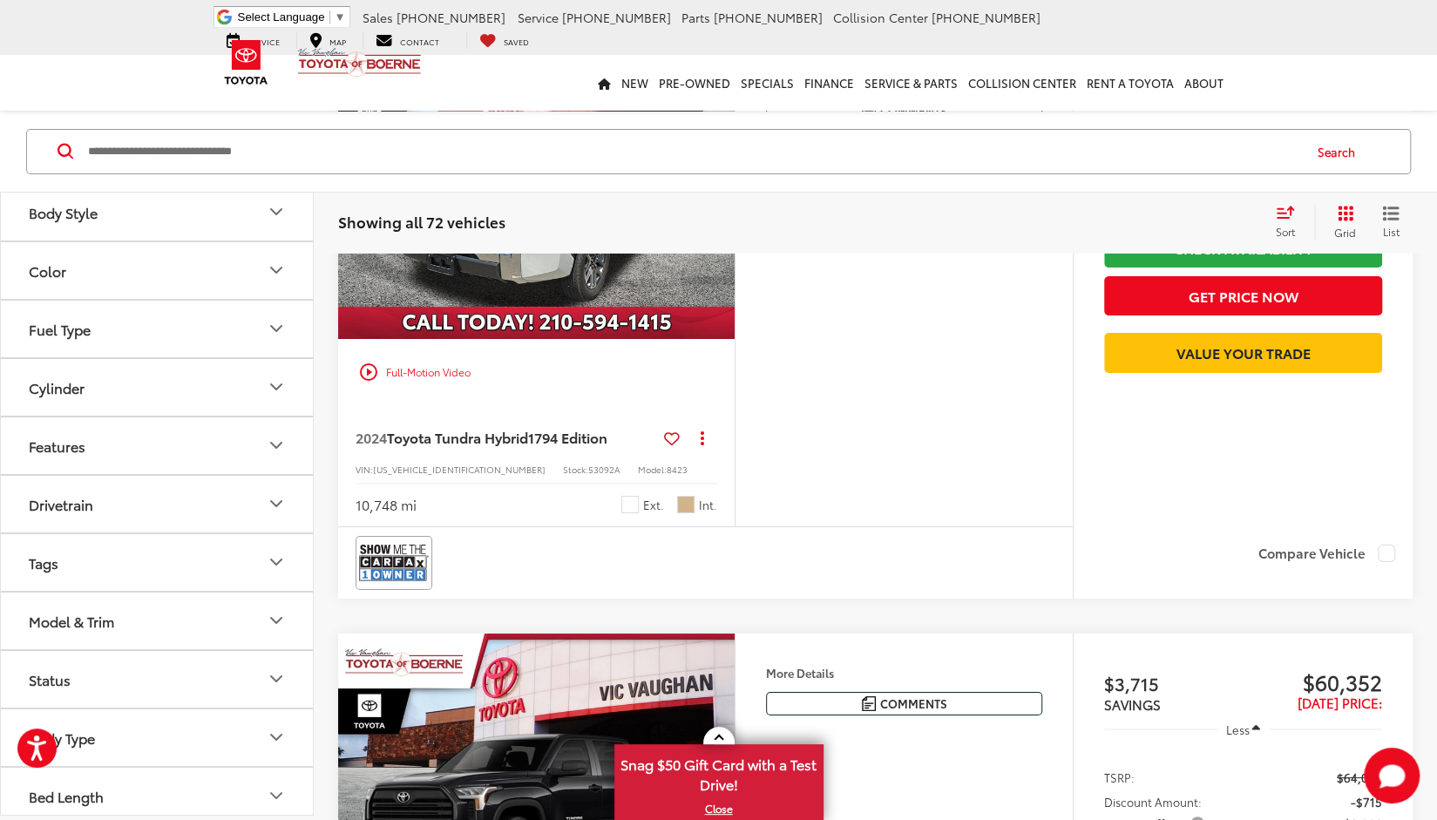
scroll to position [3804, 0]
click at [265, 608] on button "Model & Trim" at bounding box center [158, 621] width 314 height 57
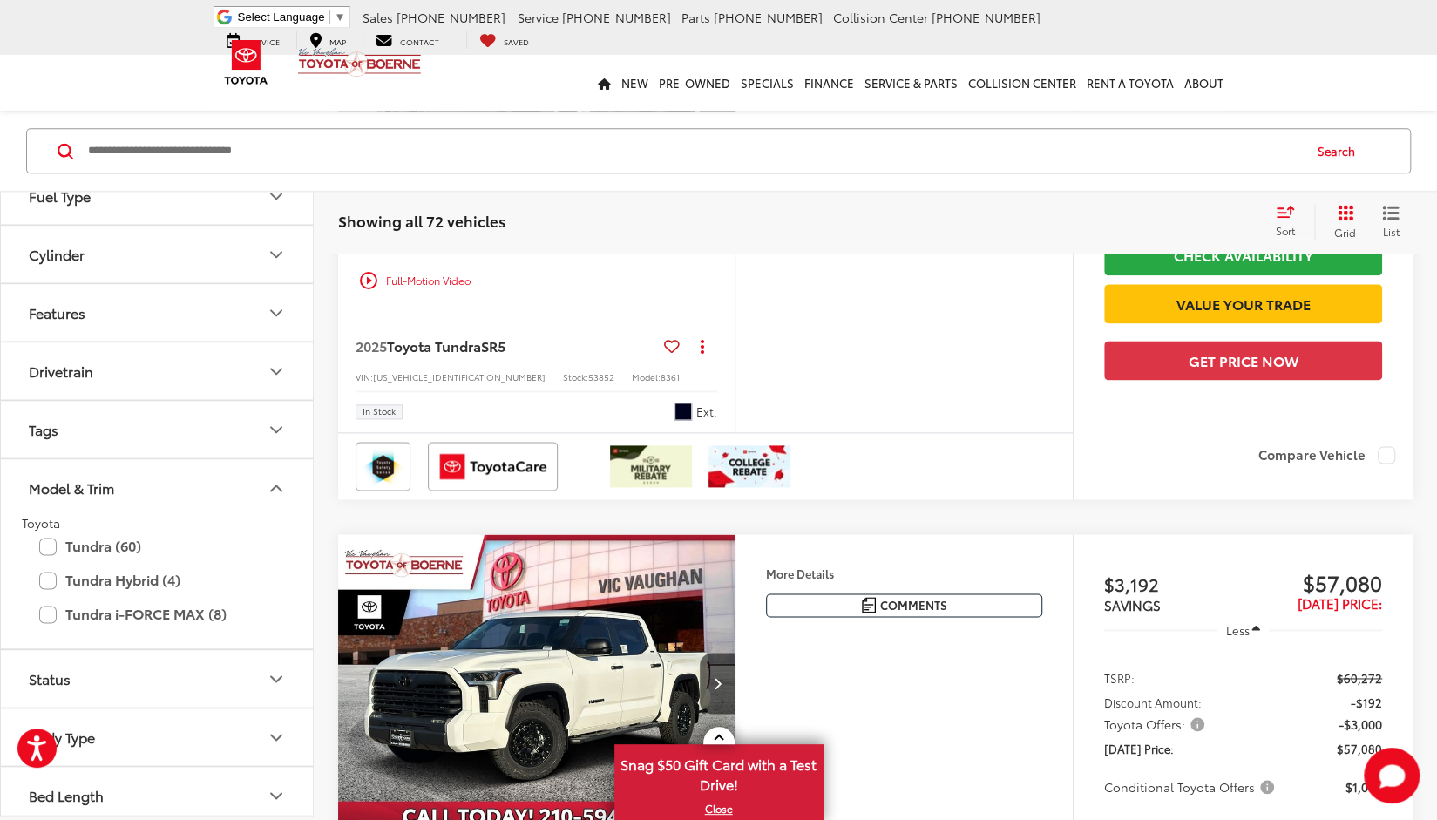
scroll to position [5626, 0]
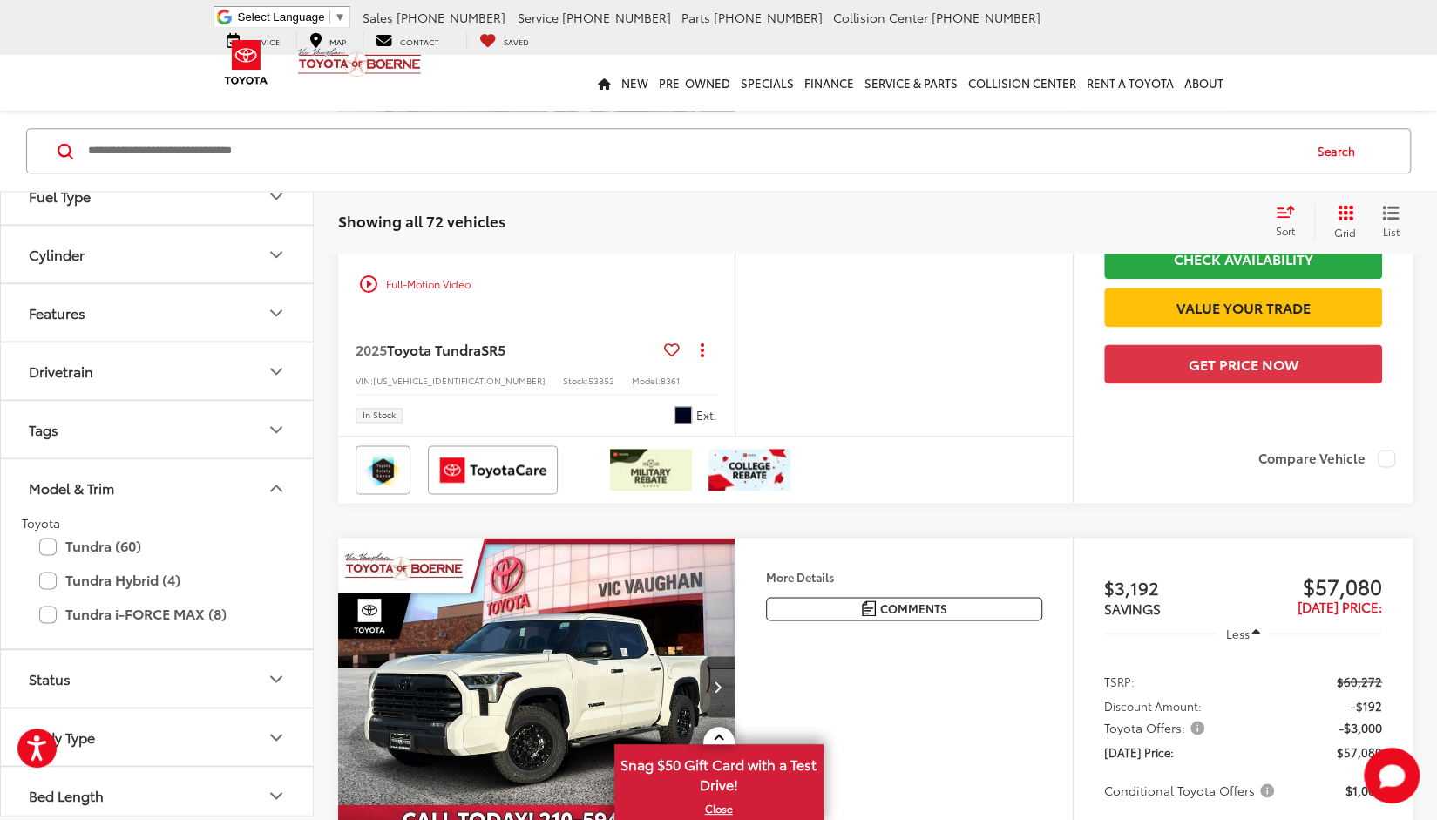
click at [584, 252] on img "2025 Toyota Tundra SR5 0" at bounding box center [536, 102] width 399 height 300
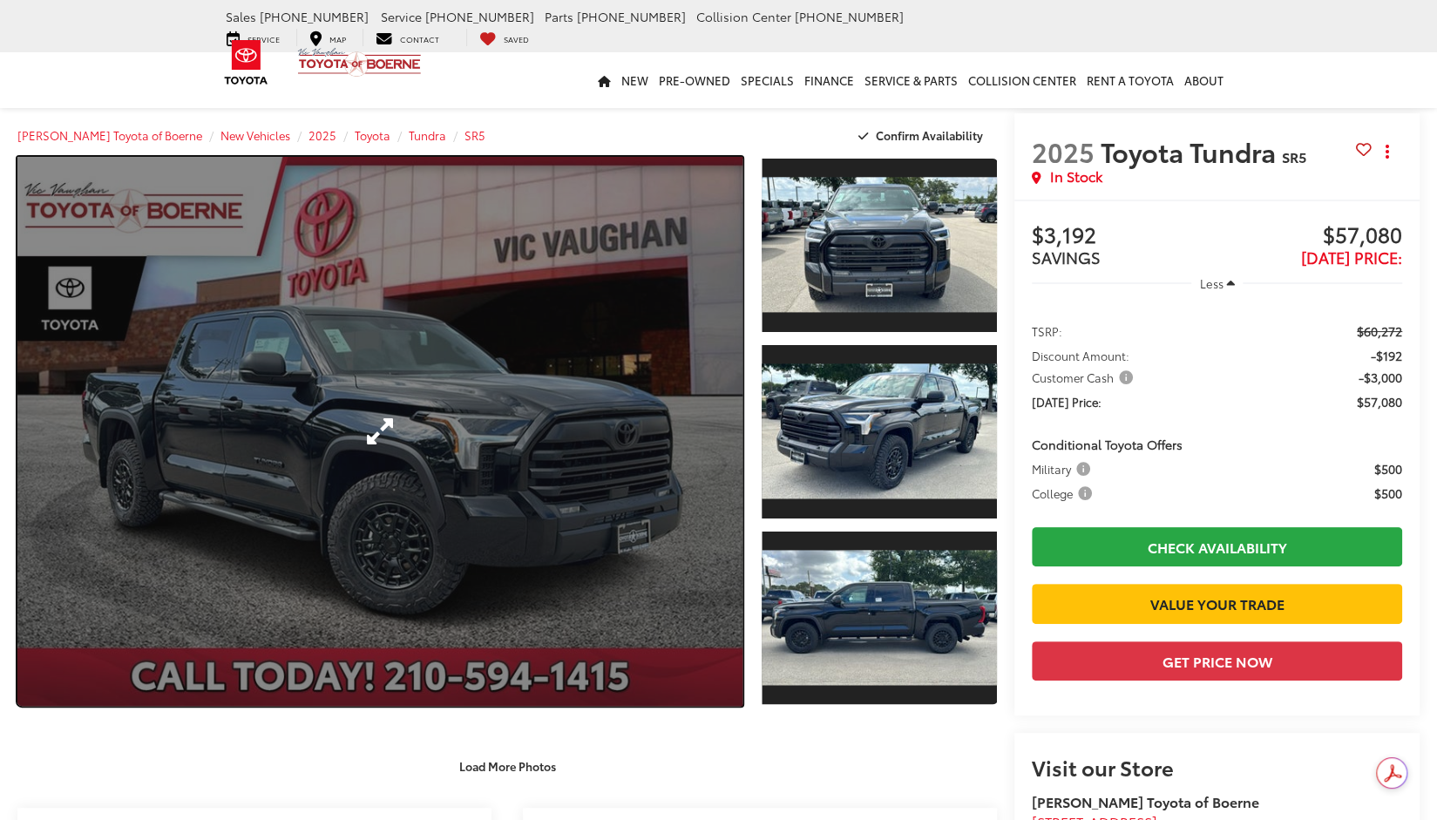
click at [469, 443] on link "Expand Photo 0" at bounding box center [379, 431] width 725 height 549
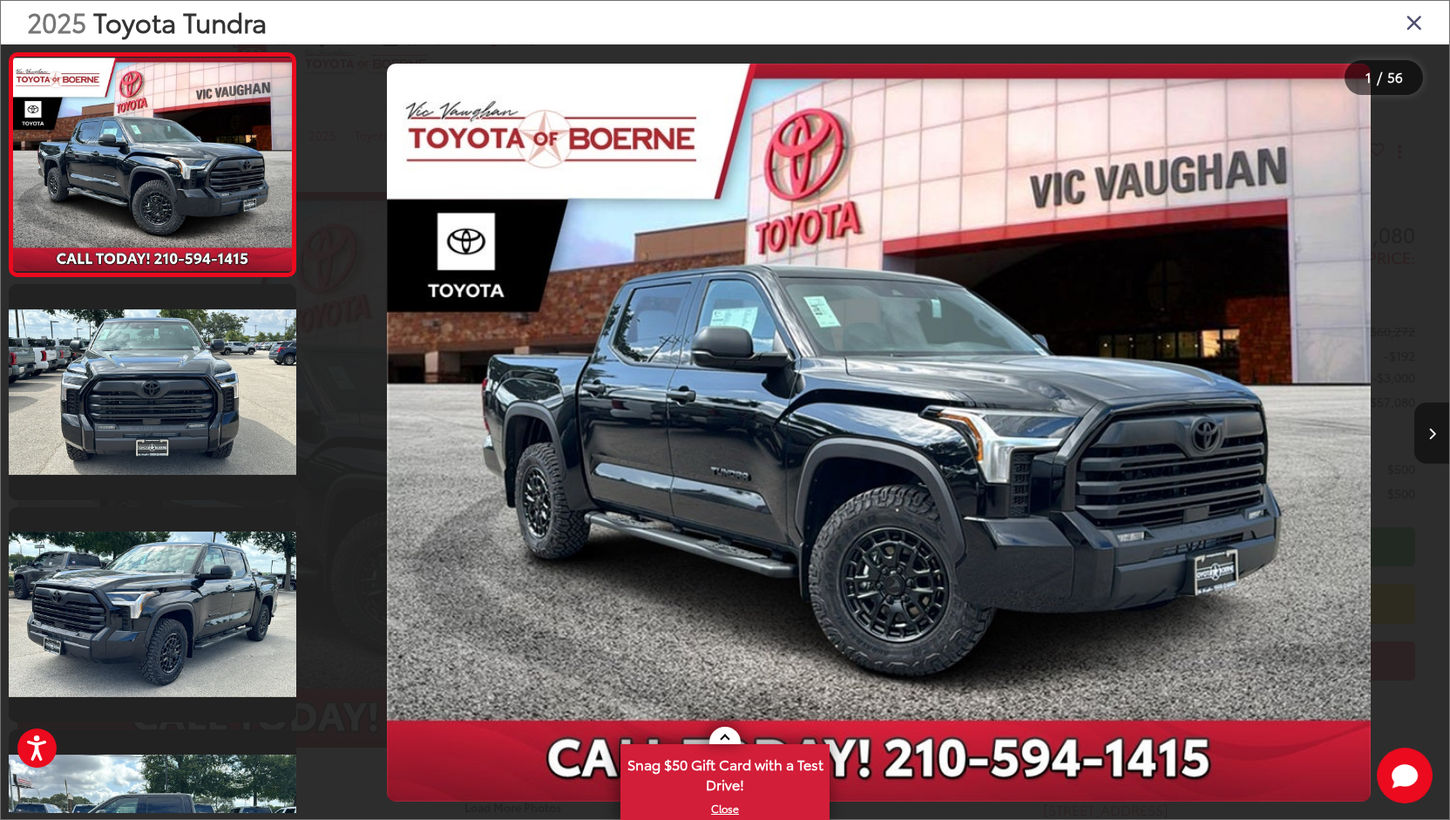
click at [1429, 431] on icon "Next image" at bounding box center [1433, 434] width 8 height 12
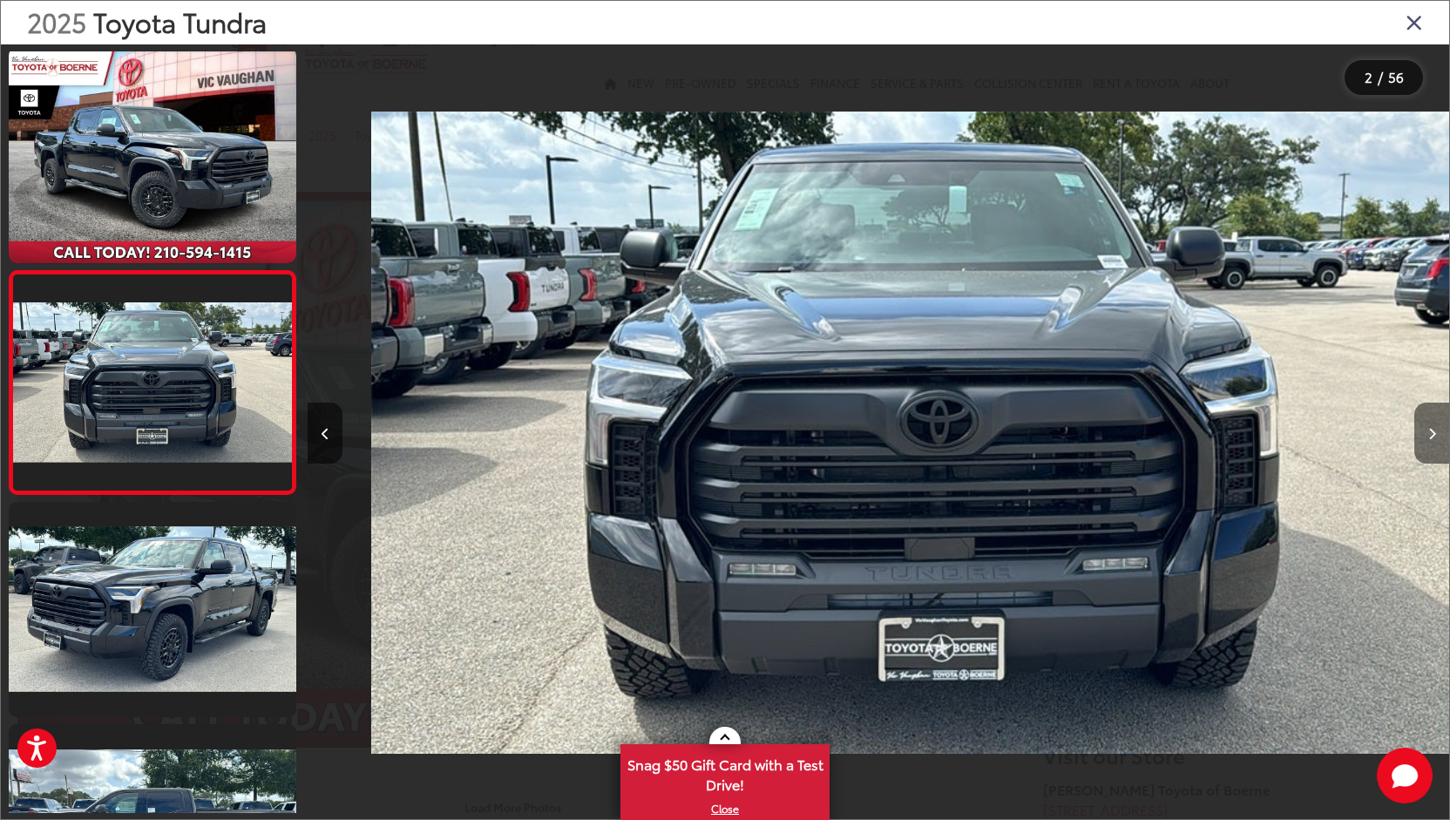
scroll to position [0, 1142]
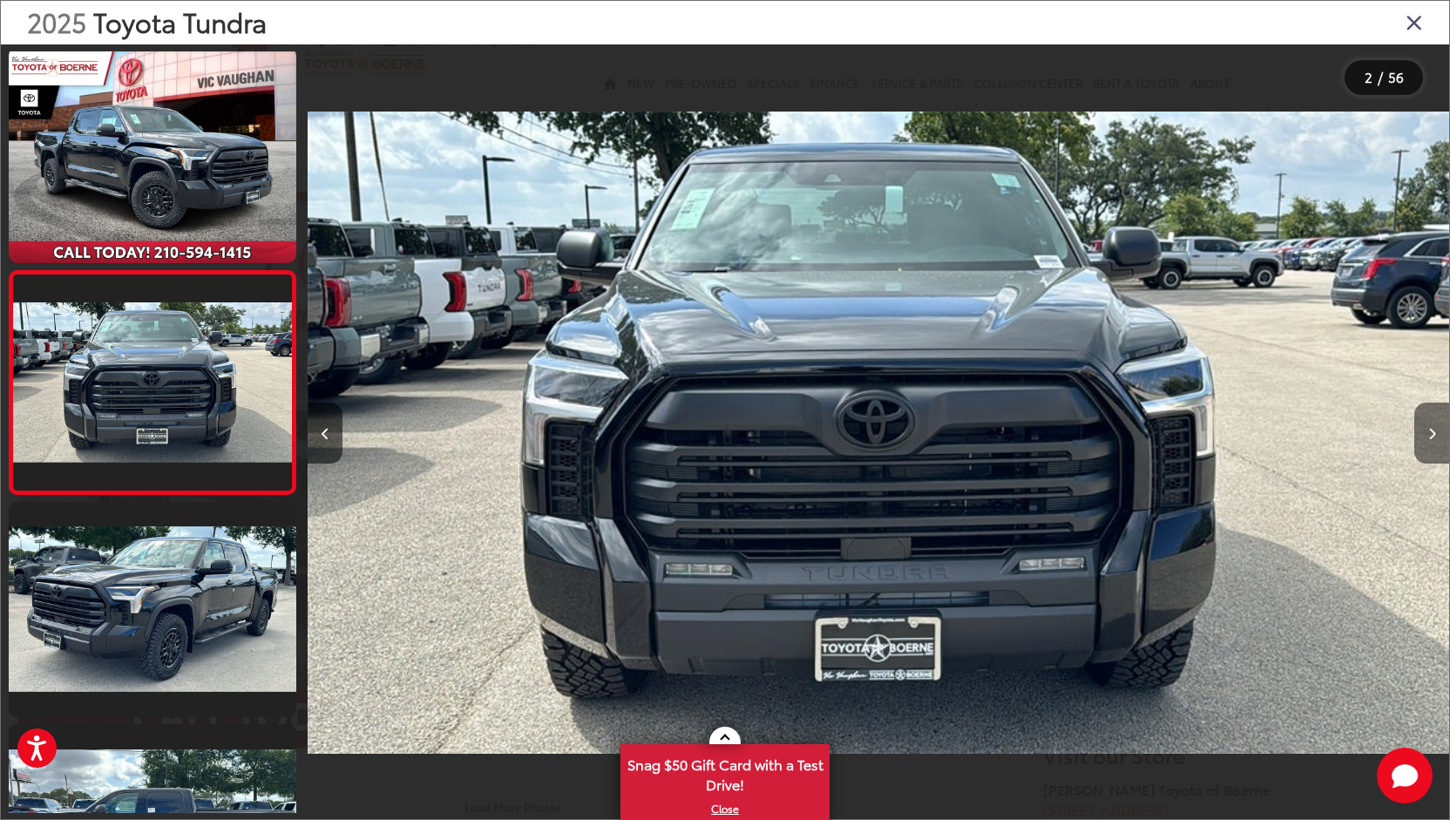
click at [1429, 431] on icon "Next image" at bounding box center [1433, 434] width 8 height 12
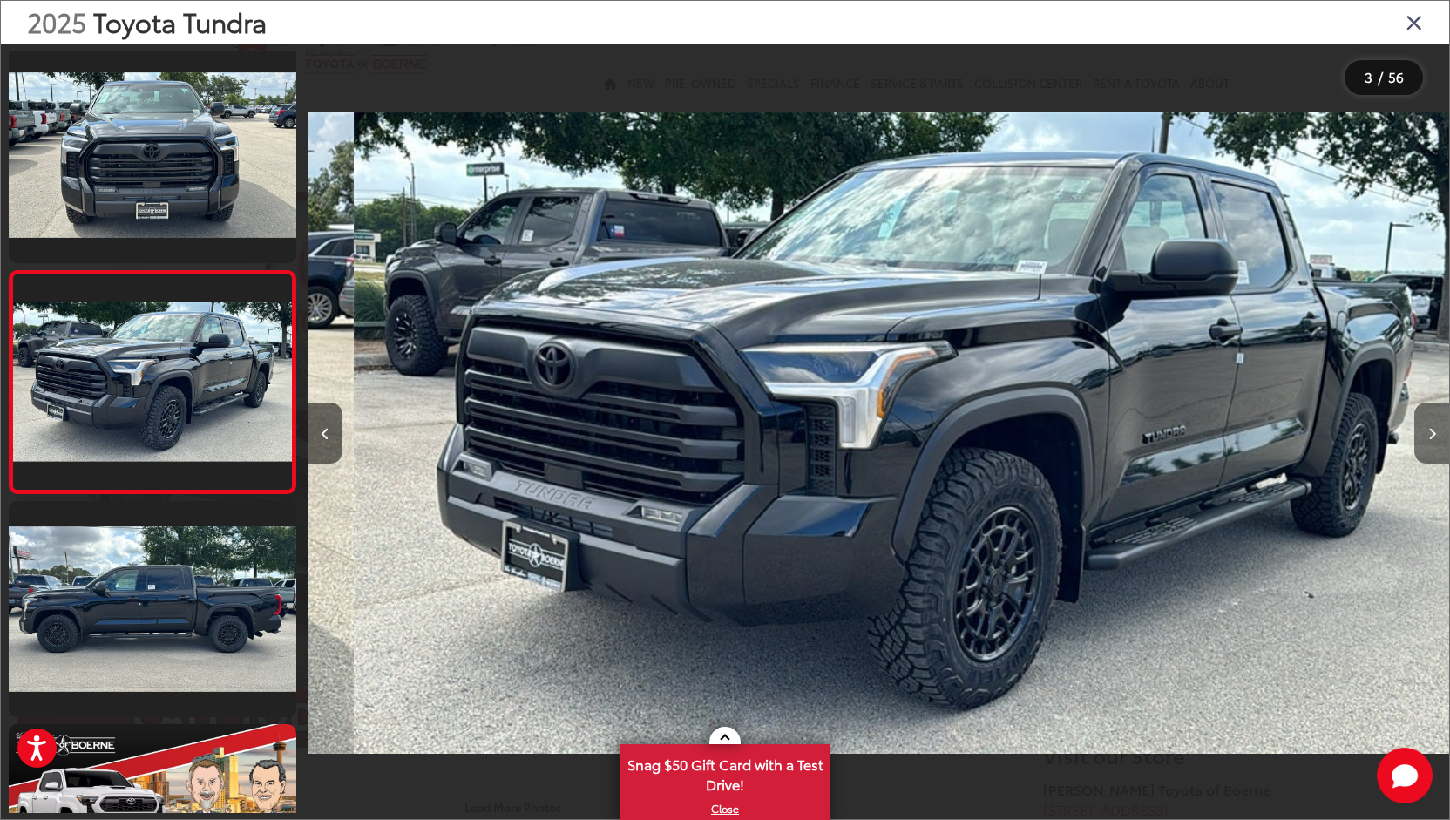
scroll to position [0, 2284]
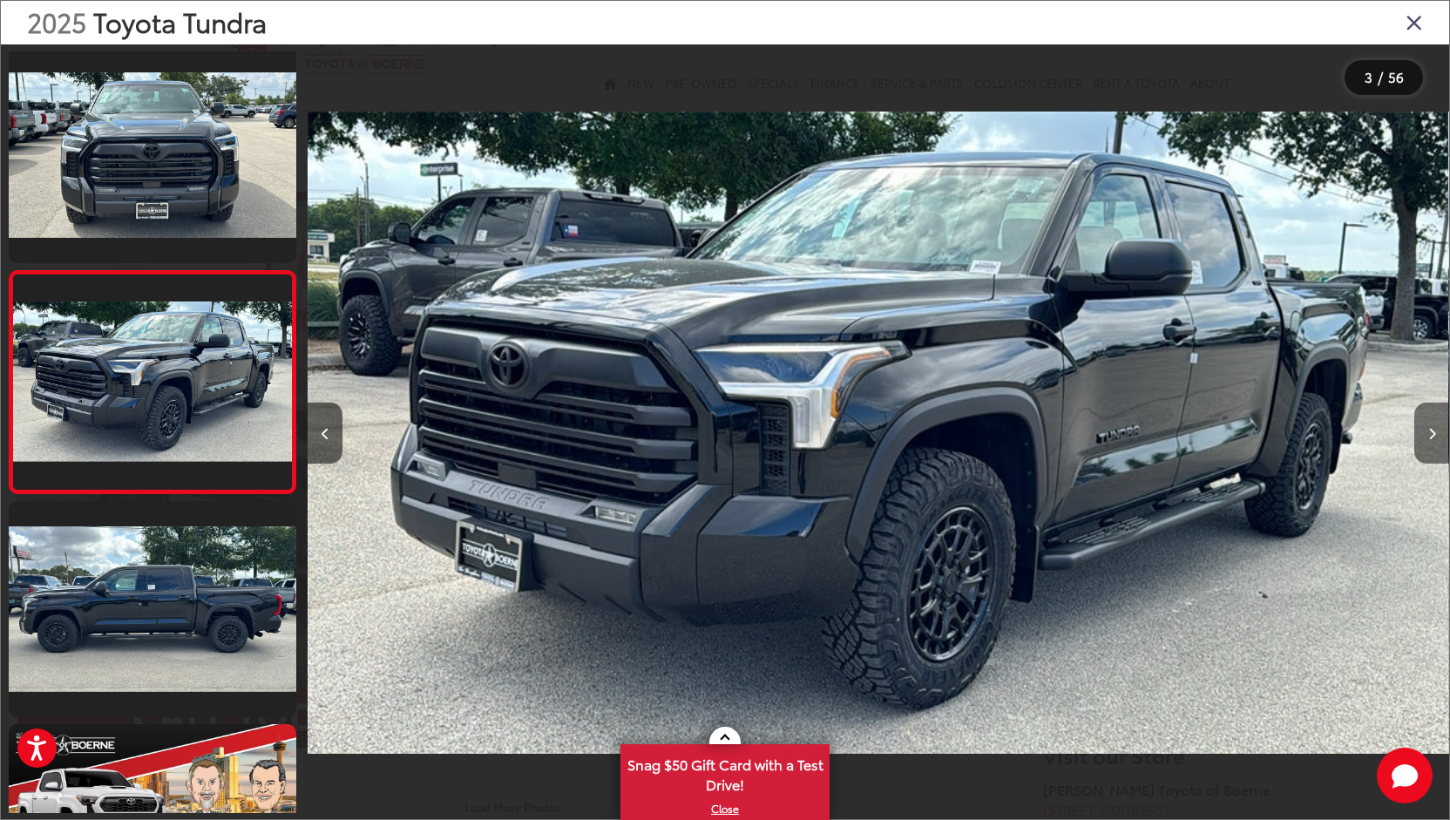
click at [1429, 431] on icon "Next image" at bounding box center [1433, 434] width 8 height 12
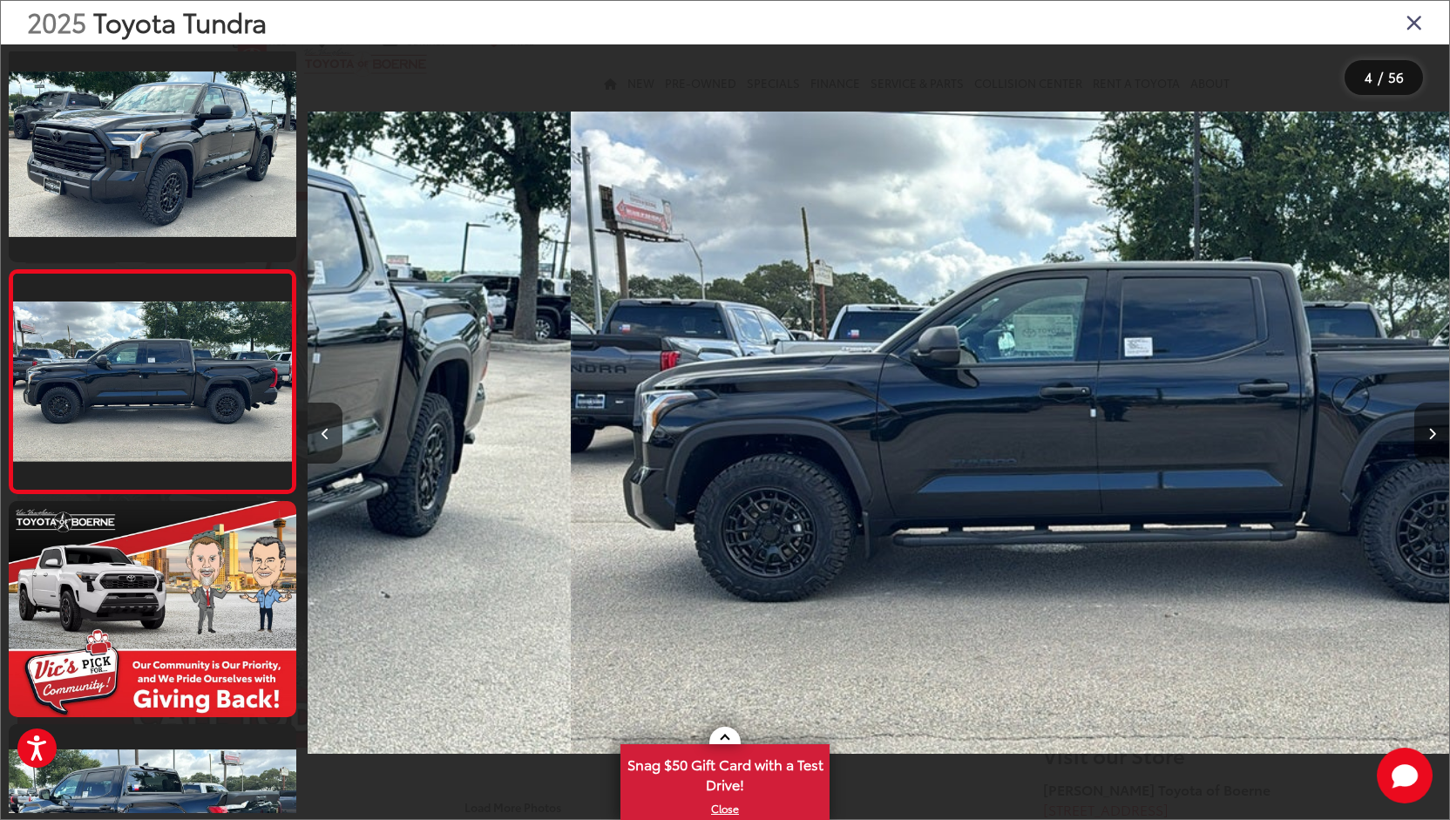
scroll to position [0, 3425]
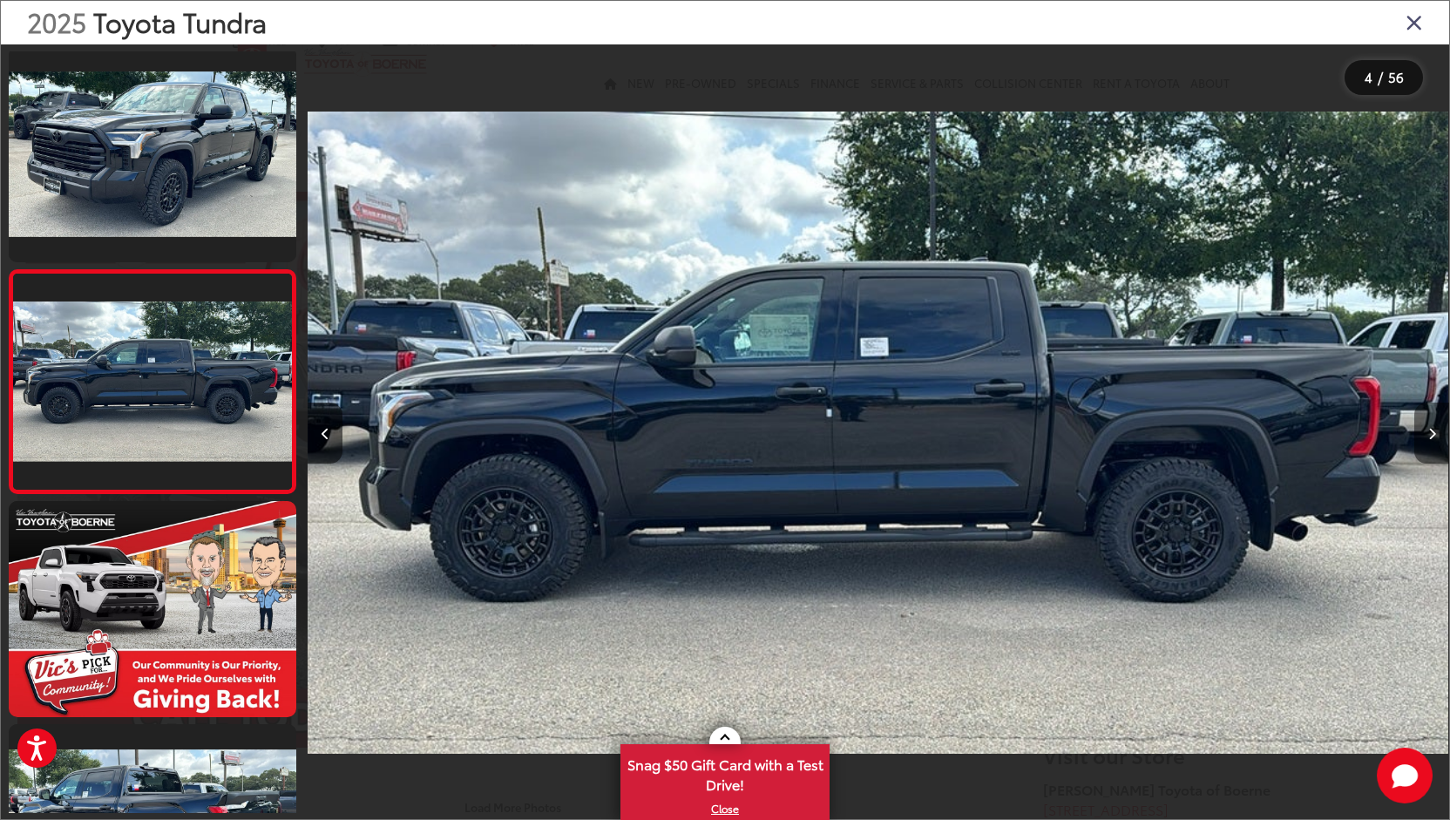
click at [1429, 431] on icon "Next image" at bounding box center [1433, 434] width 8 height 12
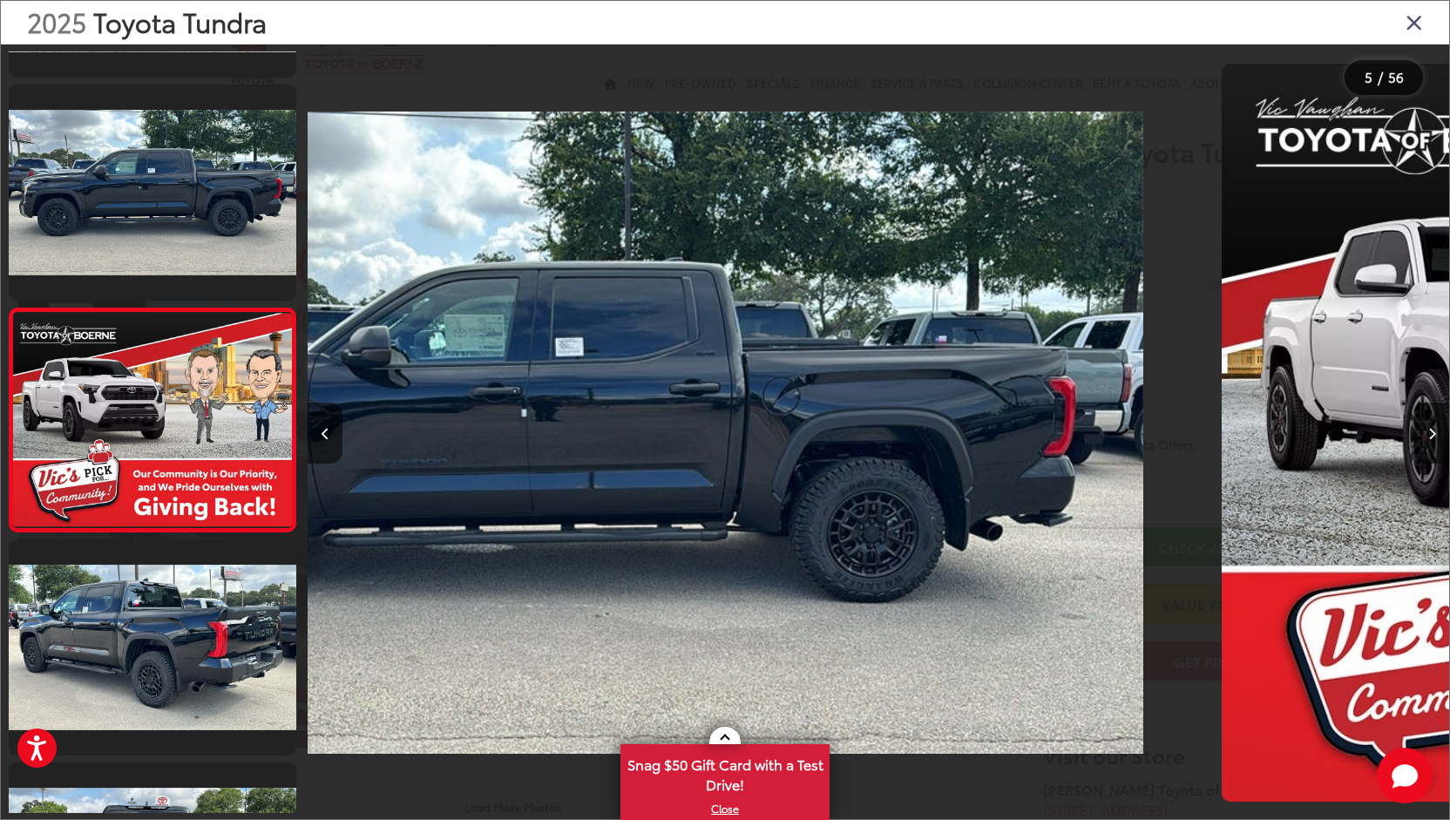
scroll to position [675, 0]
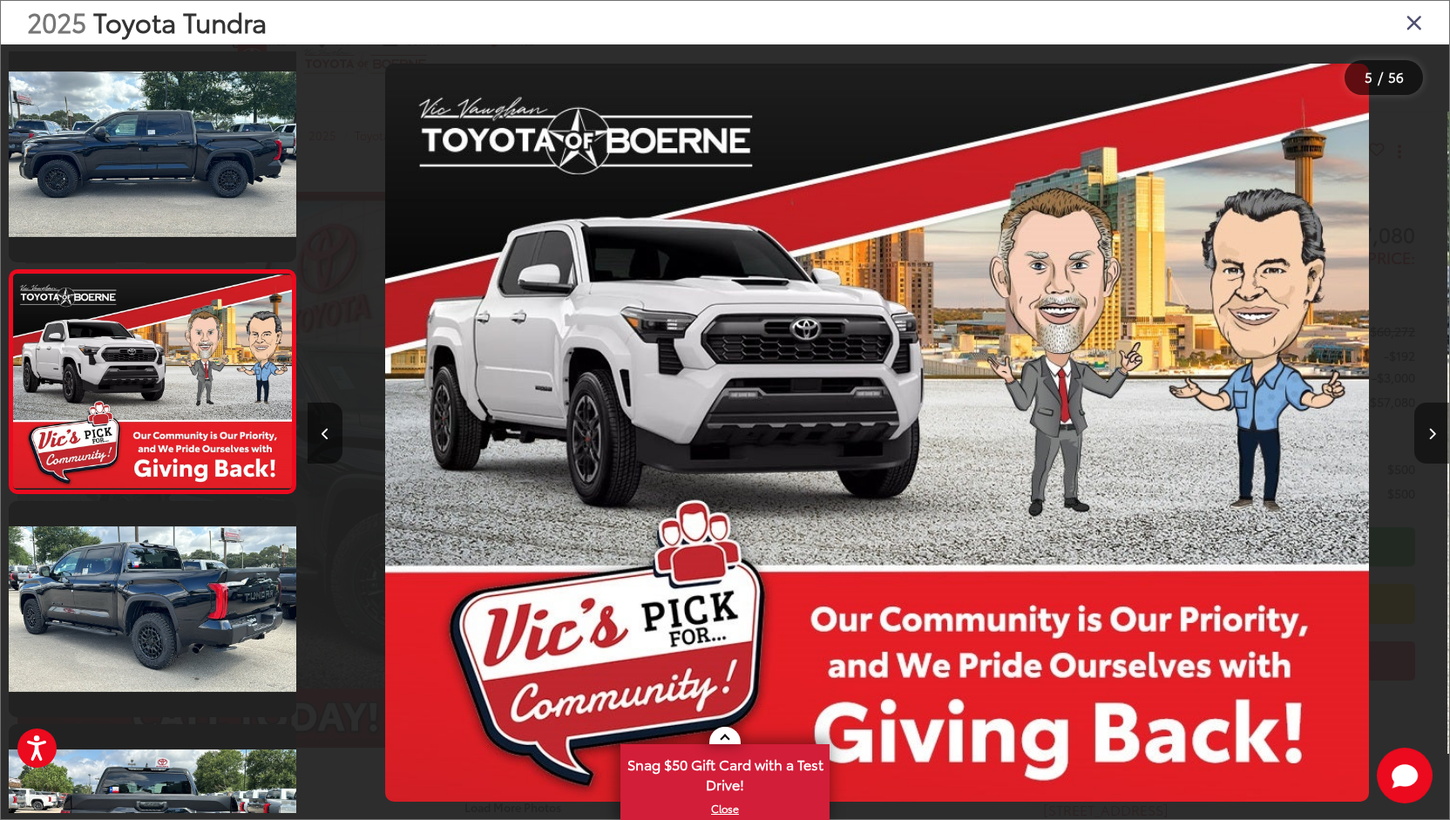
click at [1429, 431] on icon "Next image" at bounding box center [1433, 434] width 8 height 12
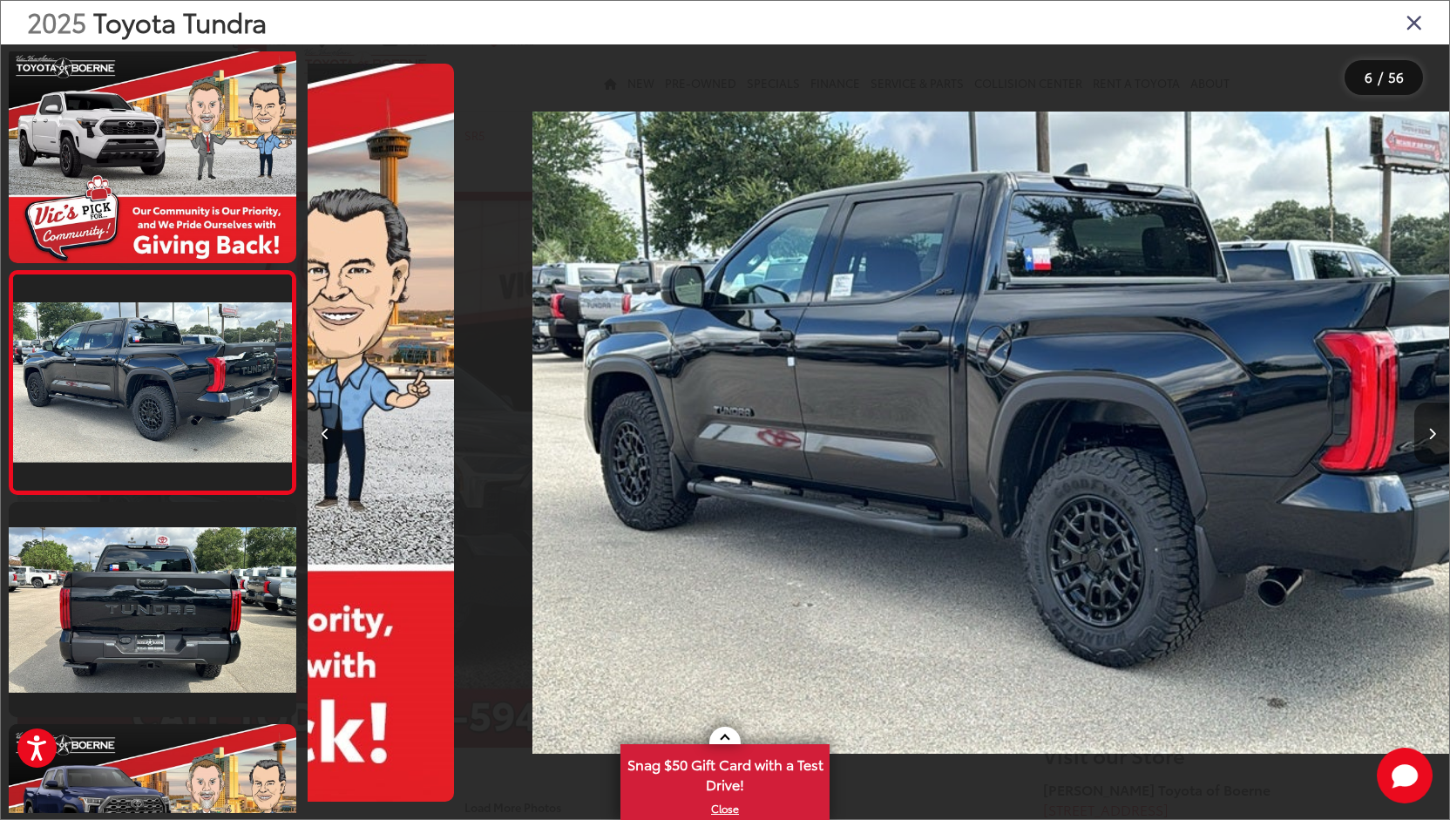
scroll to position [0, 5709]
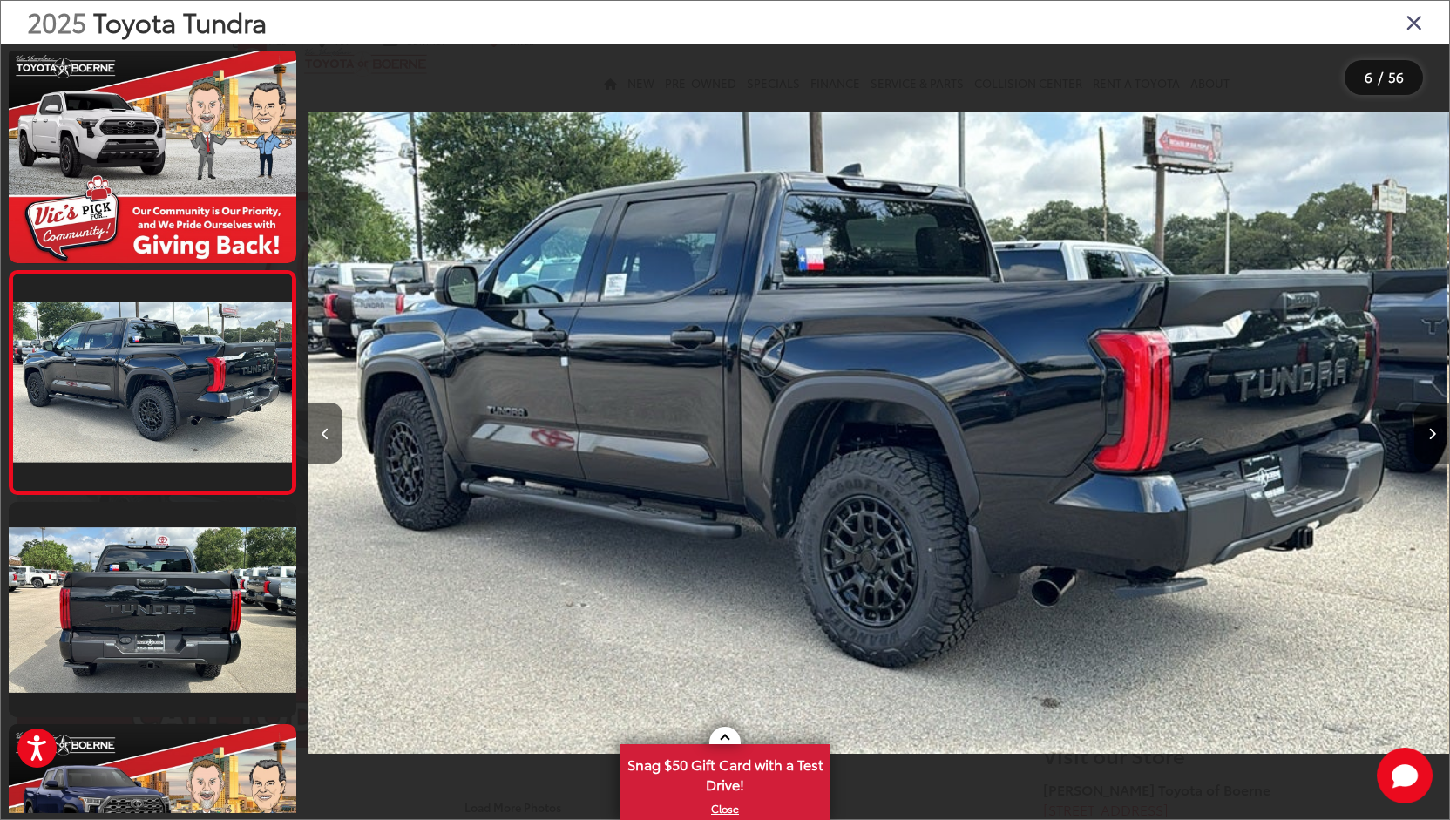
click at [1429, 431] on icon "Next image" at bounding box center [1433, 434] width 8 height 12
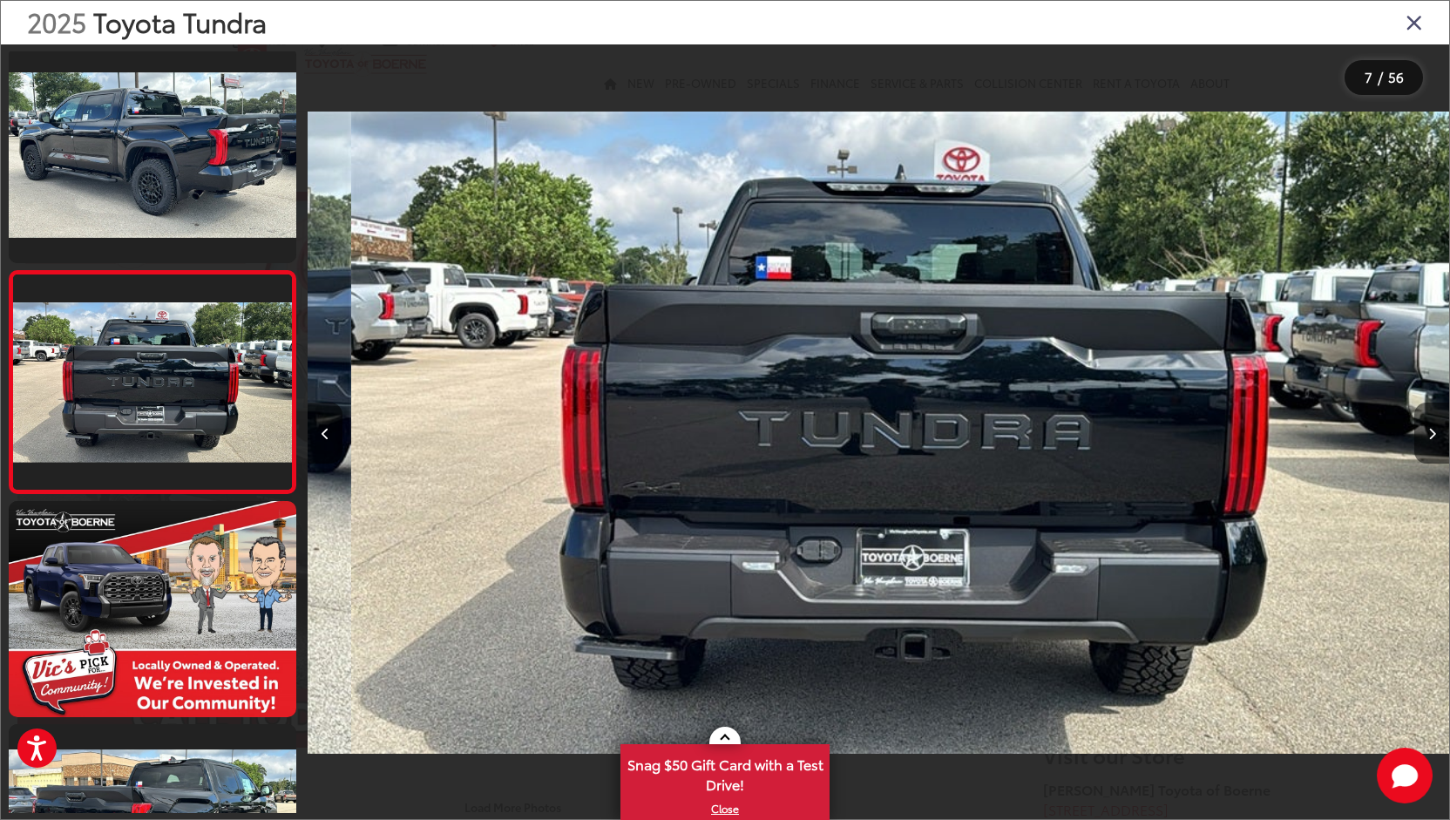
scroll to position [0, 6851]
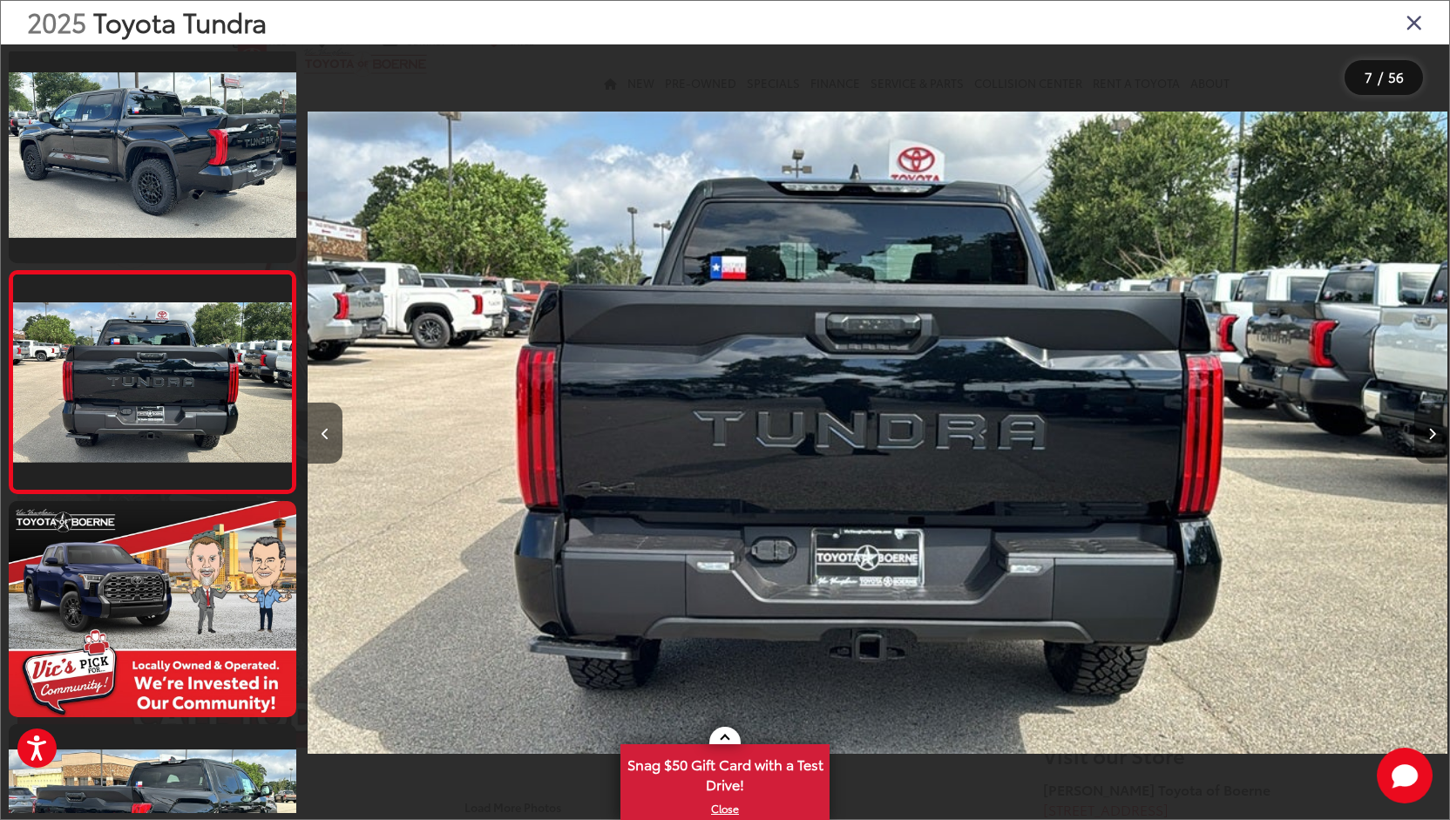
click at [1429, 431] on icon "Next image" at bounding box center [1433, 434] width 8 height 12
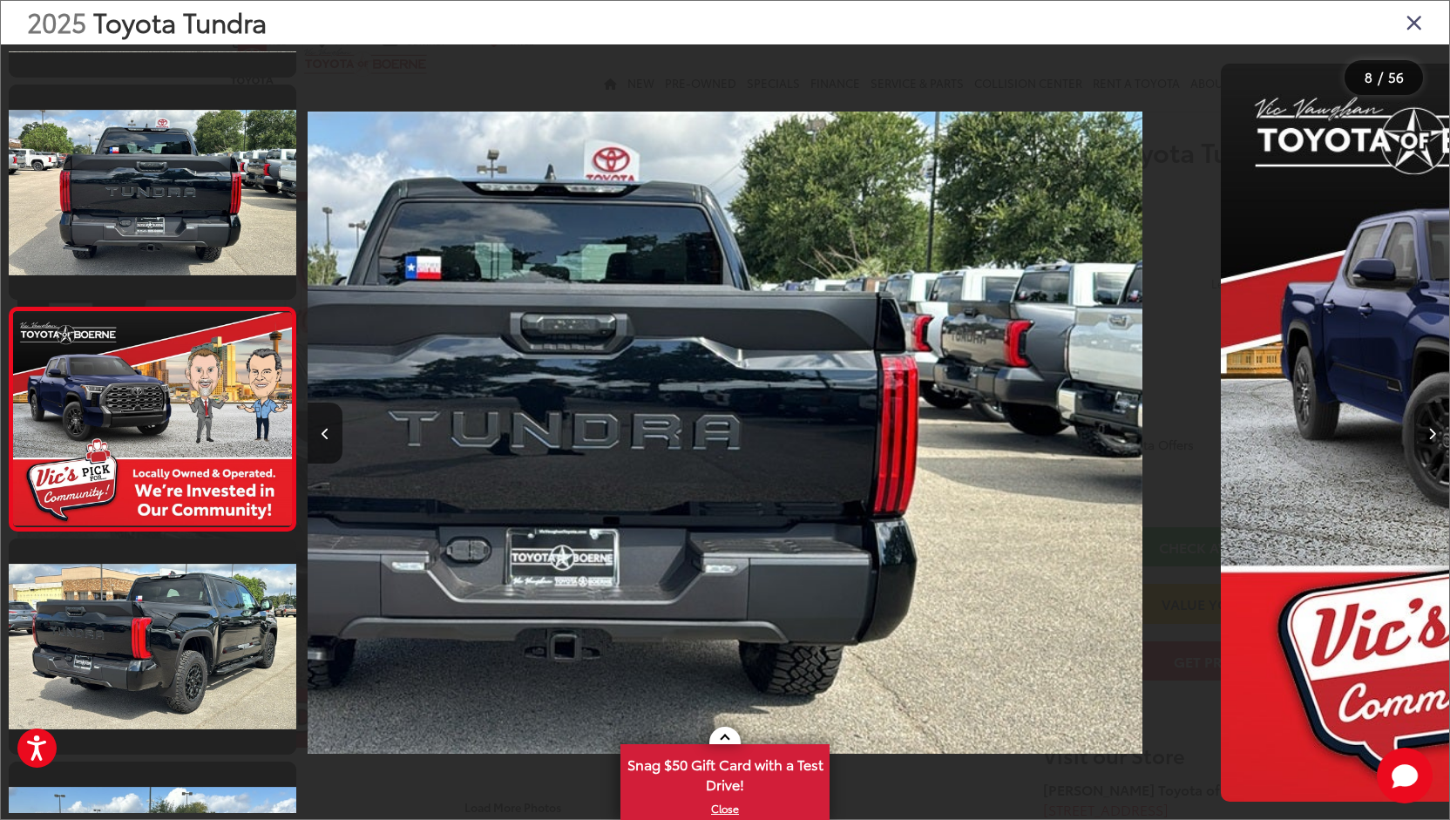
scroll to position [1343, 0]
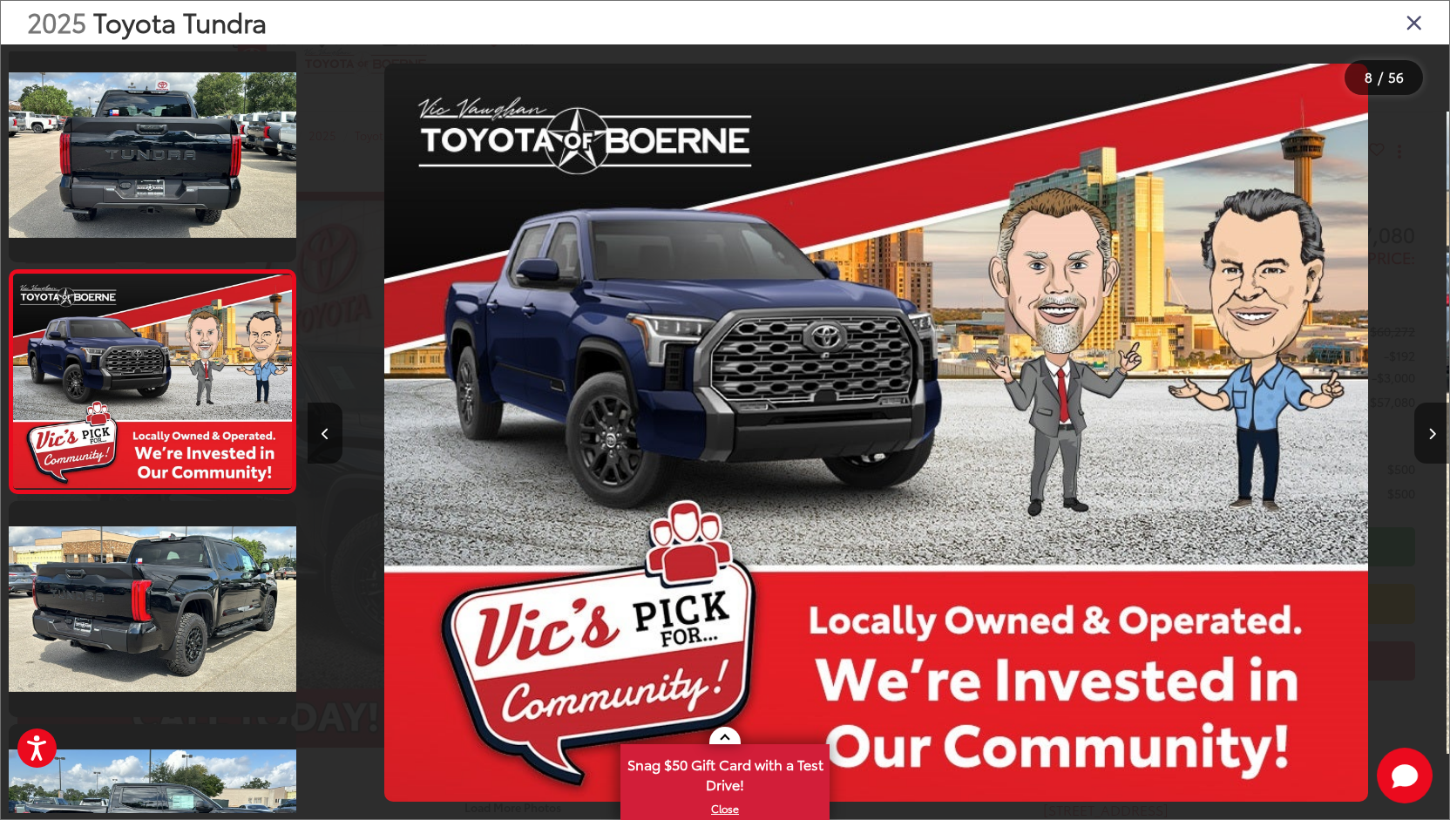
click at [1429, 431] on icon "Next image" at bounding box center [1433, 434] width 8 height 12
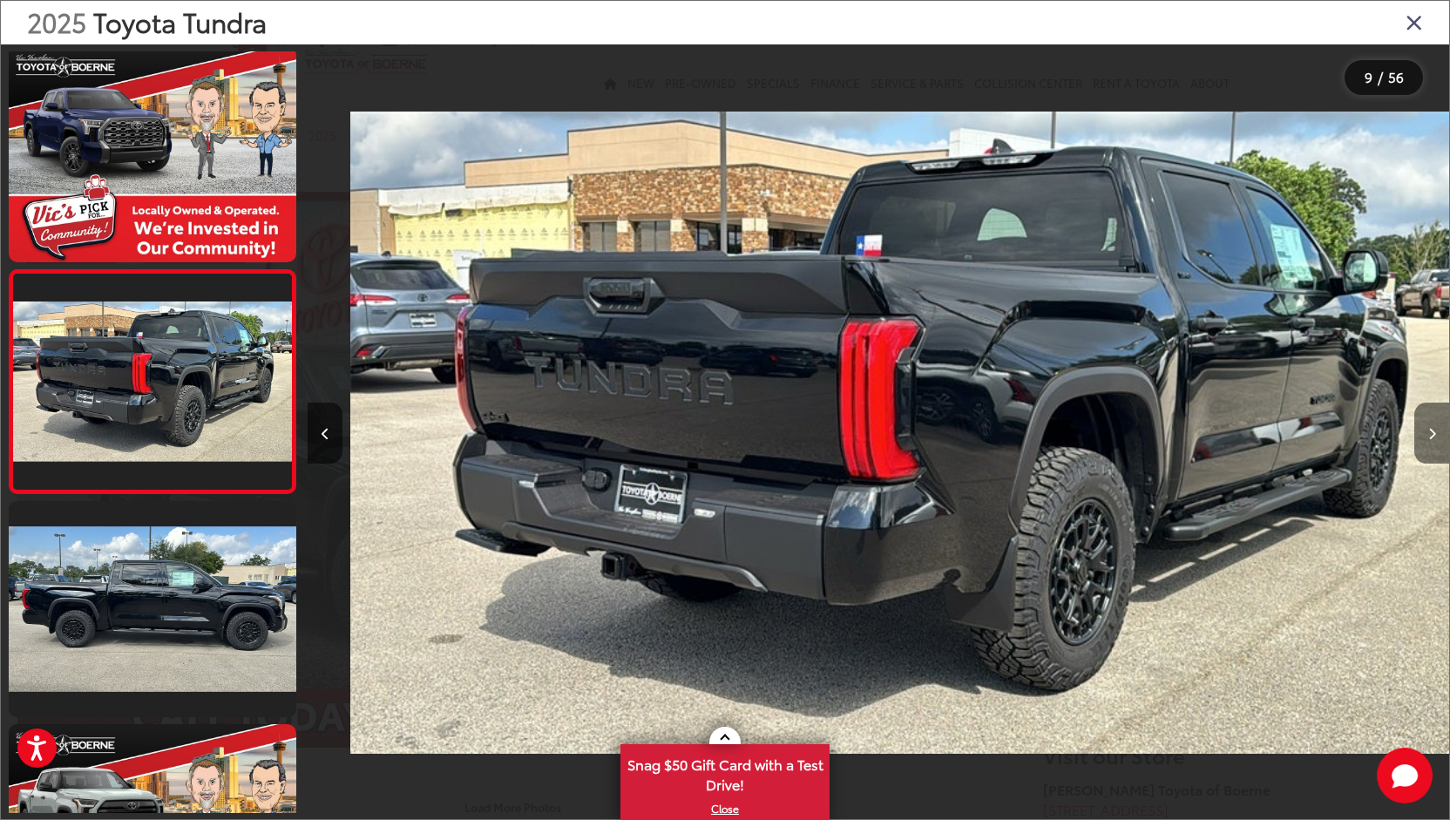
scroll to position [0, 0]
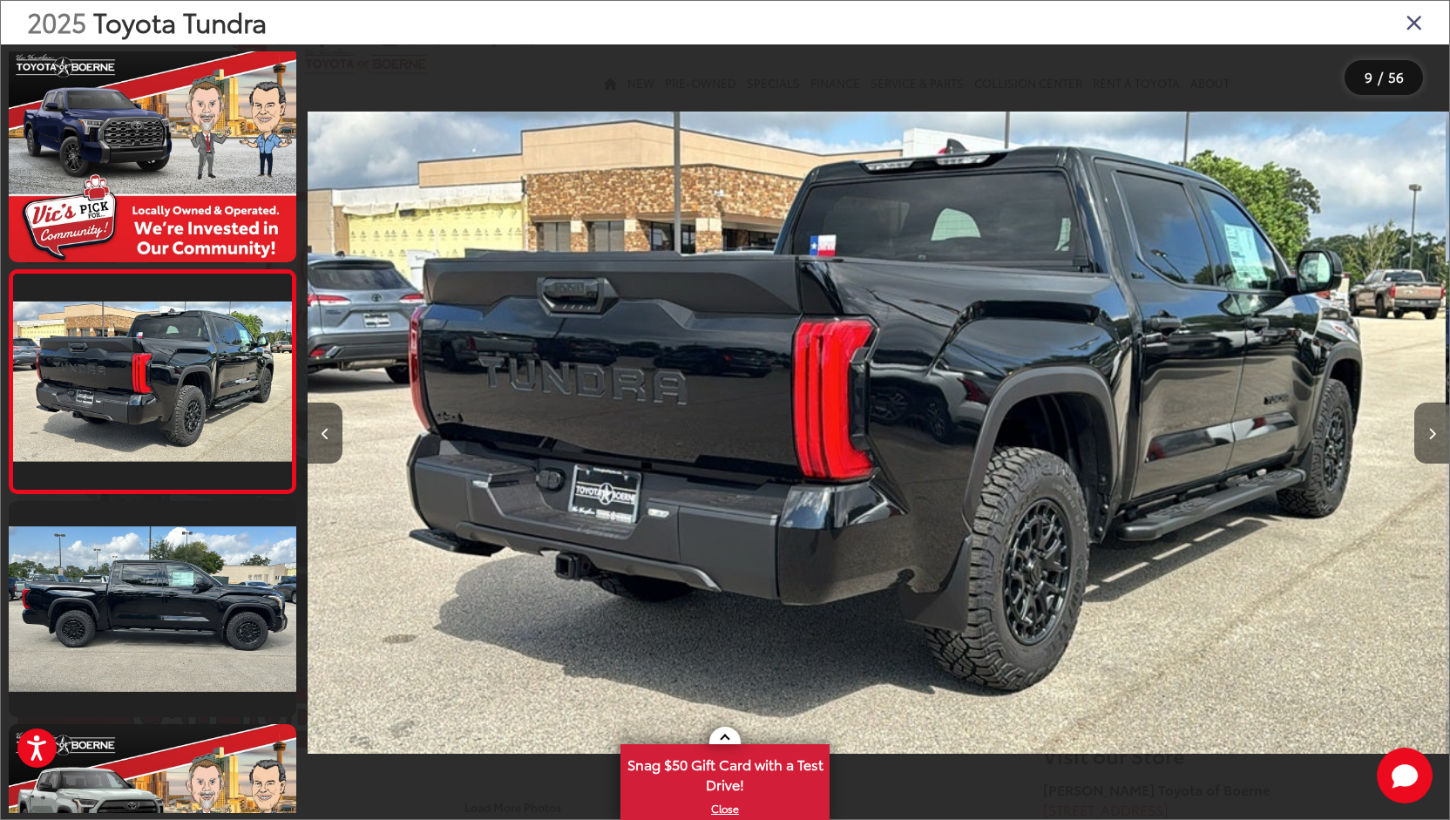
click at [1429, 431] on icon "Next image" at bounding box center [1433, 434] width 8 height 12
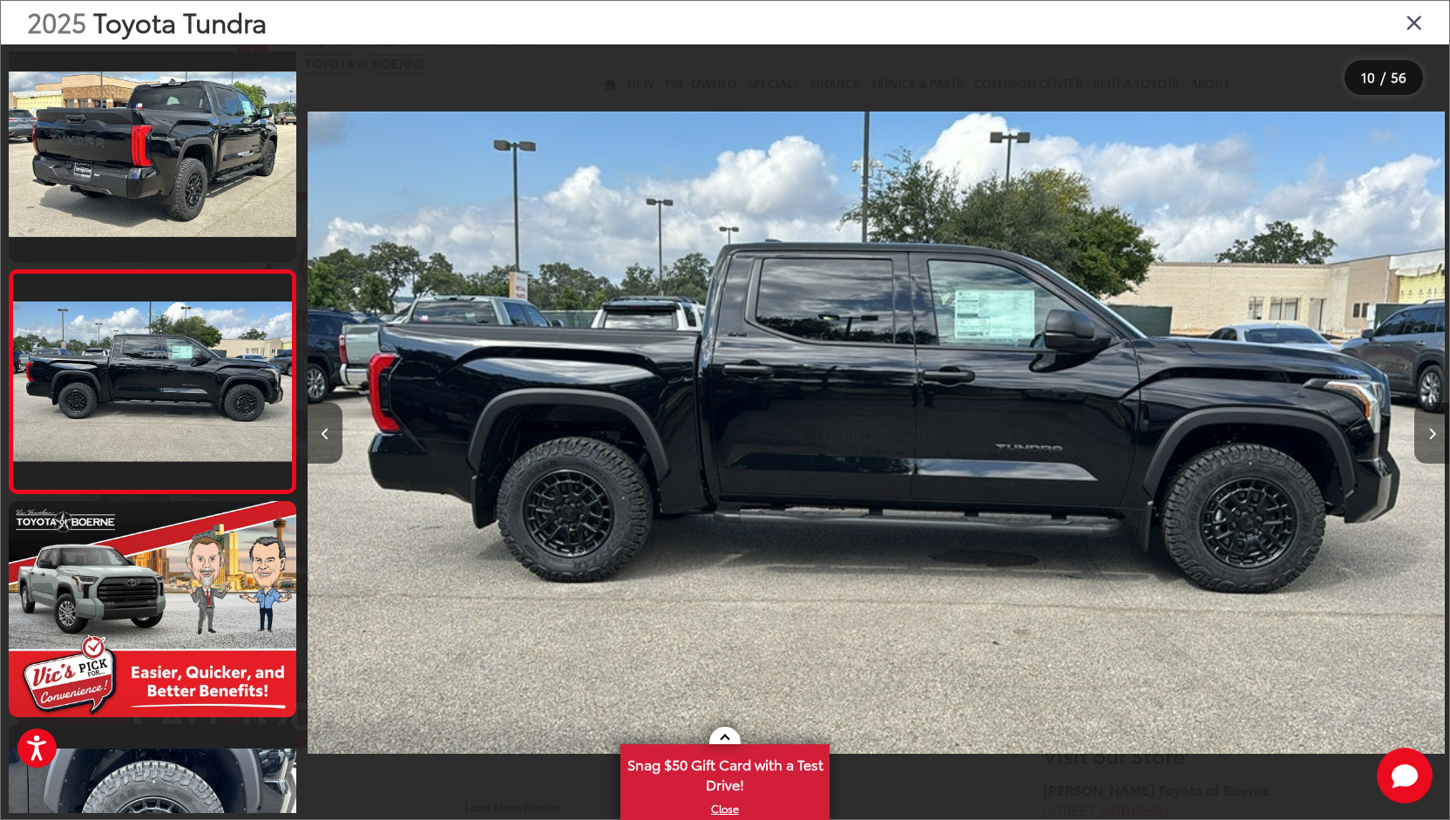
click at [1429, 431] on icon "Next image" at bounding box center [1433, 434] width 8 height 12
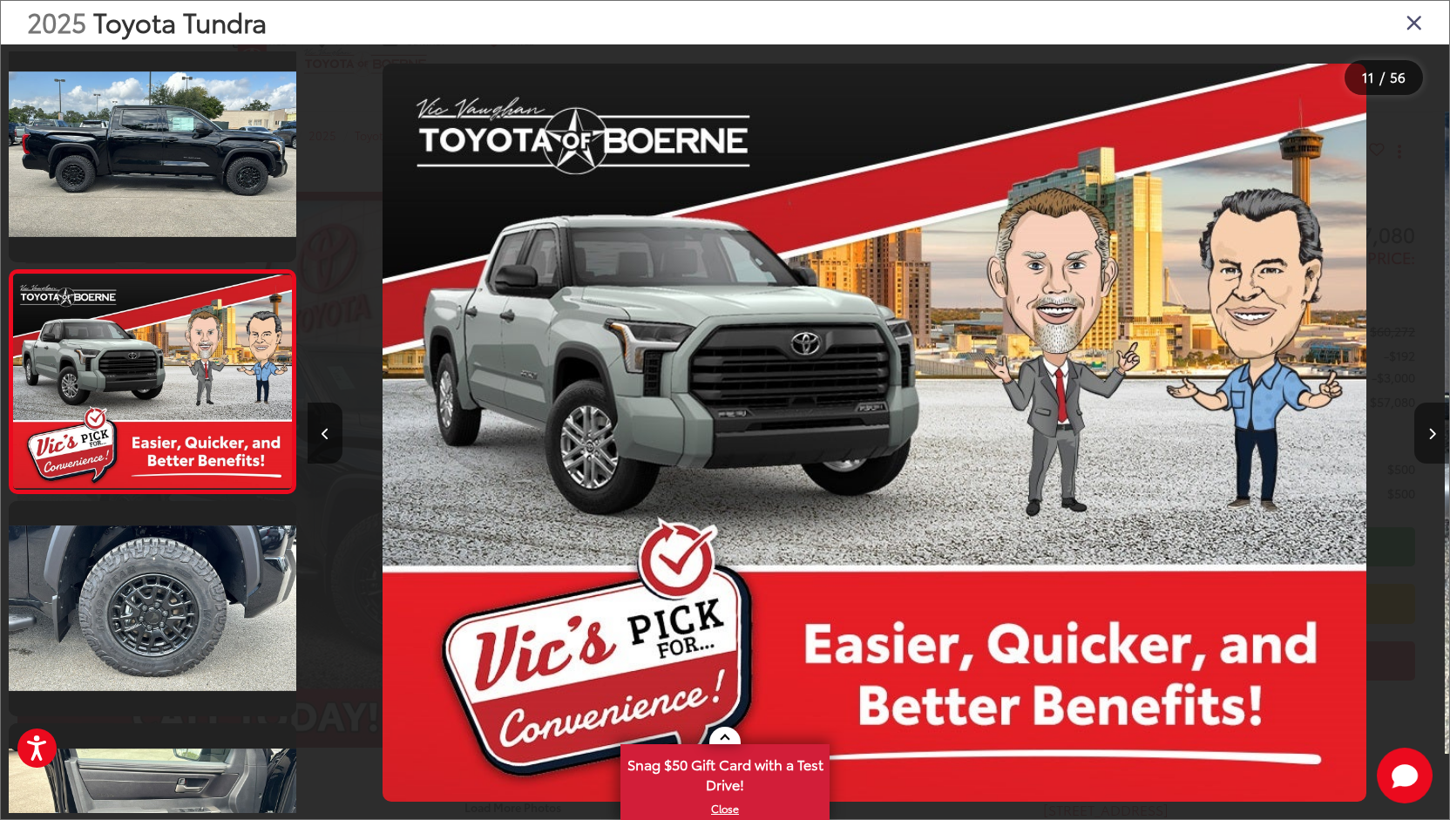
click at [1429, 431] on icon "Next image" at bounding box center [1433, 434] width 8 height 12
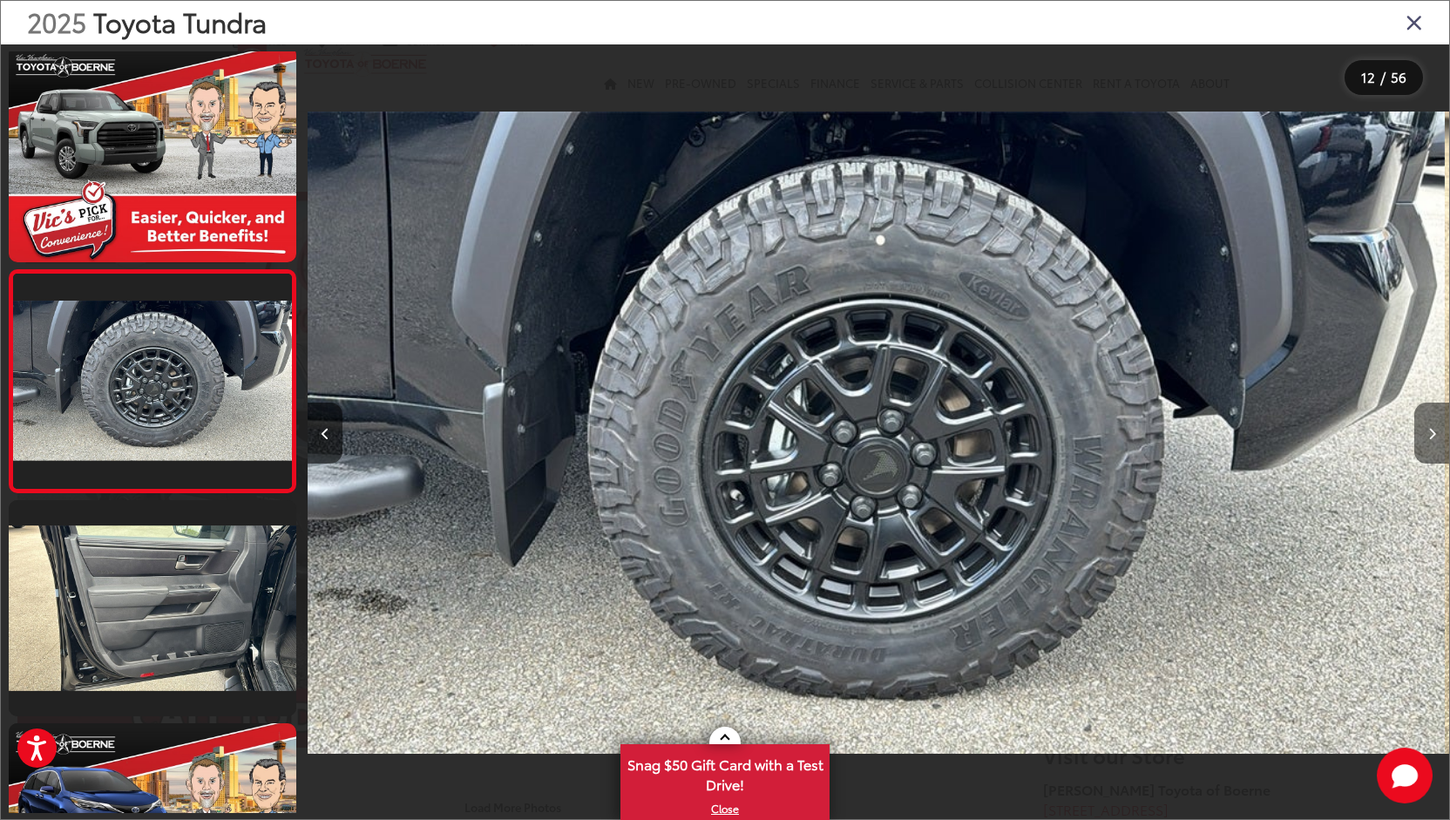
click at [1429, 431] on icon "Next image" at bounding box center [1433, 434] width 8 height 12
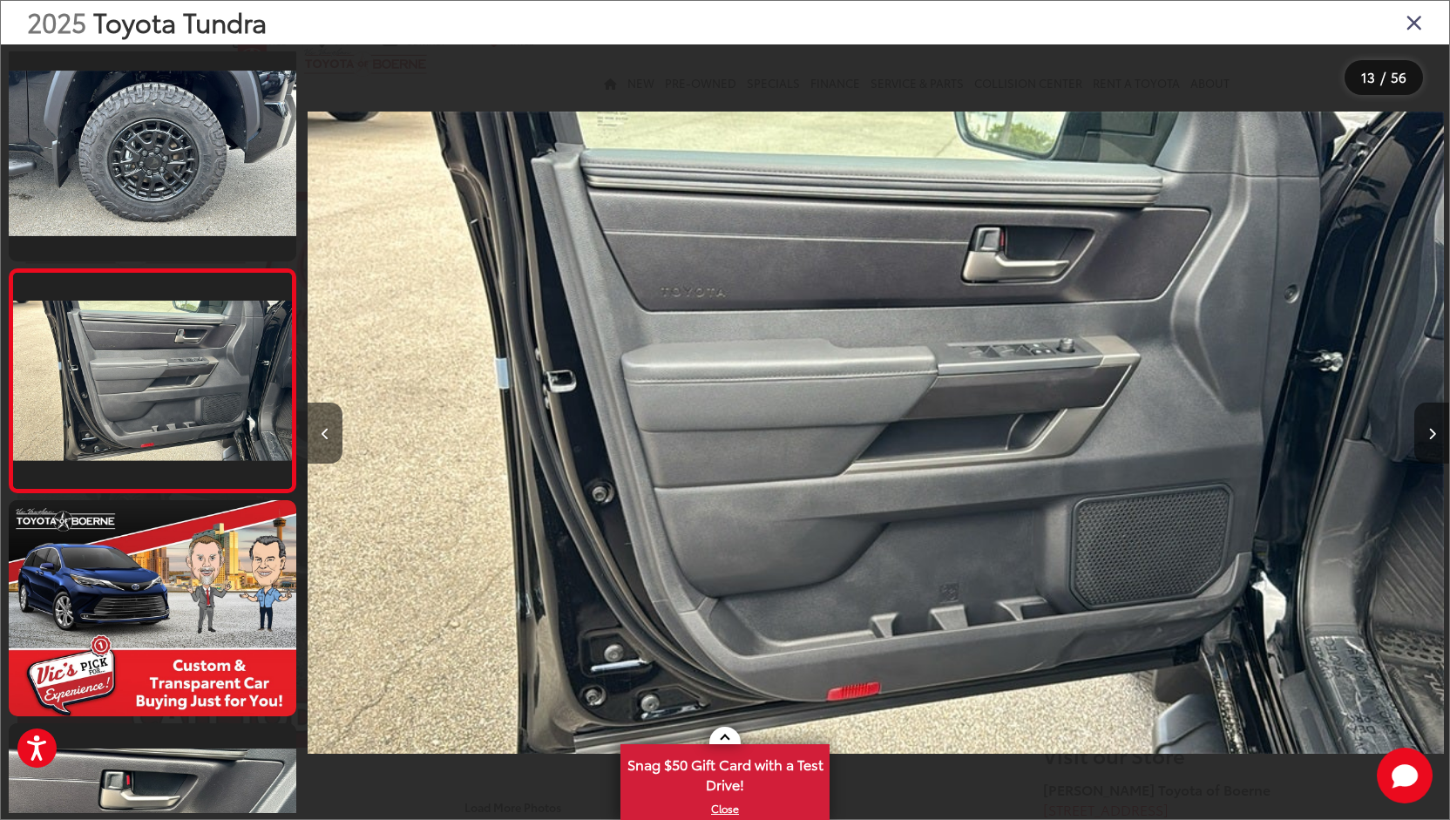
click at [1429, 431] on icon "Next image" at bounding box center [1433, 434] width 8 height 12
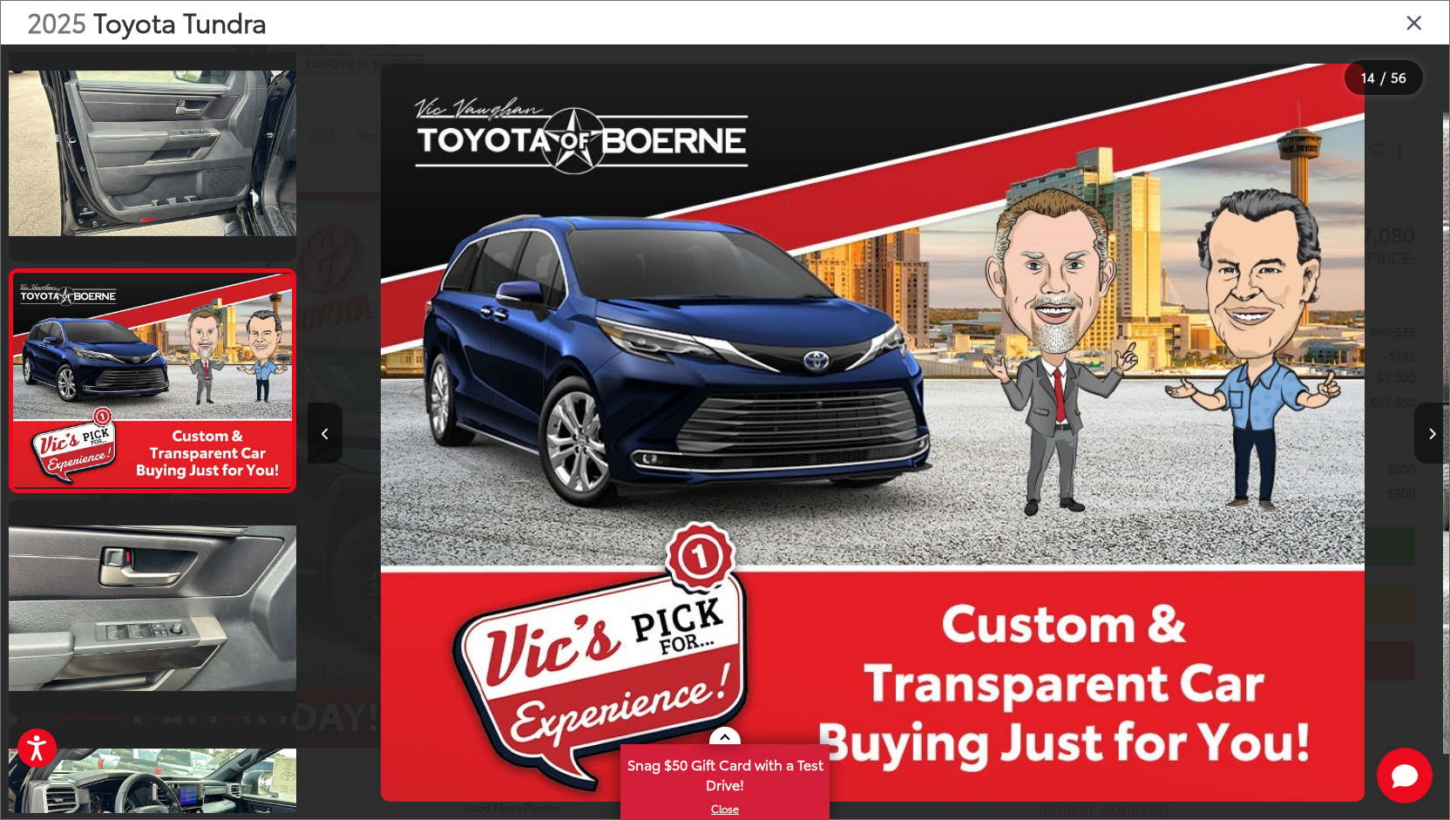
click at [1429, 431] on icon "Next image" at bounding box center [1433, 434] width 8 height 12
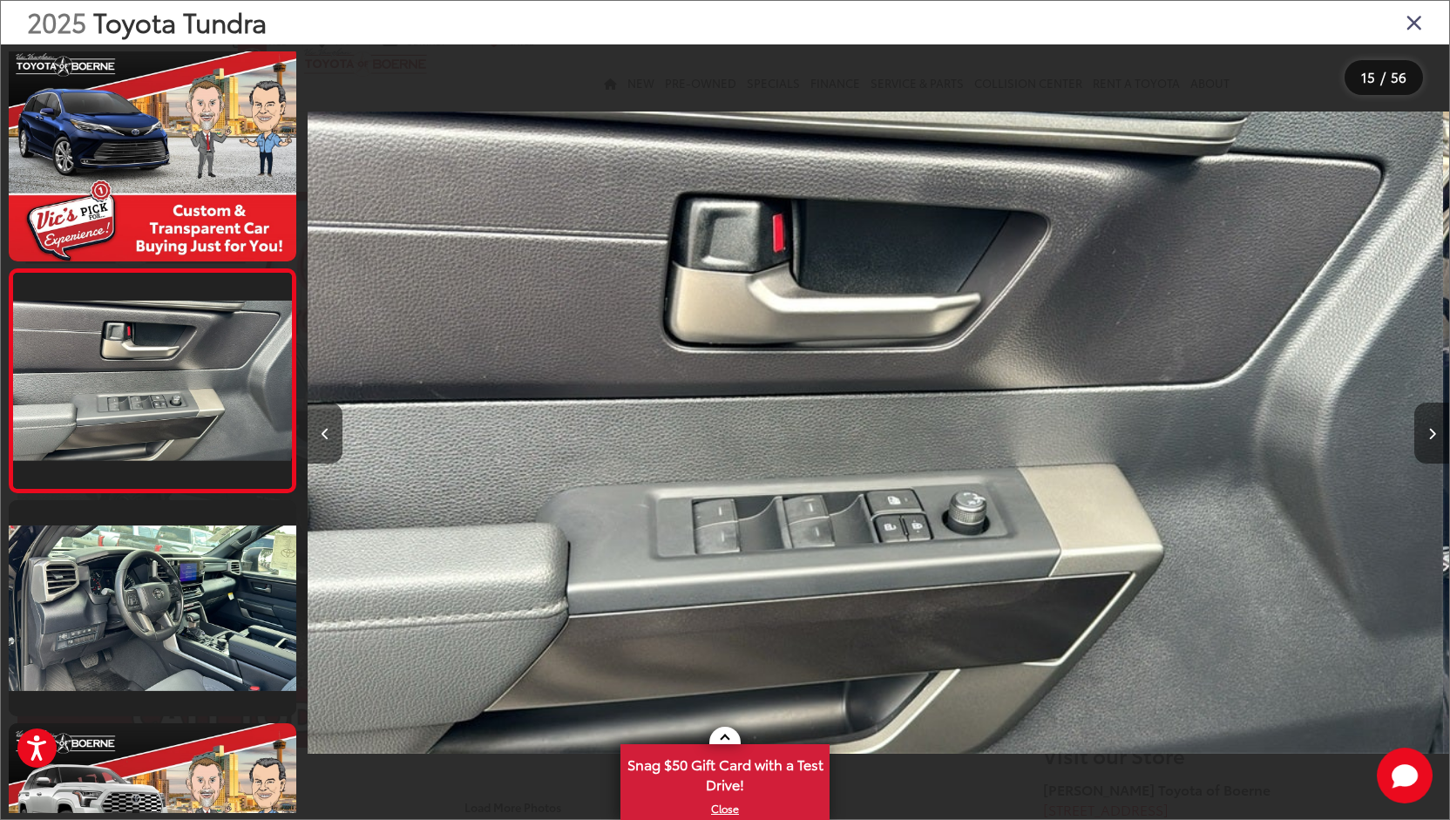
click at [1429, 431] on icon "Next image" at bounding box center [1433, 434] width 8 height 12
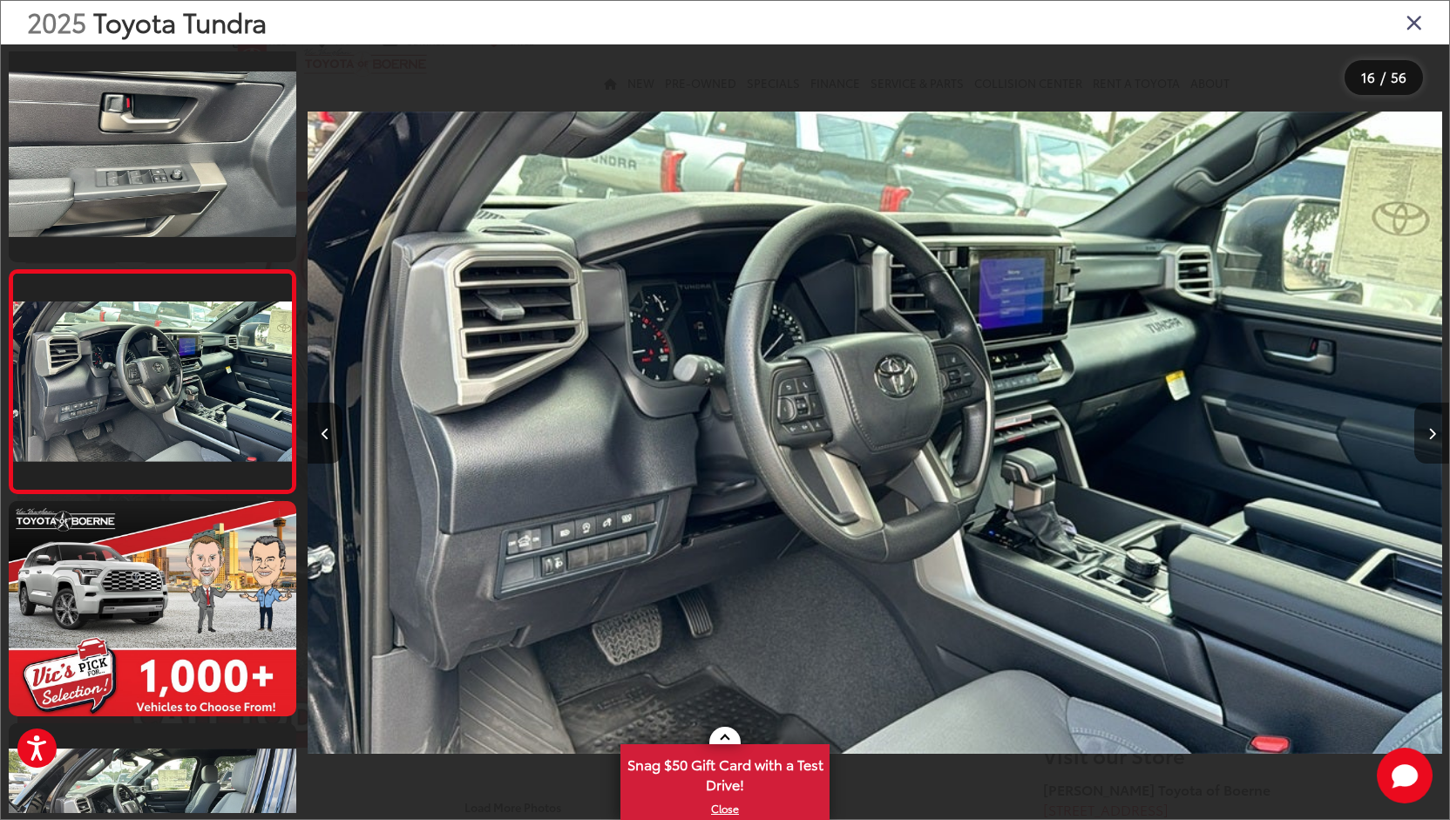
click at [1429, 431] on icon "Next image" at bounding box center [1433, 434] width 8 height 12
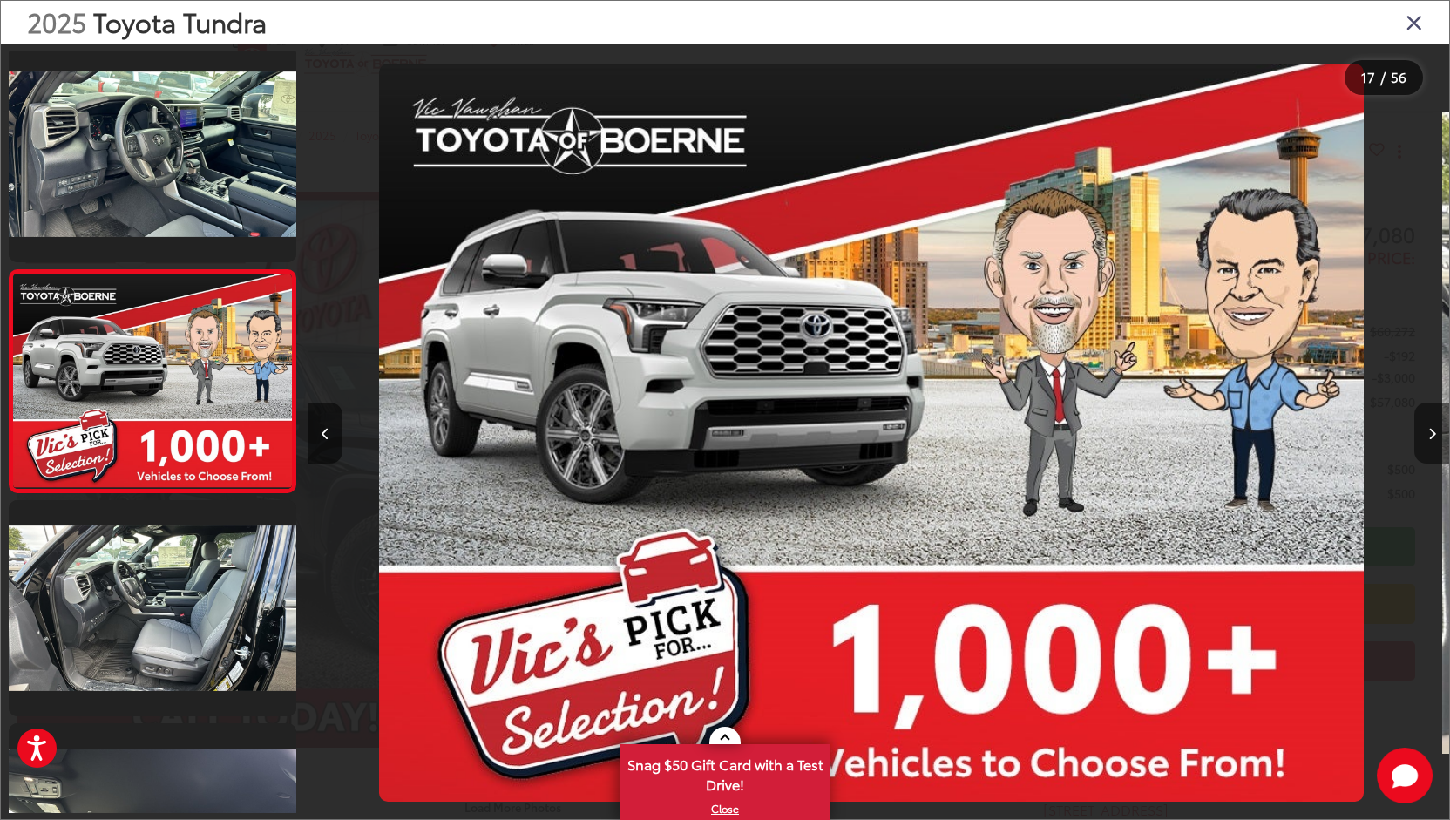
click at [1429, 431] on icon "Next image" at bounding box center [1433, 434] width 8 height 12
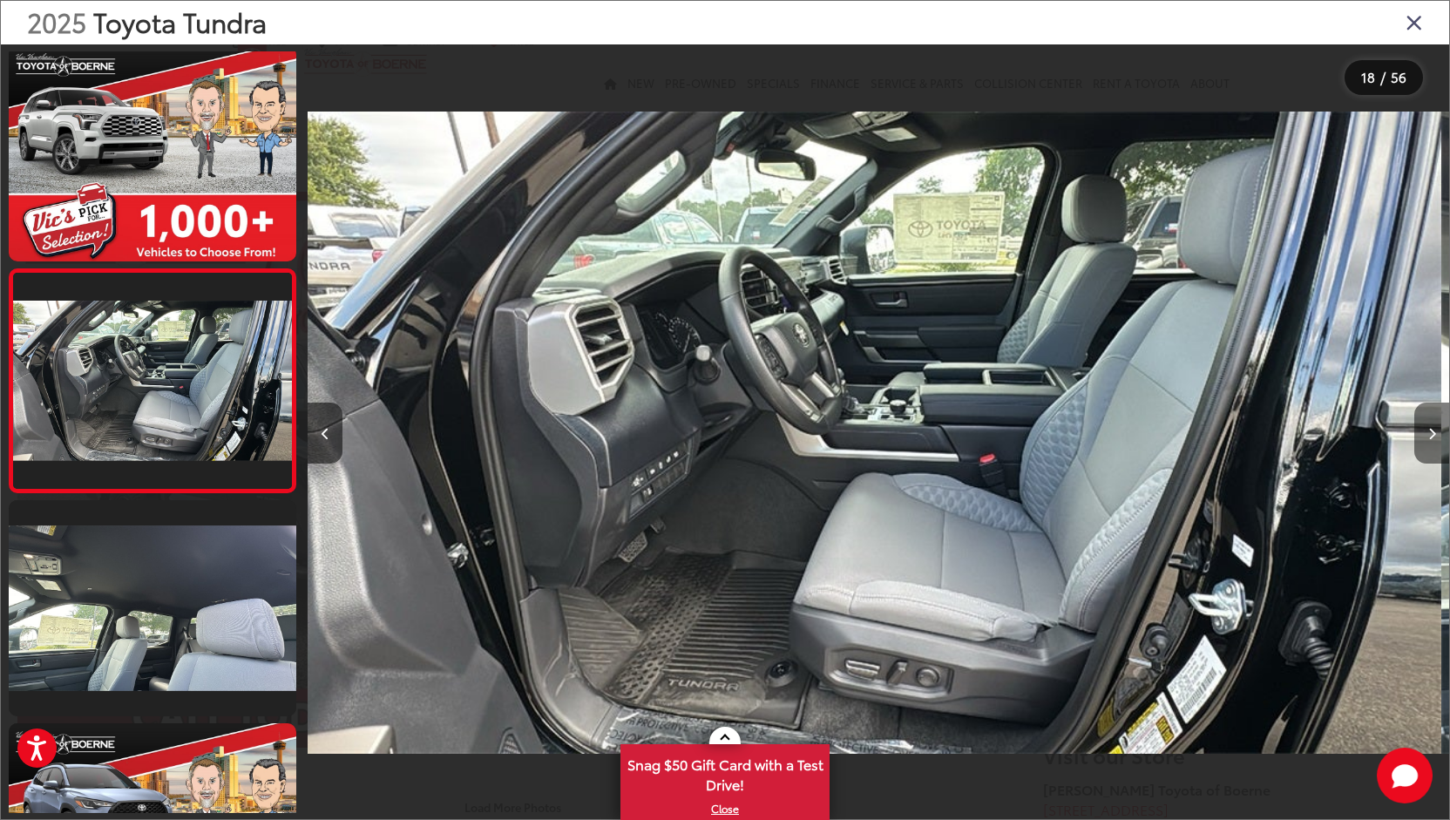
click at [1429, 431] on icon "Next image" at bounding box center [1433, 434] width 8 height 12
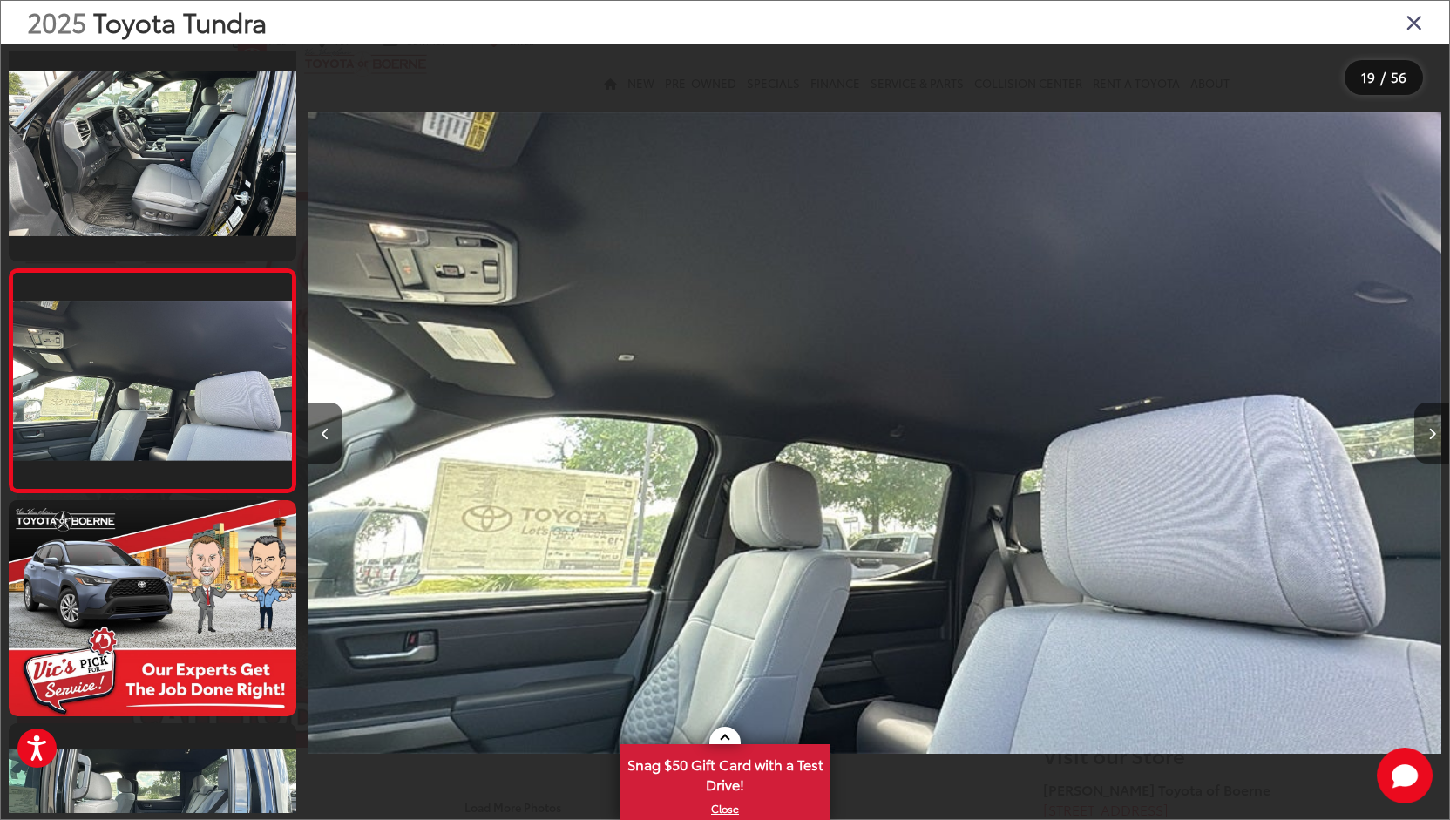
click at [1429, 431] on icon "Next image" at bounding box center [1433, 434] width 8 height 12
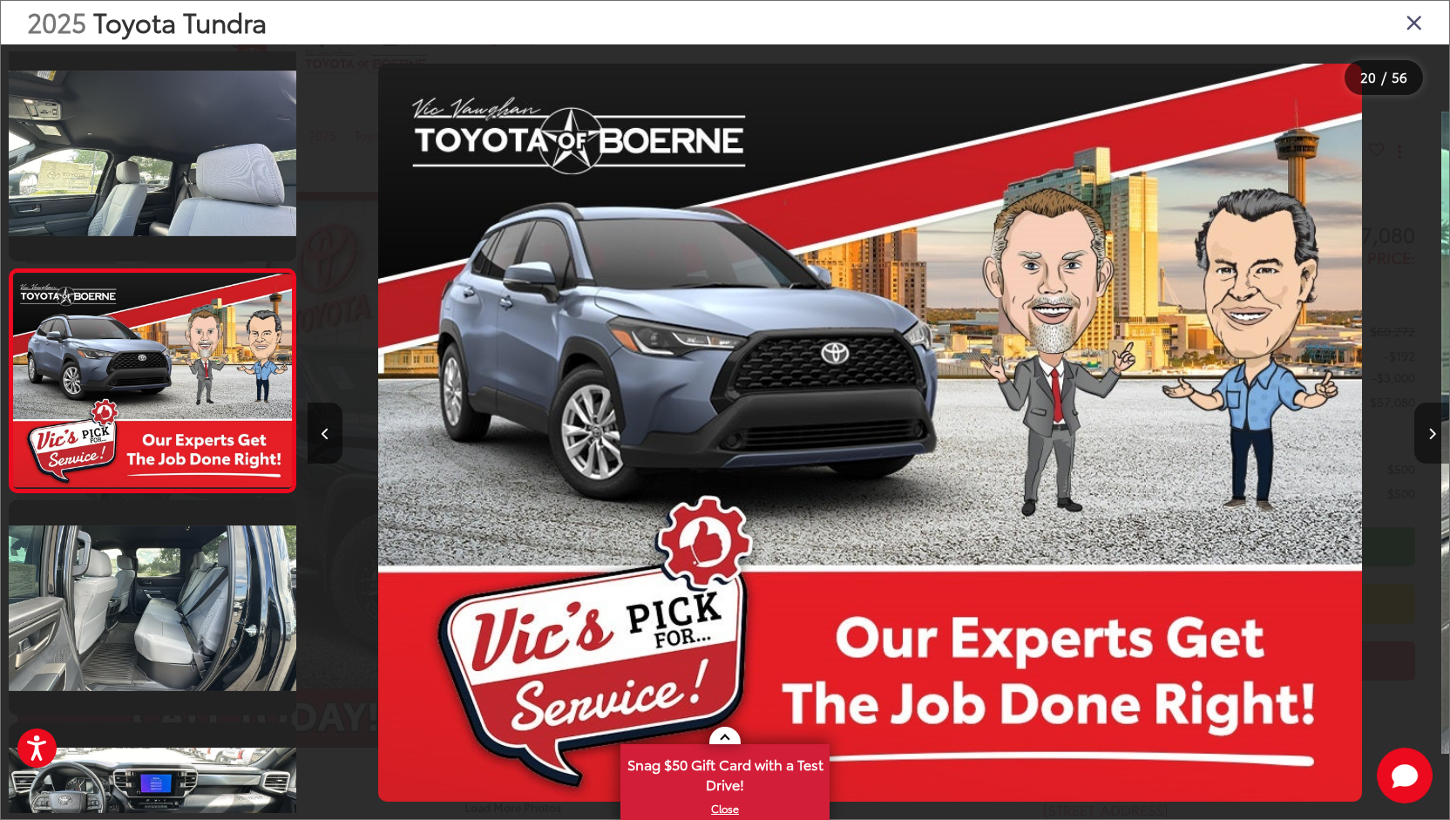
click at [1429, 431] on icon "Next image" at bounding box center [1433, 434] width 8 height 12
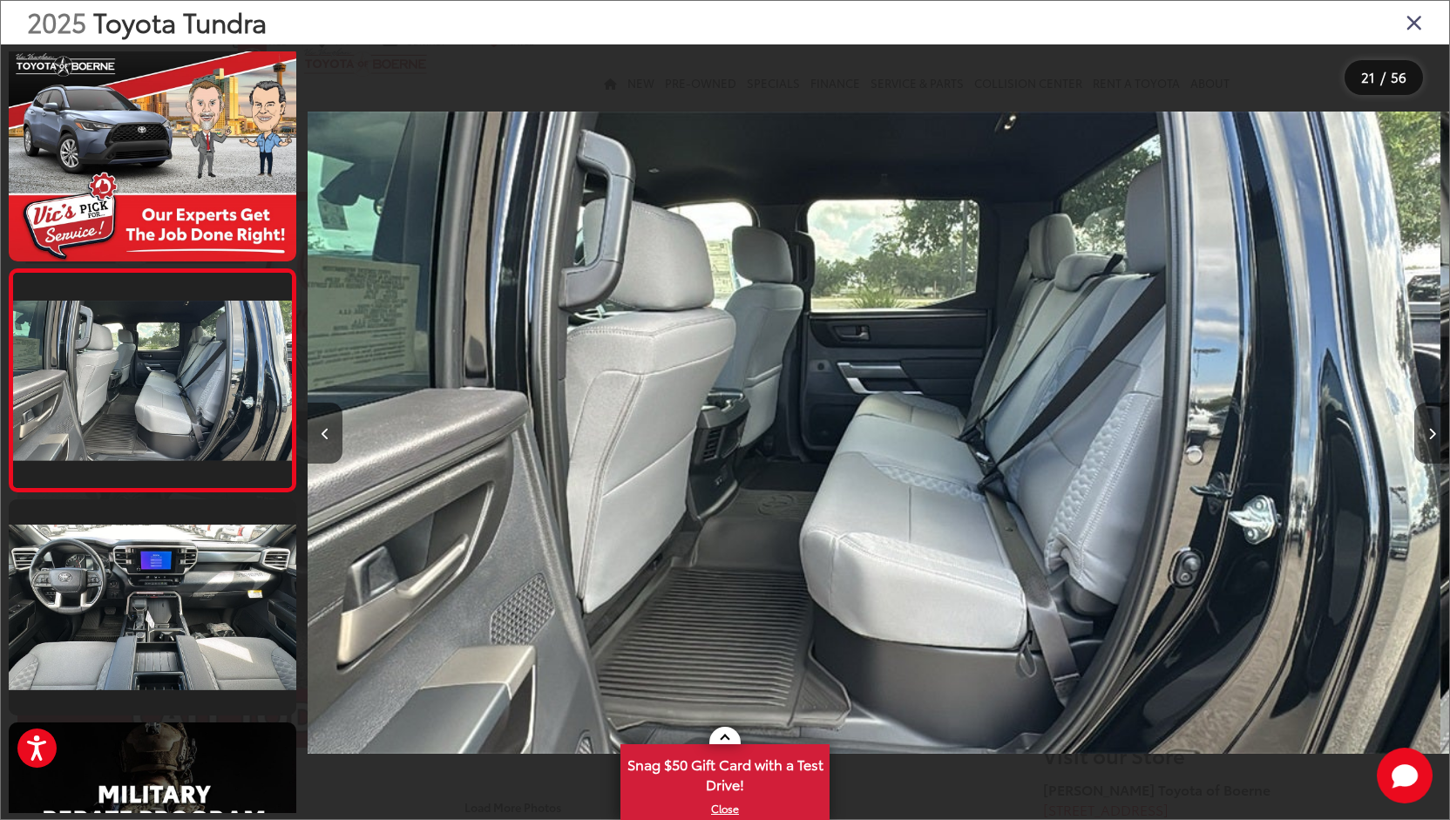
click at [1429, 431] on icon "Next image" at bounding box center [1433, 434] width 8 height 12
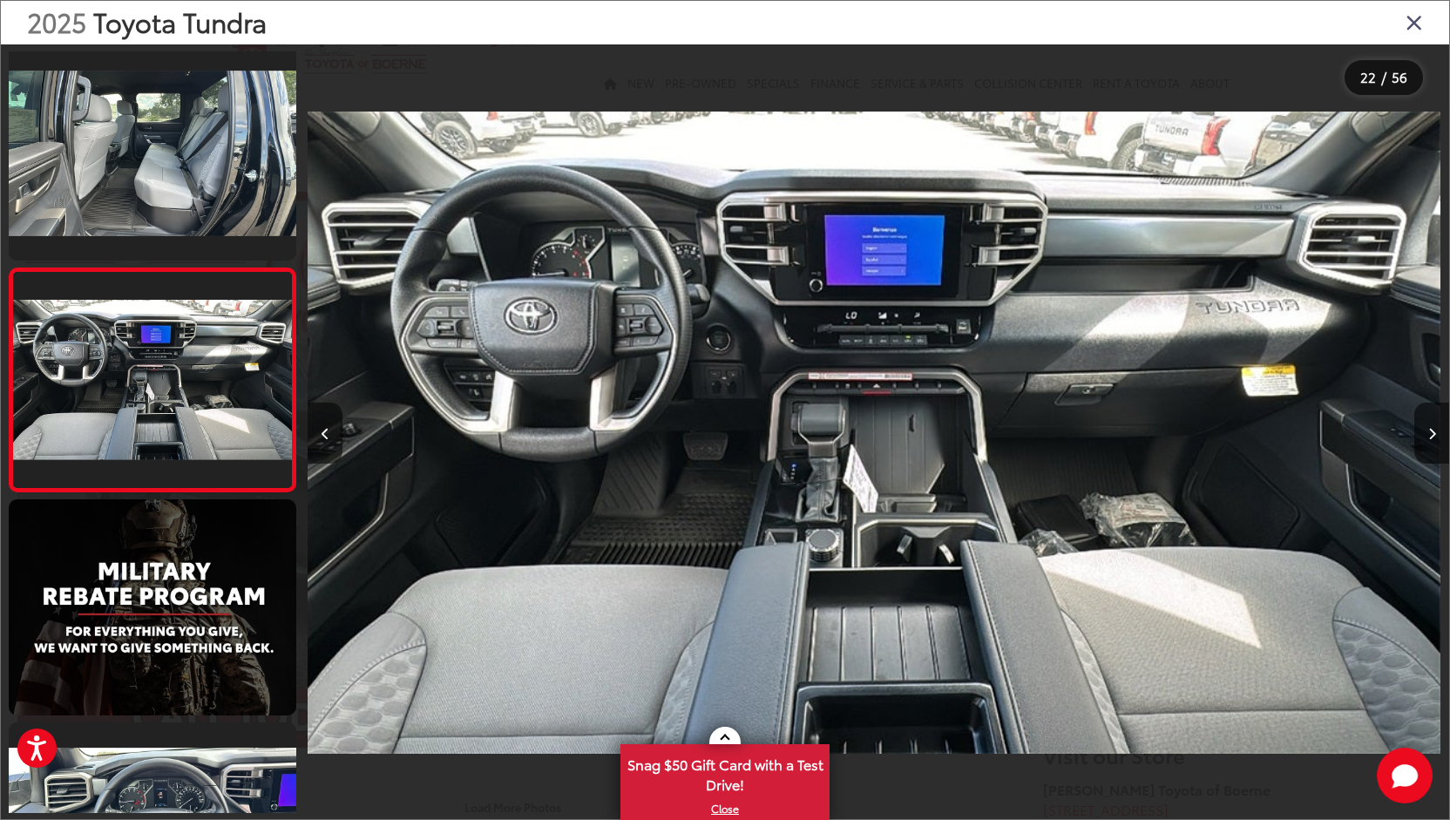
click at [1412, 22] on icon "Close gallery" at bounding box center [1414, 21] width 17 height 23
